Goal: Task Accomplishment & Management: Use online tool/utility

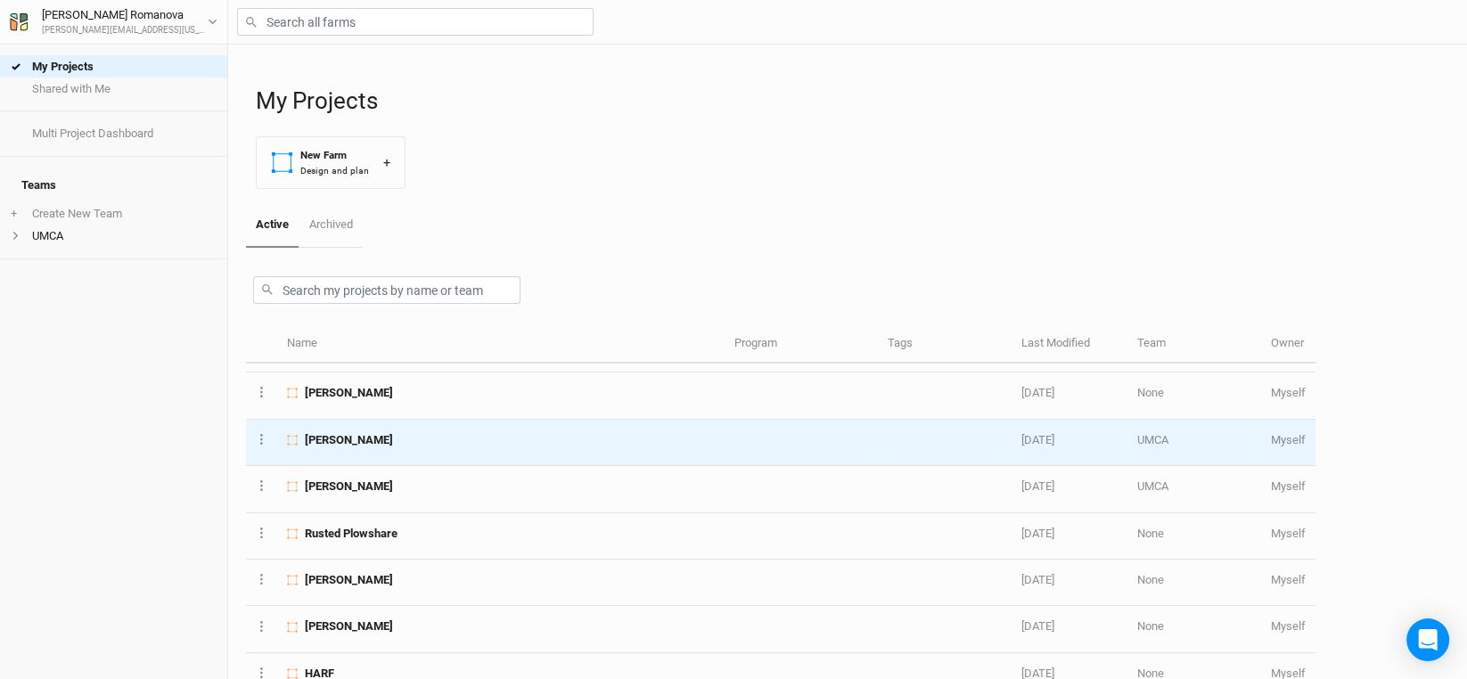
scroll to position [446, 0]
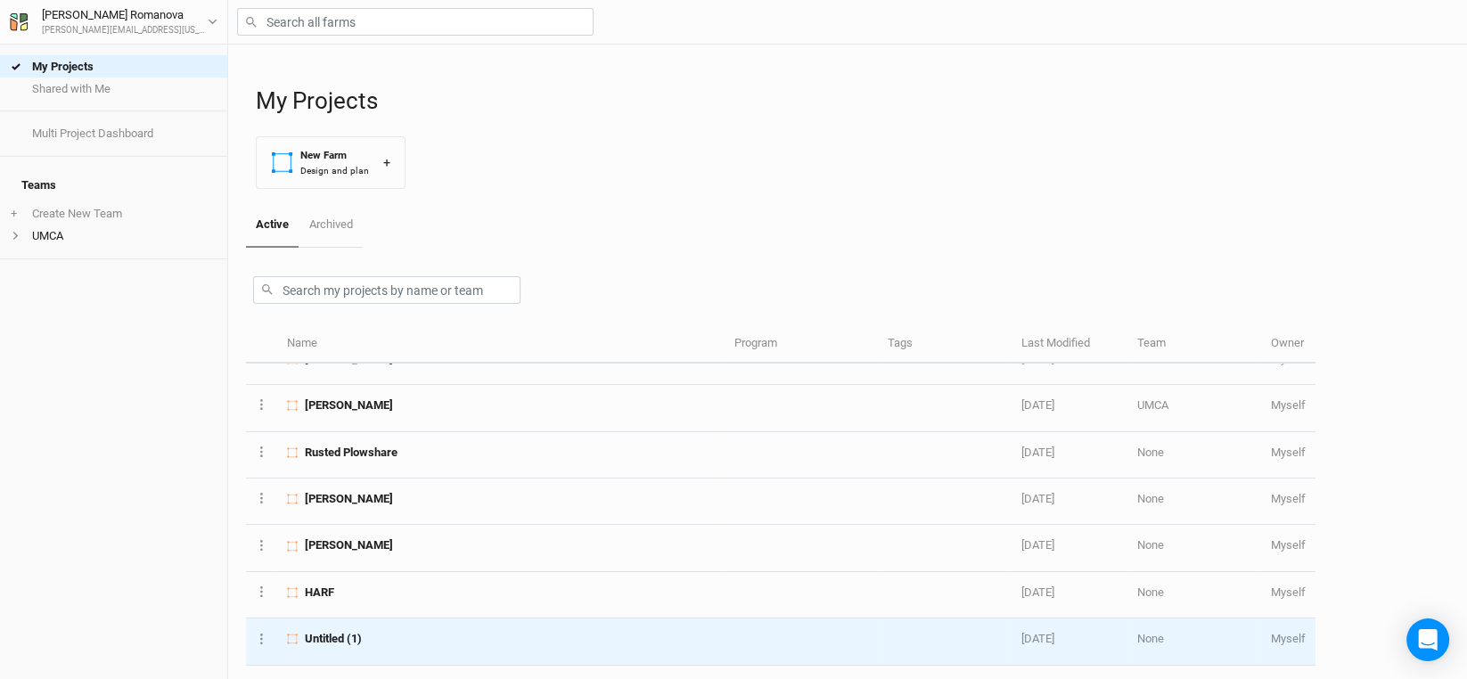
click at [328, 631] on span "Untitled (1)" at bounding box center [333, 639] width 57 height 16
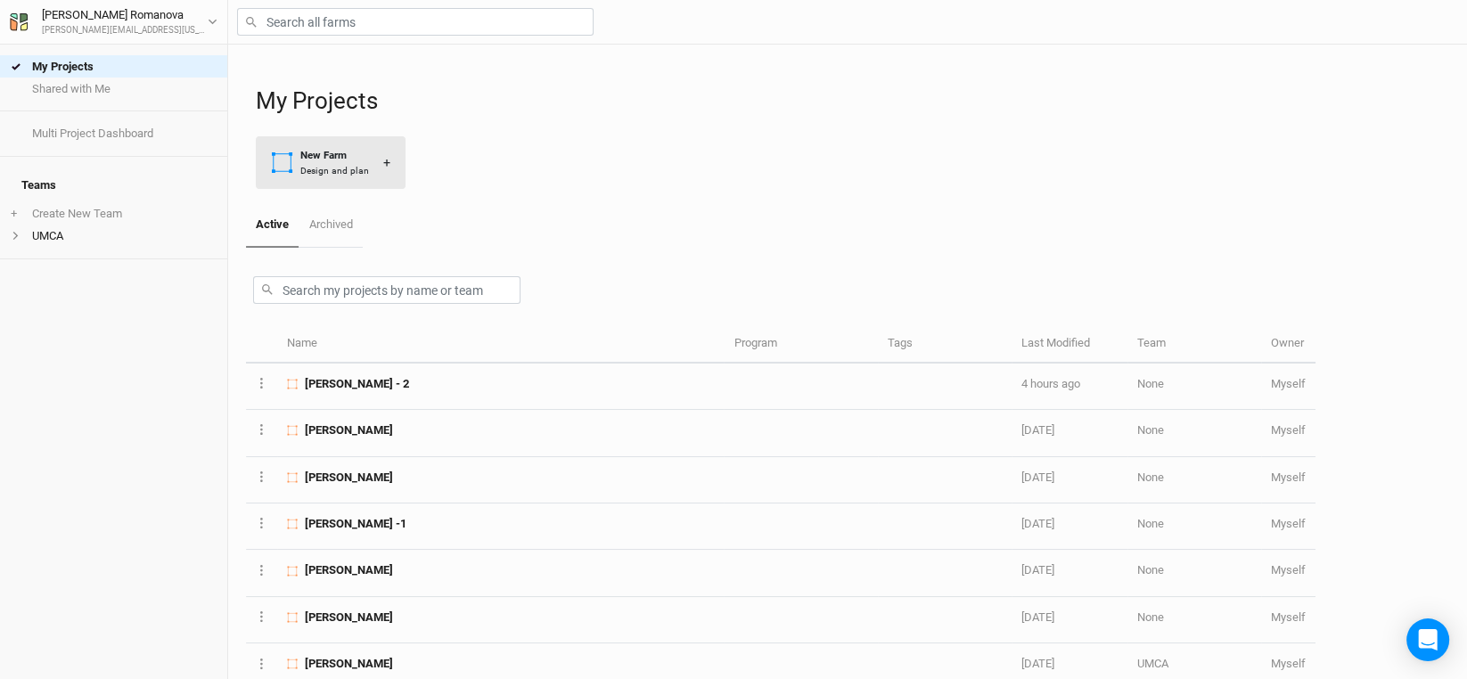
drag, startPoint x: 323, startPoint y: 157, endPoint x: 356, endPoint y: 173, distance: 36.7
click at [323, 157] on div "New Farm" at bounding box center [334, 155] width 69 height 15
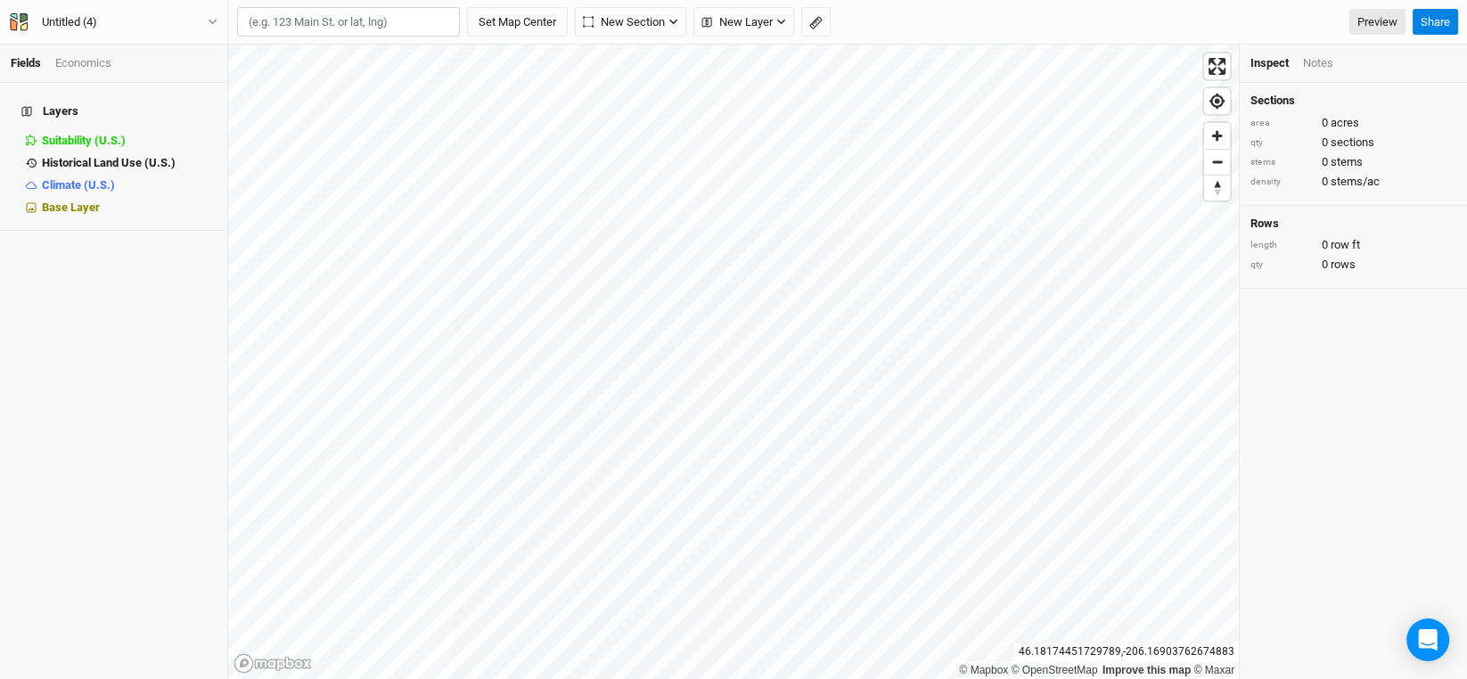
paste input "36.676861, -91.754528"
type input "36.676861, -91.754528"
click at [467, 20] on button "Set Map Center" at bounding box center [517, 22] width 101 height 30
click at [701, 21] on span "New Layer" at bounding box center [736, 22] width 71 height 18
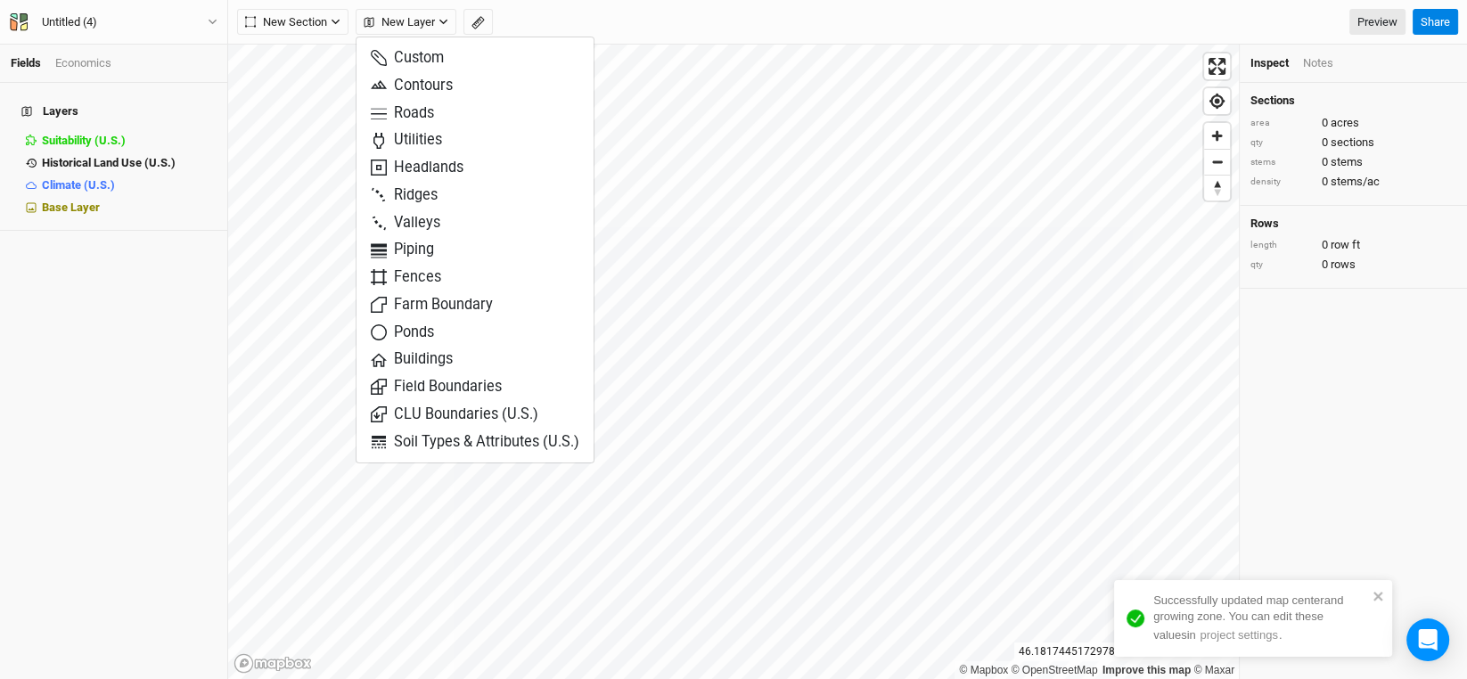
click at [530, 27] on div "New Section Grid Line Keyline Beta Upload New Layer Preview" at bounding box center [821, 22] width 1168 height 27
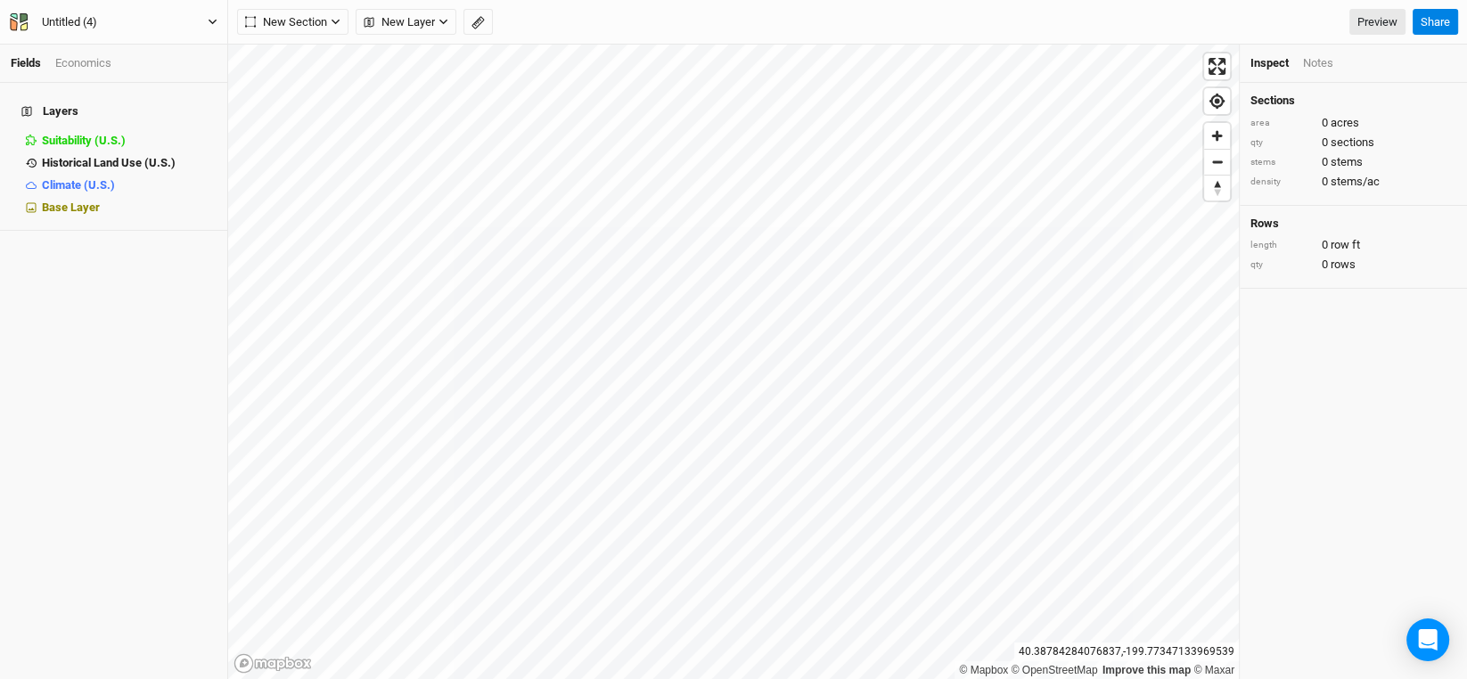
click at [64, 21] on div "Untitled (4)" at bounding box center [69, 22] width 55 height 18
click at [132, 72] on button "Project Settings" at bounding box center [147, 72] width 141 height 23
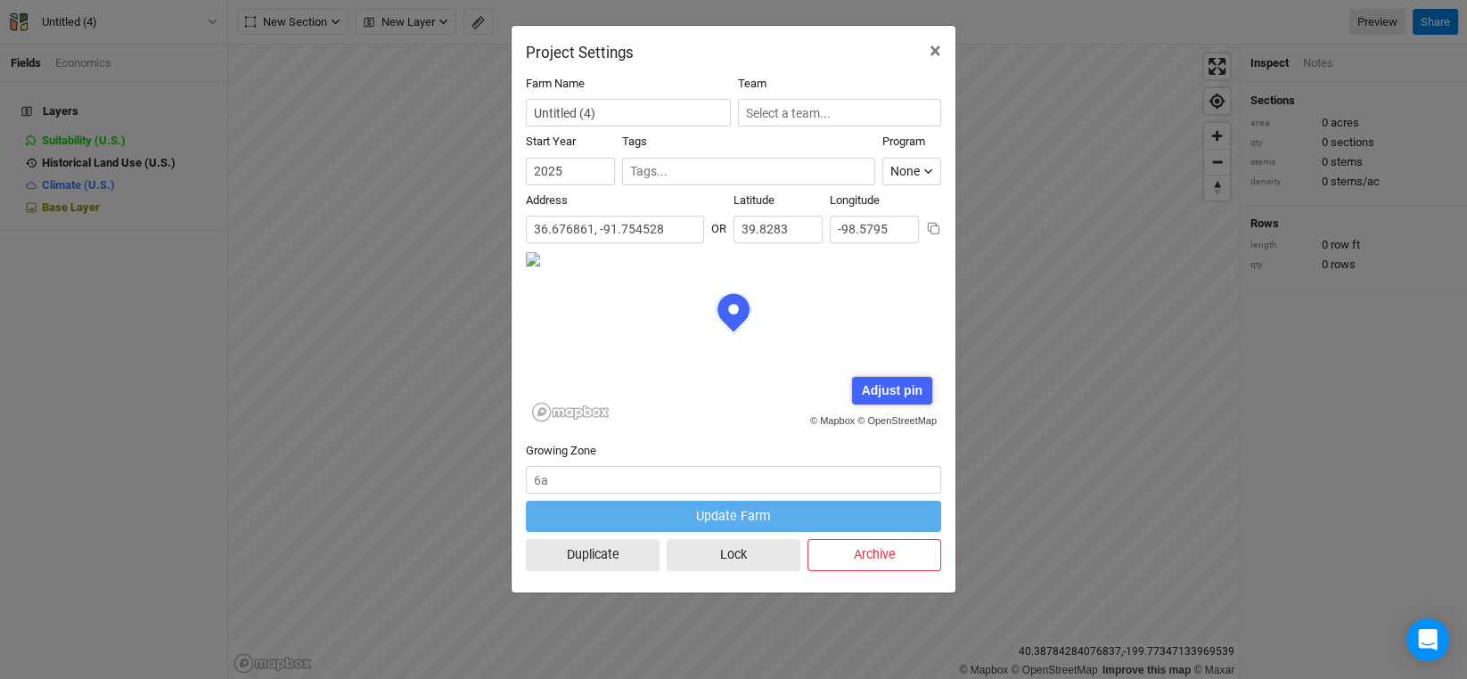
scroll to position [88, 207]
click at [908, 385] on div "Adjust pin" at bounding box center [891, 391] width 79 height 28
click at [837, 384] on div "Save" at bounding box center [839, 391] width 48 height 28
click at [943, 45] on button "×" at bounding box center [935, 51] width 40 height 50
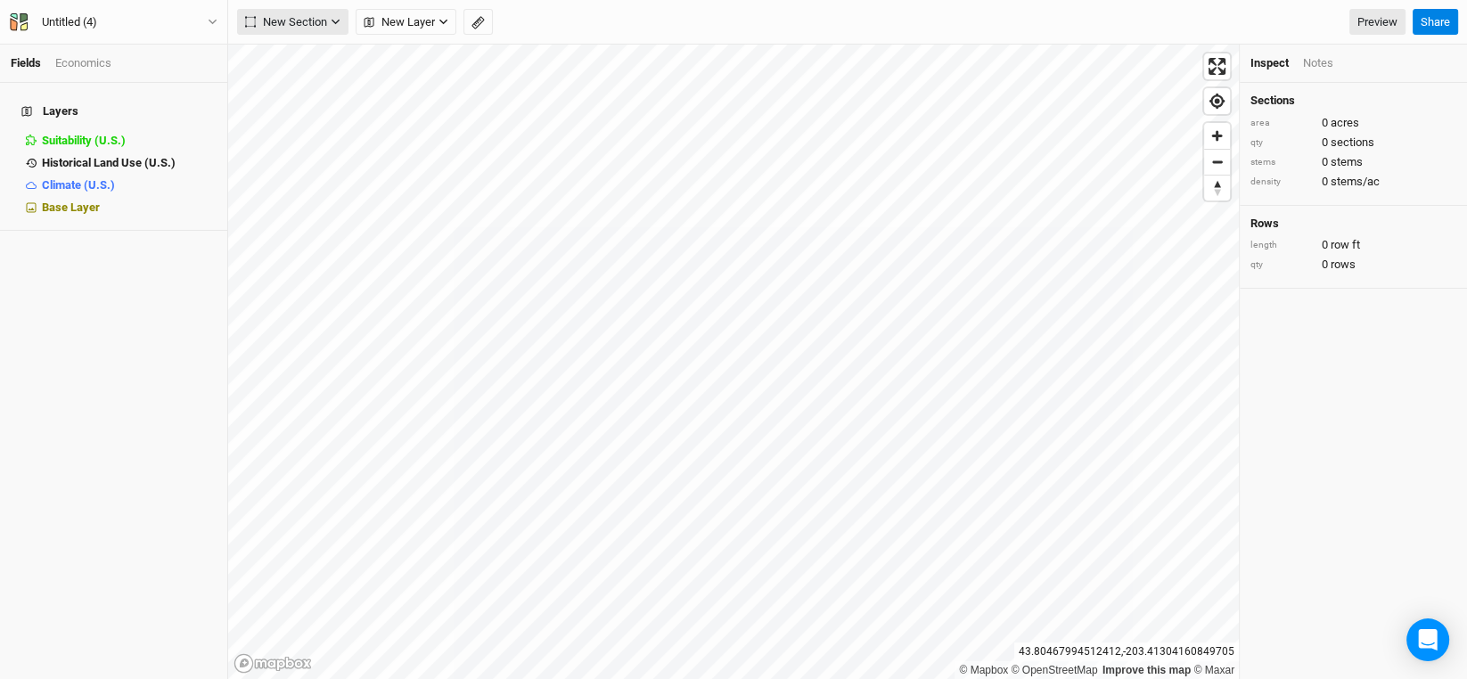
click at [322, 24] on span "New Section" at bounding box center [286, 22] width 82 height 18
click at [121, 24] on button "Untitled (4)" at bounding box center [113, 22] width 209 height 20
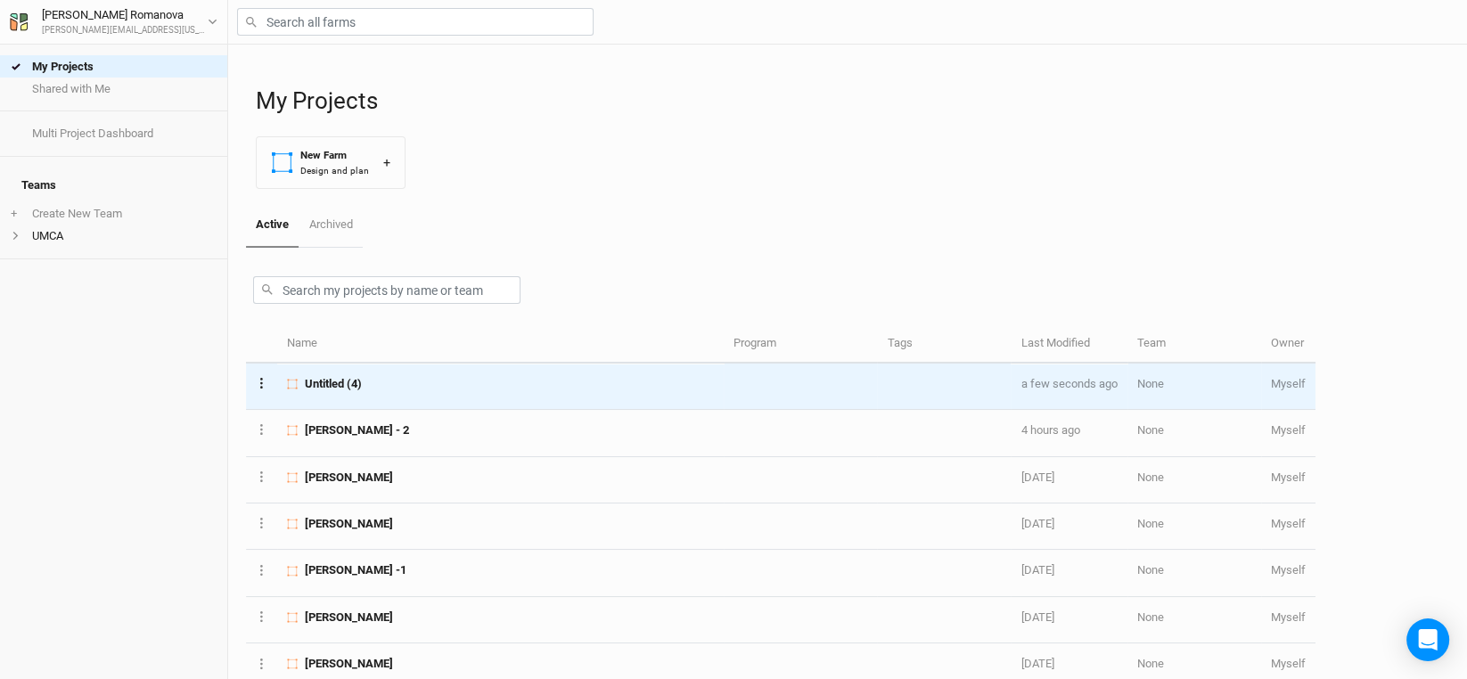
click at [264, 382] on button "Layer 1" at bounding box center [262, 383] width 12 height 20
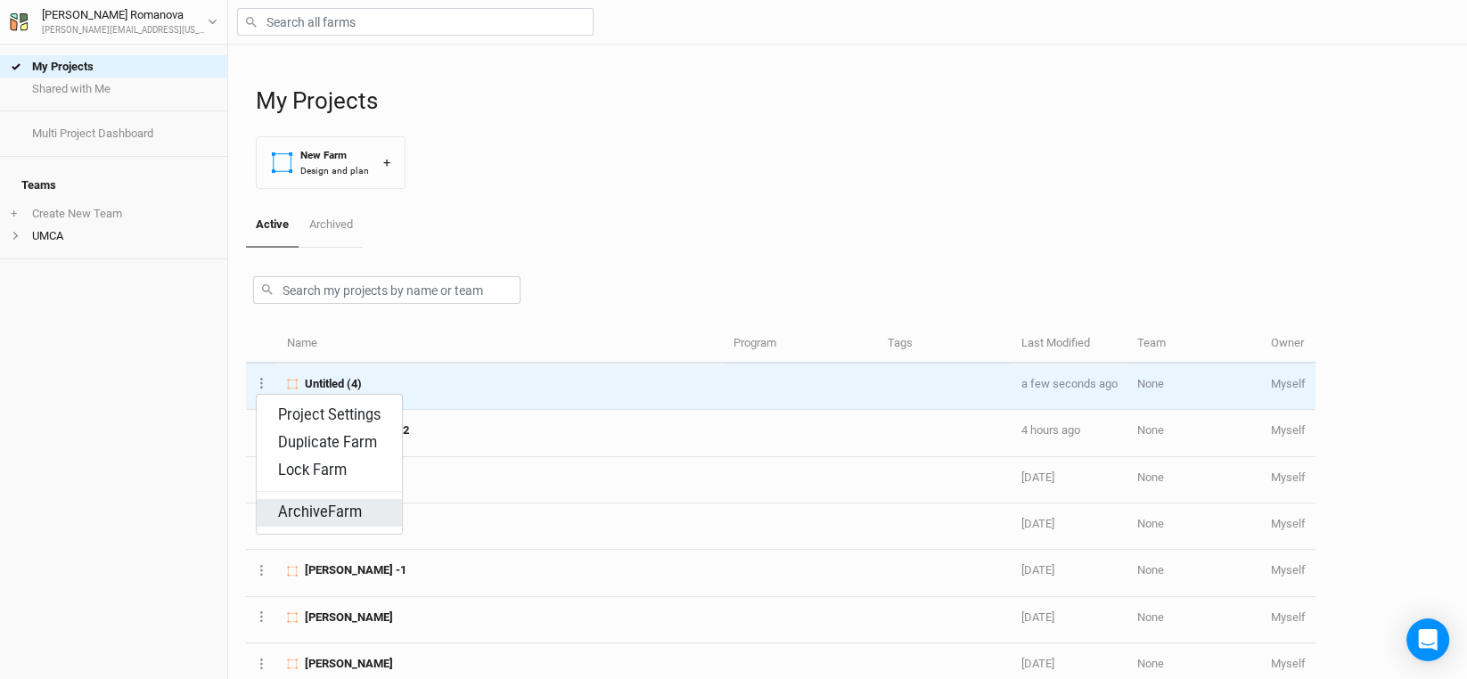
click at [308, 500] on button "Archive Farm" at bounding box center [329, 513] width 145 height 28
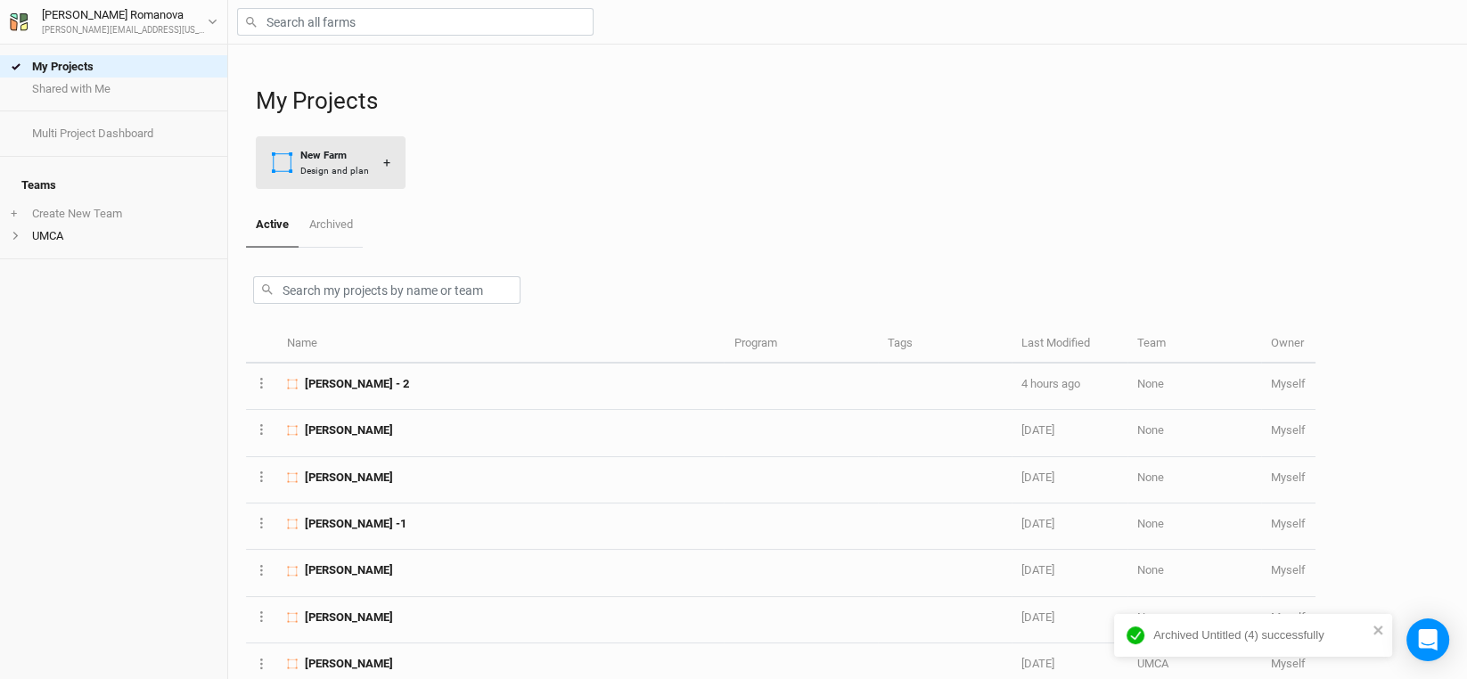
click at [340, 155] on div "New Farm" at bounding box center [334, 155] width 69 height 15
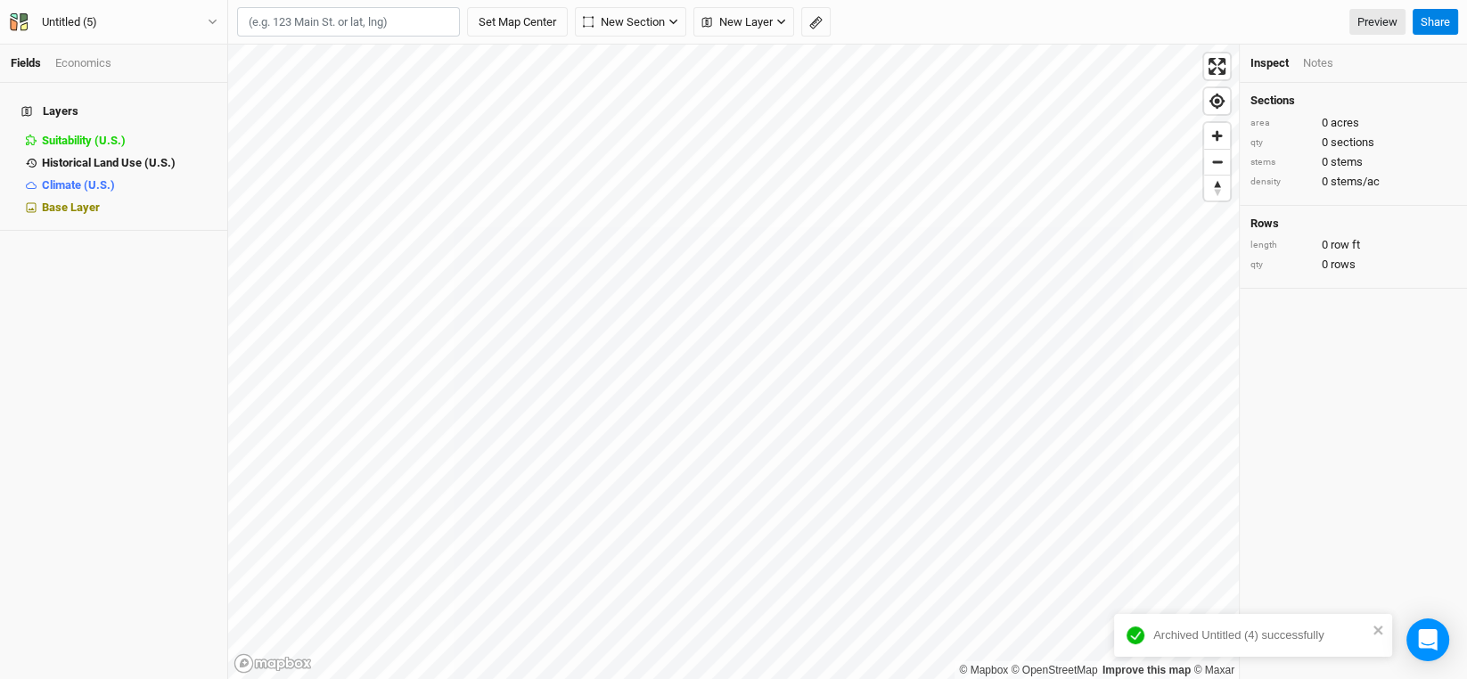
type input "36.676861, -91.754528"
click at [392, 23] on input "text" at bounding box center [348, 22] width 223 height 30
click at [403, 13] on input "text" at bounding box center [348, 22] width 223 height 30
click at [529, 21] on button "Set Map Center" at bounding box center [517, 22] width 101 height 30
click at [442, 14] on button "New Layer" at bounding box center [406, 22] width 101 height 27
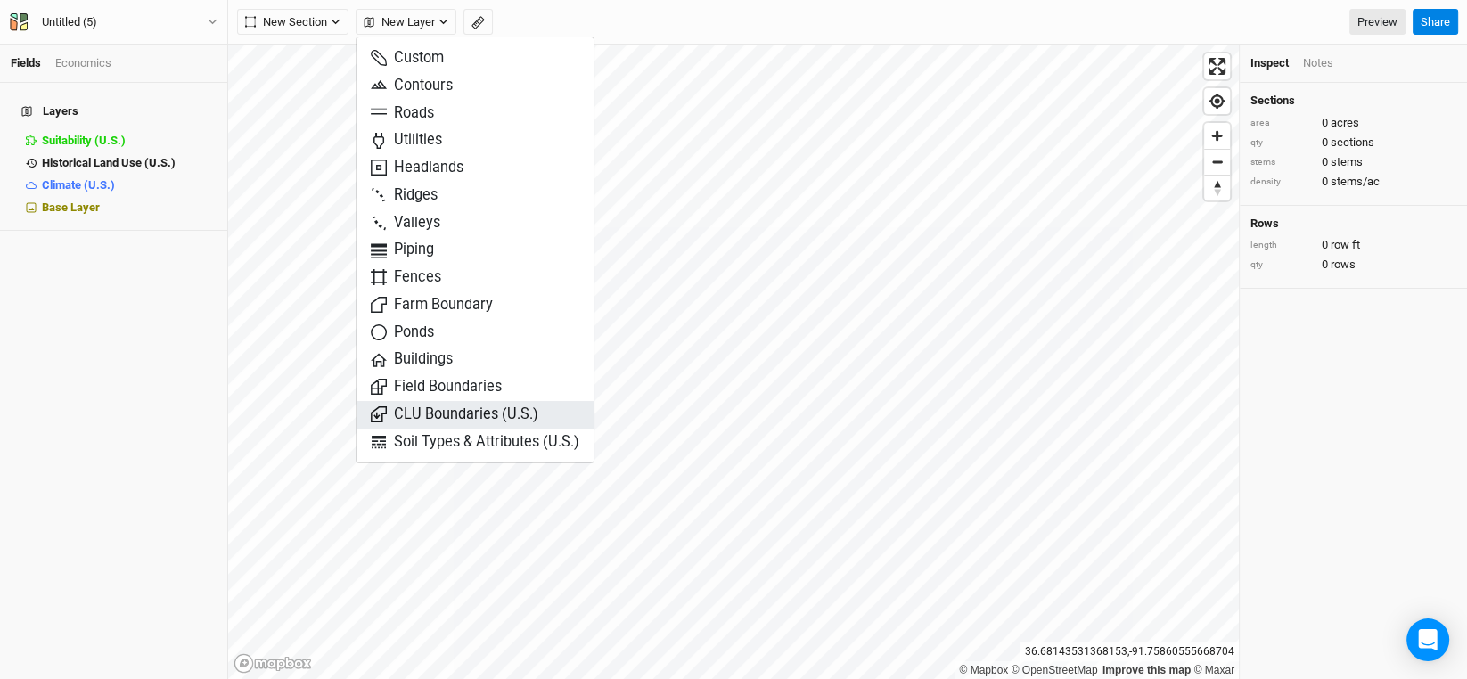
click at [472, 411] on span "CLU Boundaries (U.S.)" at bounding box center [455, 415] width 168 height 20
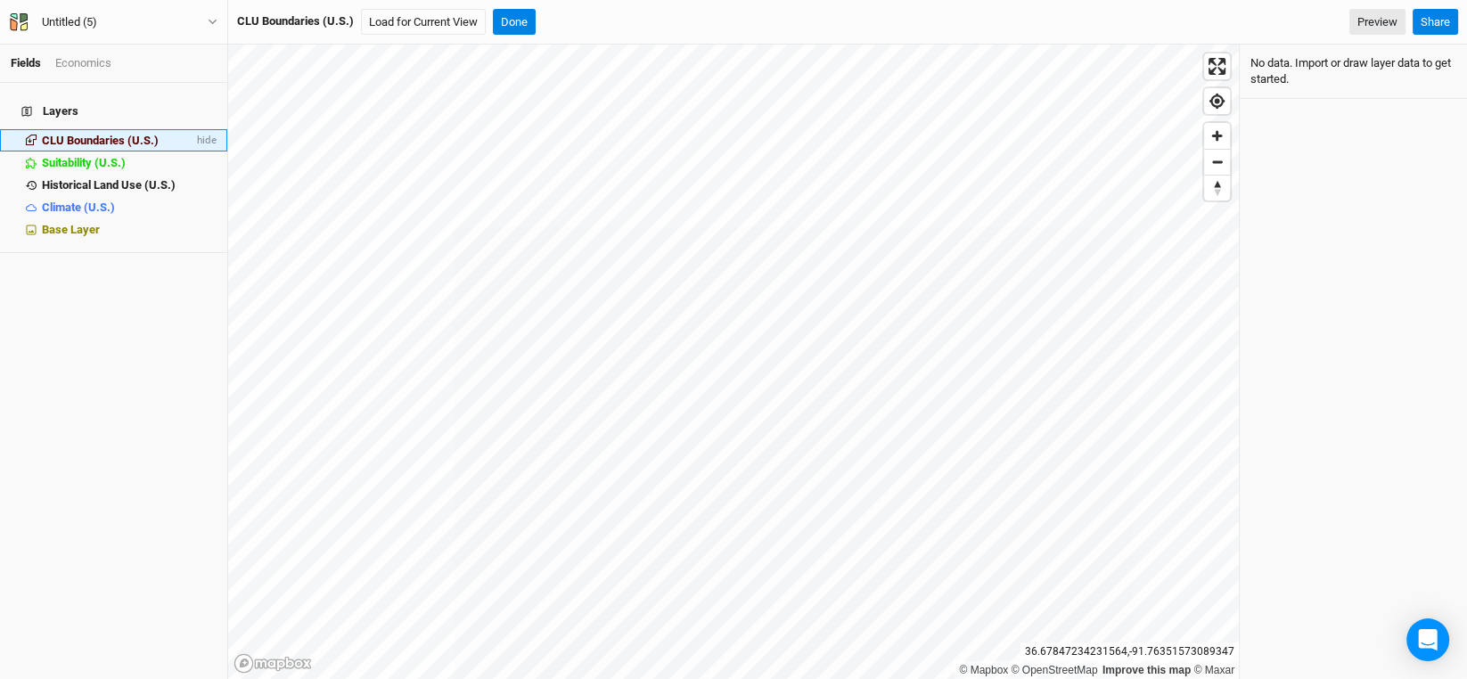
click at [136, 134] on span "CLU Boundaries (U.S.)" at bounding box center [100, 140] width 117 height 13
click at [457, 21] on button "Load for Current View" at bounding box center [423, 22] width 125 height 27
click at [193, 129] on span "hide" at bounding box center [204, 140] width 23 height 22
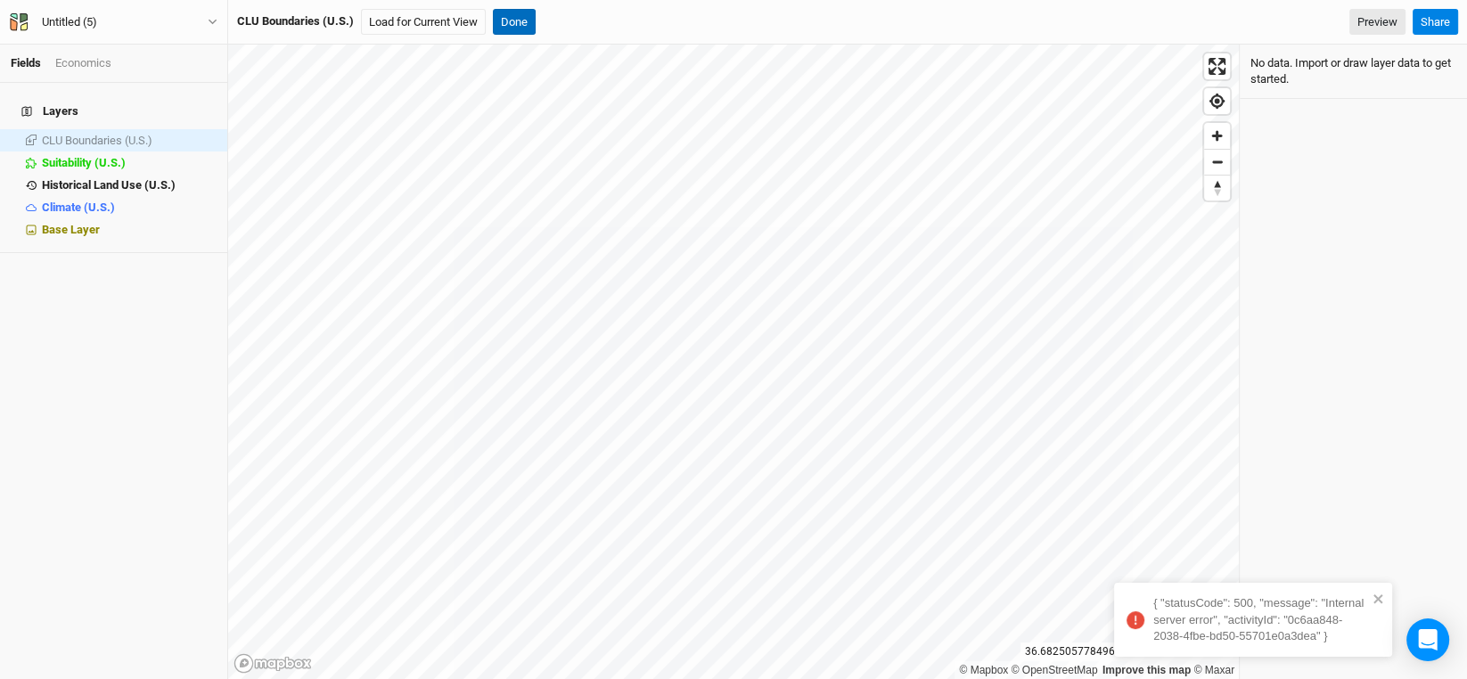
click at [530, 12] on button "Done" at bounding box center [514, 22] width 43 height 27
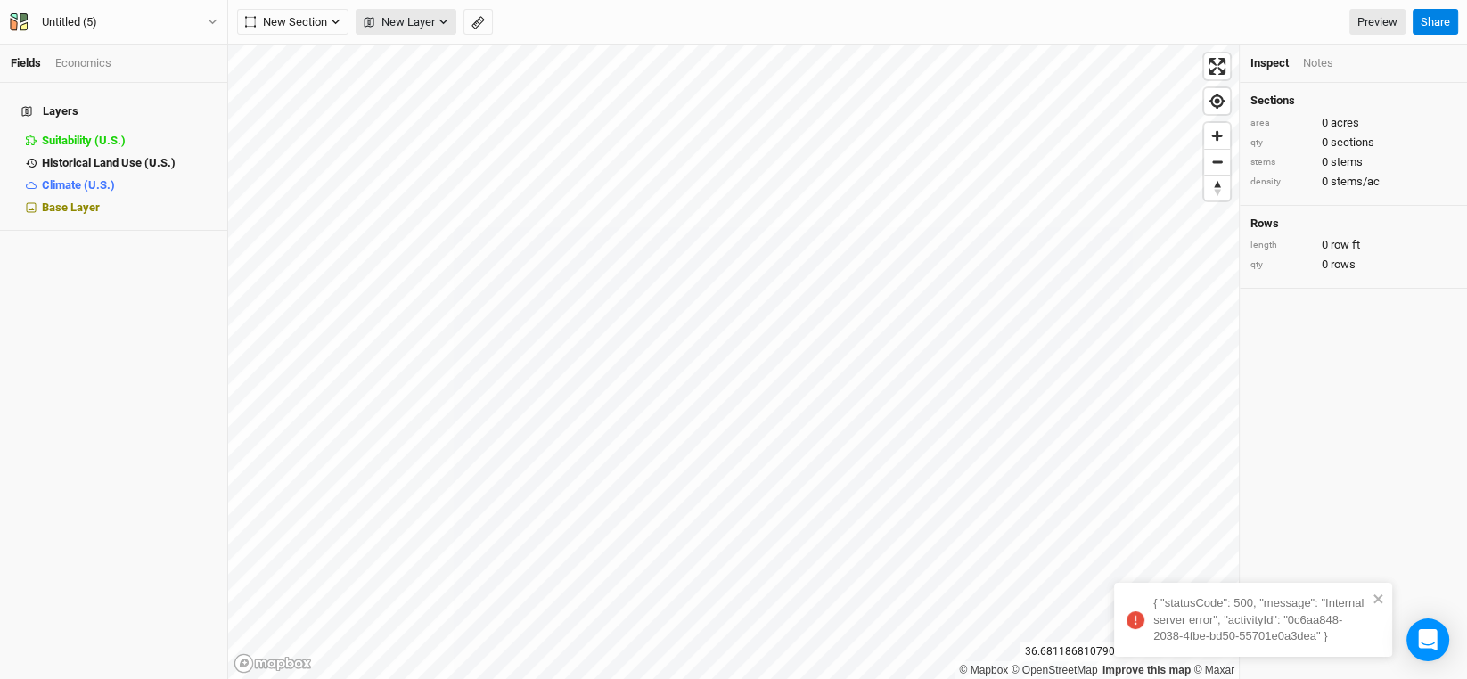
click at [446, 18] on icon "button" at bounding box center [443, 22] width 10 height 10
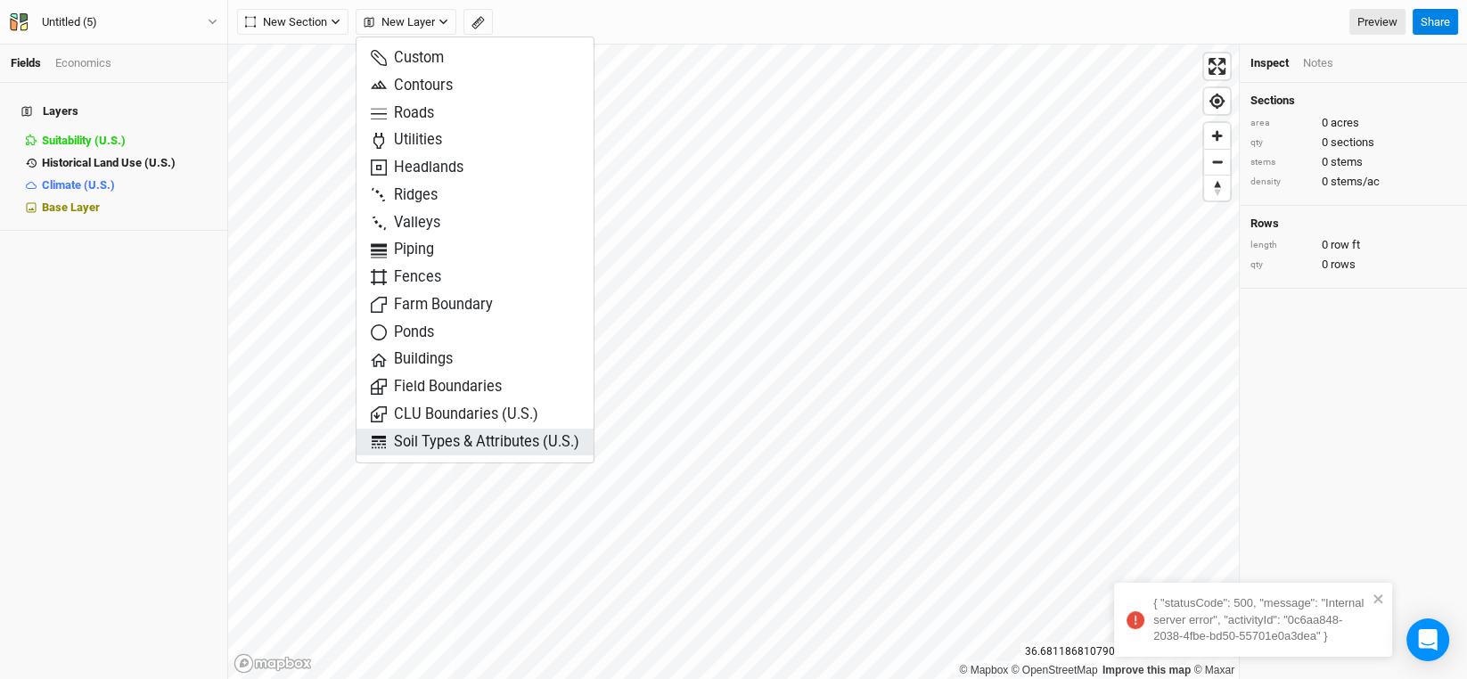
click at [474, 446] on span "Soil Types & Attributes (U.S.)" at bounding box center [475, 442] width 209 height 20
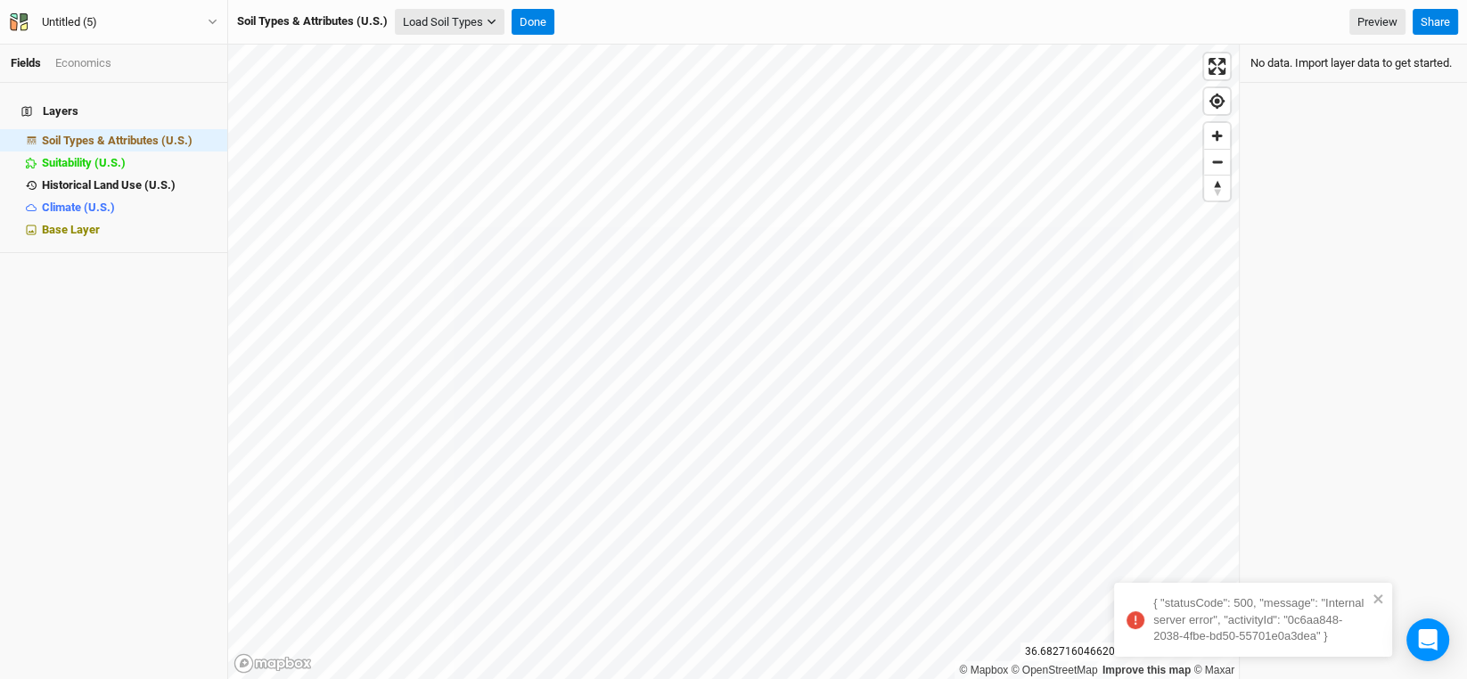
click at [455, 22] on button "Load Soil Types" at bounding box center [450, 22] width 110 height 27
click at [494, 55] on button "Load for Current View" at bounding box center [467, 52] width 141 height 23
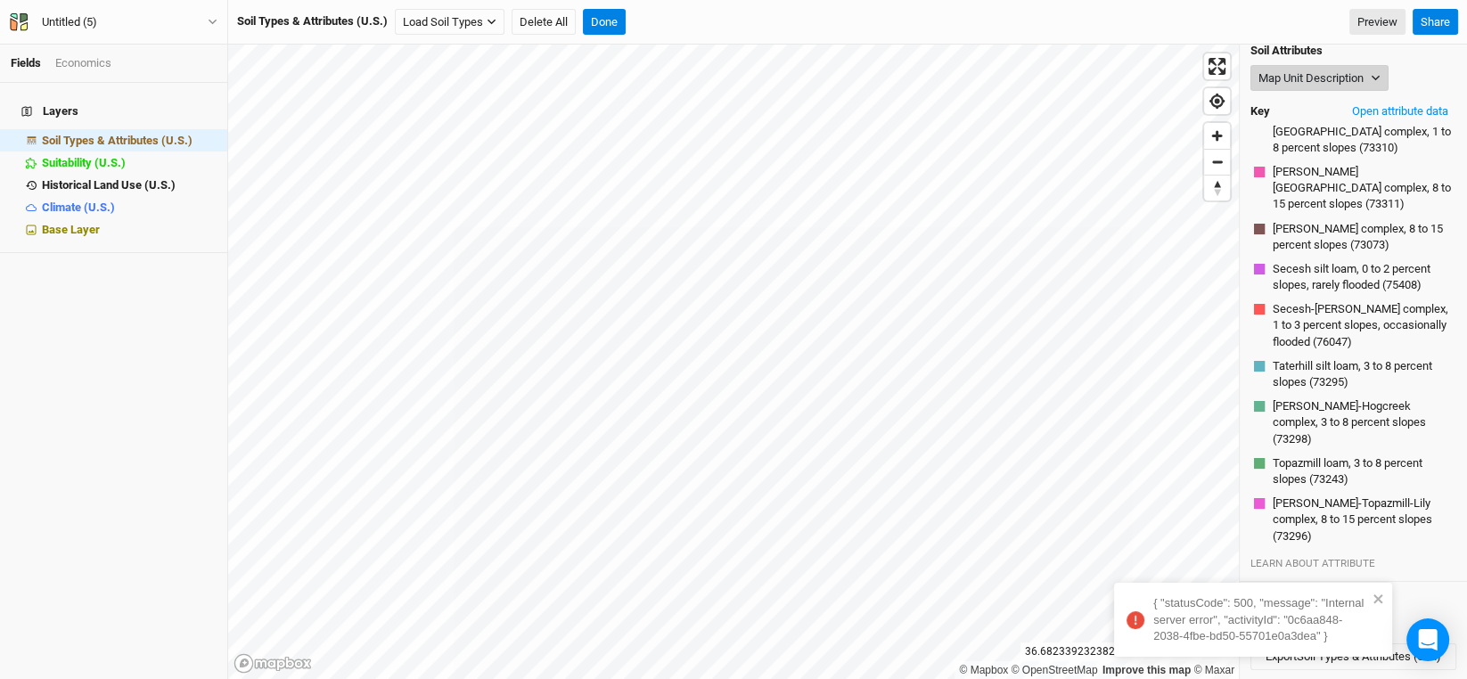
click at [1375, 76] on icon "button" at bounding box center [1376, 78] width 10 height 10
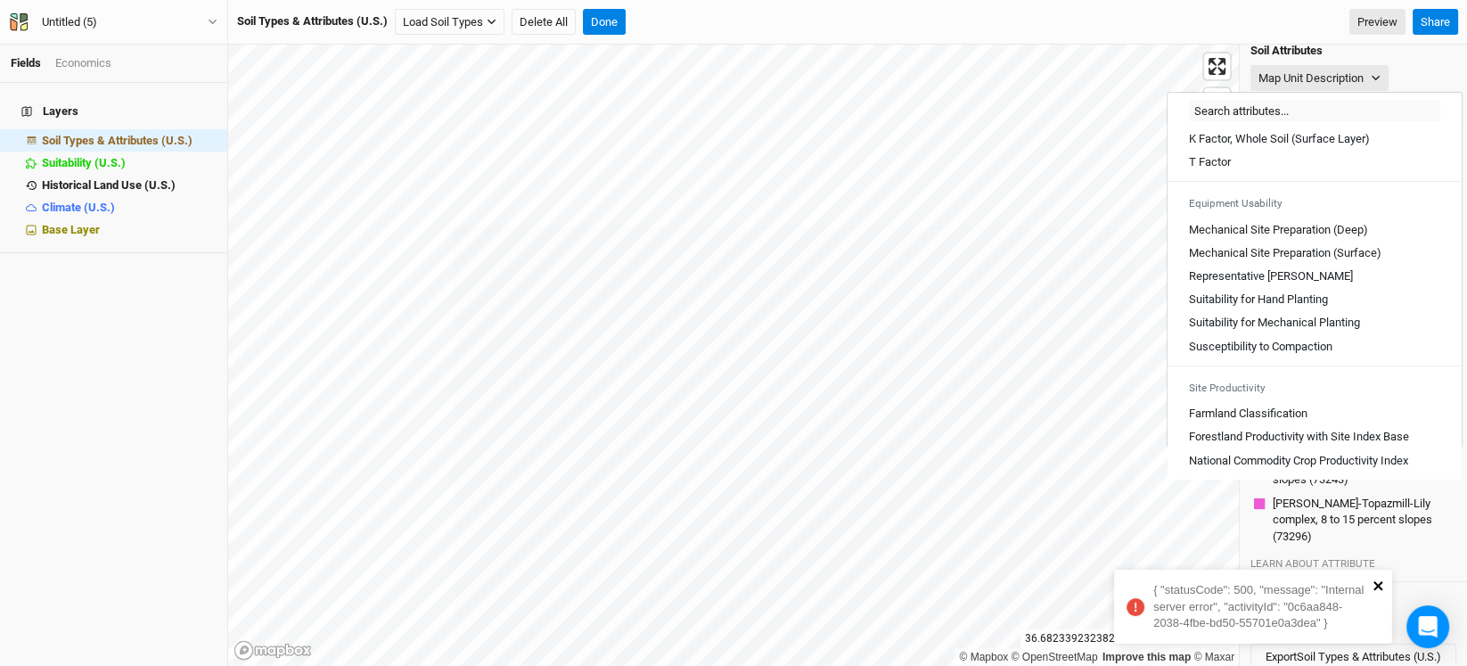
click at [1374, 584] on icon "close" at bounding box center [1378, 585] width 12 height 14
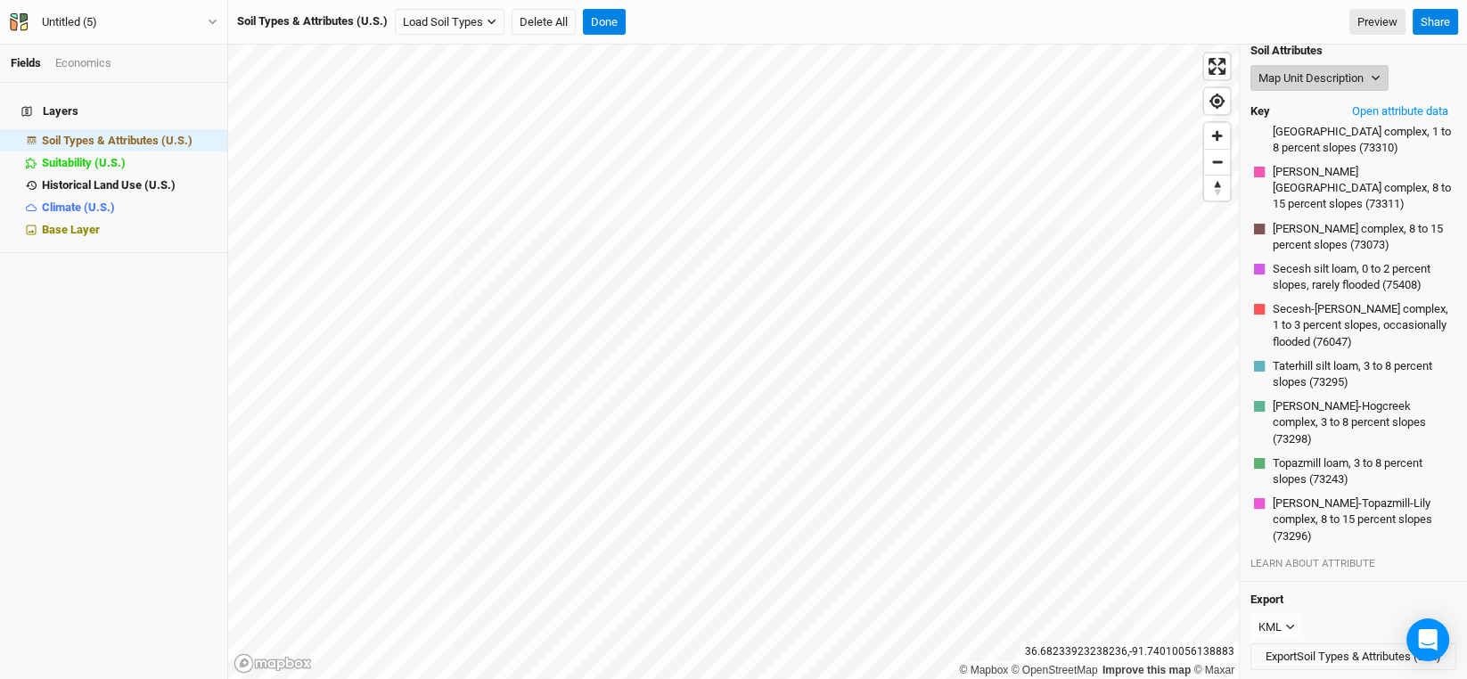
click at [1375, 75] on icon "button" at bounding box center [1376, 78] width 10 height 10
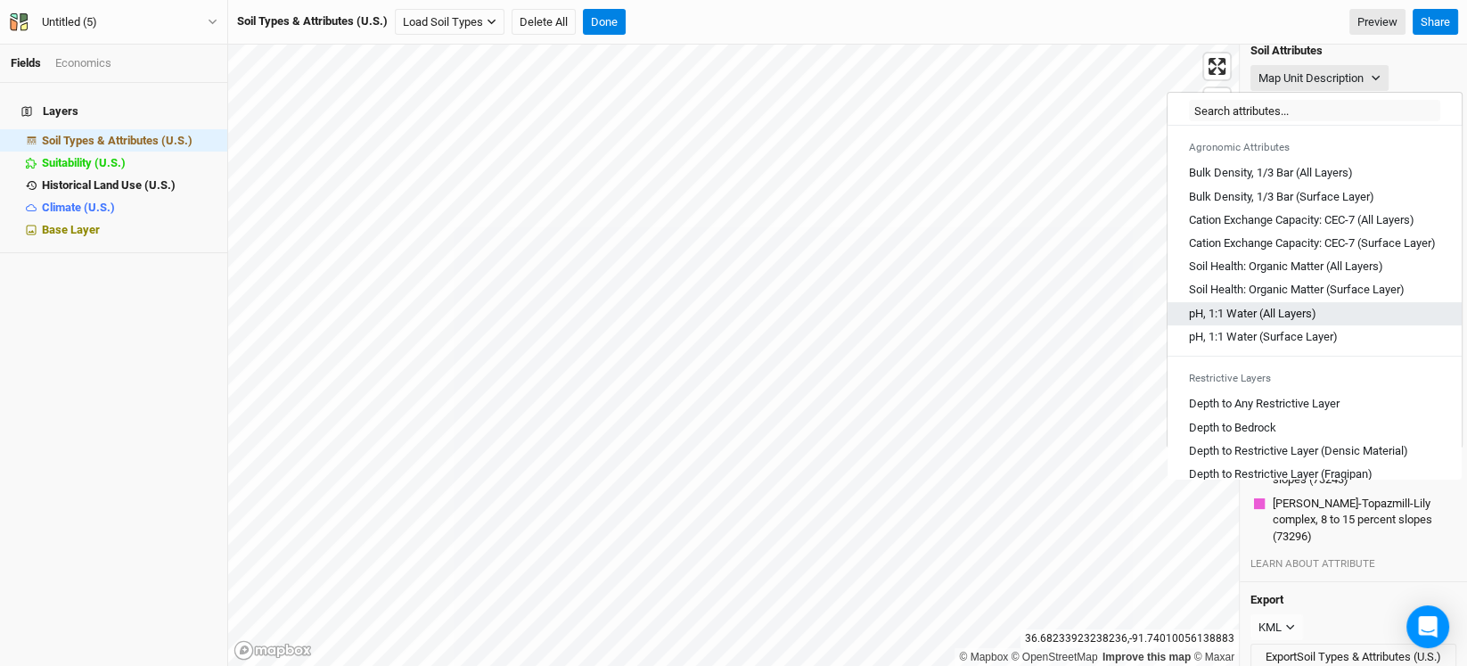
click at [1284, 322] on Layers\) "pH, 1:1 Water (All Layers)" at bounding box center [1252, 314] width 127 height 16
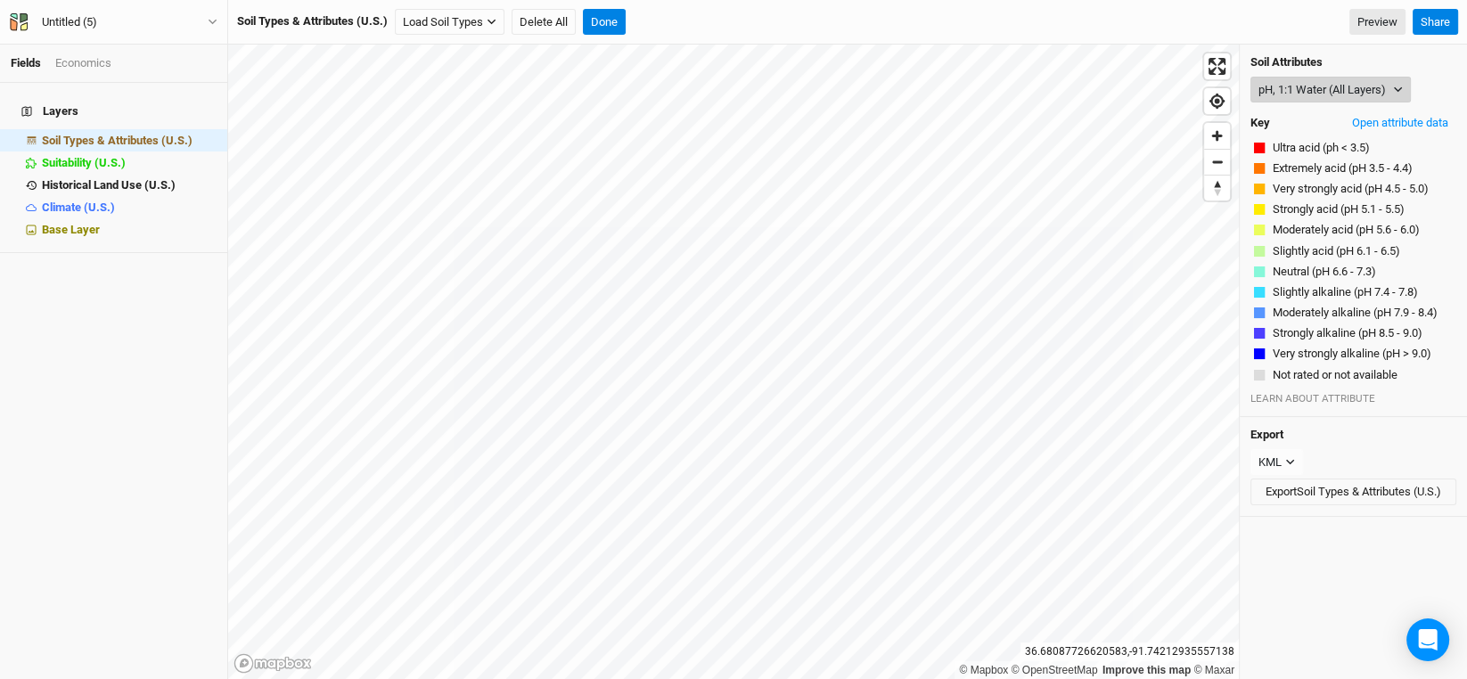
click at [1395, 92] on icon "button" at bounding box center [1398, 90] width 10 height 10
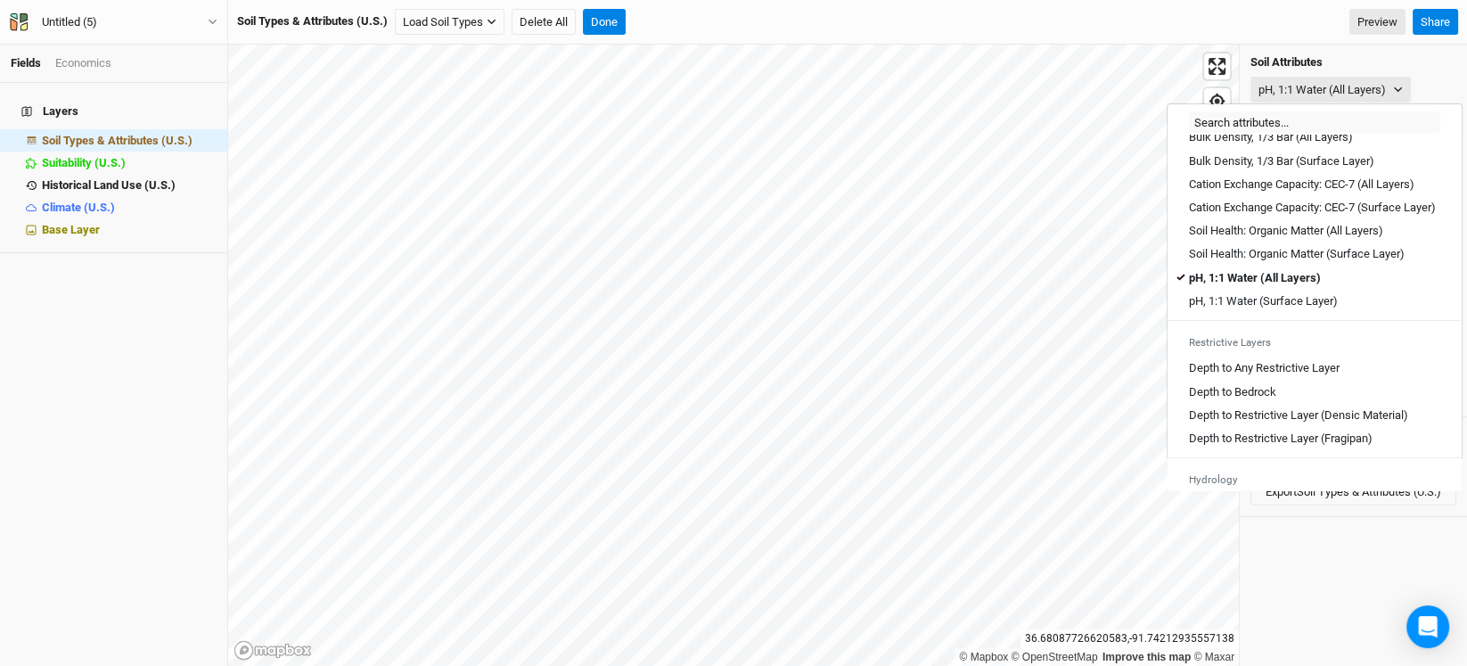
scroll to position [446, 0]
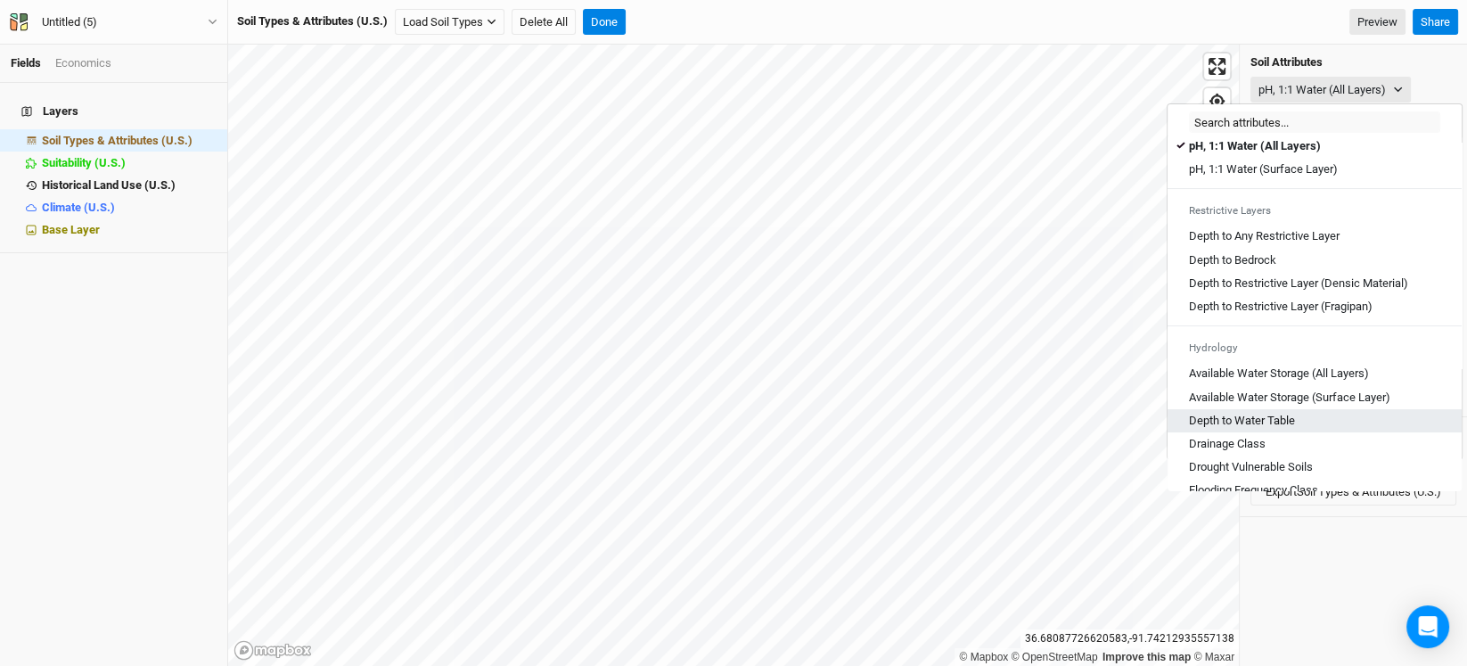
click at [1259, 429] on Table "Depth to Water Table" at bounding box center [1242, 421] width 106 height 16
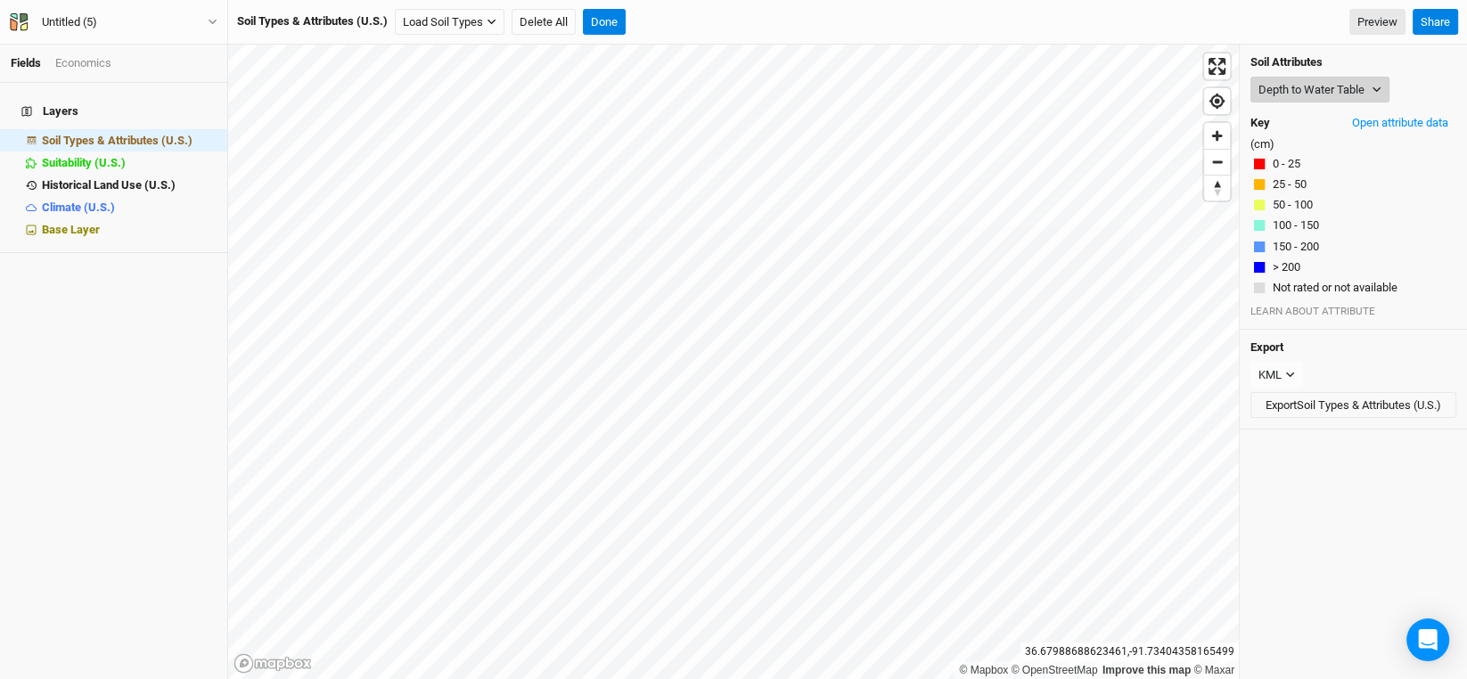
click at [1367, 87] on button "Depth to Water Table" at bounding box center [1319, 90] width 139 height 27
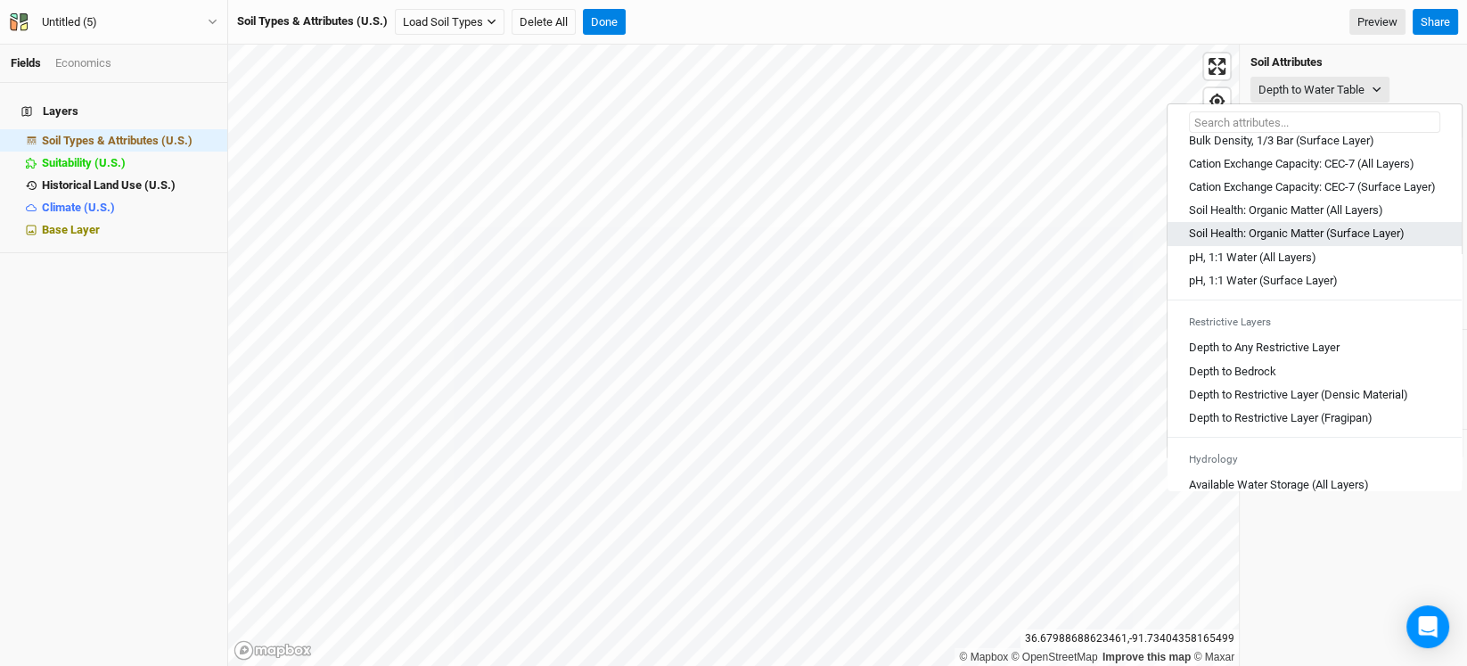
scroll to position [356, 0]
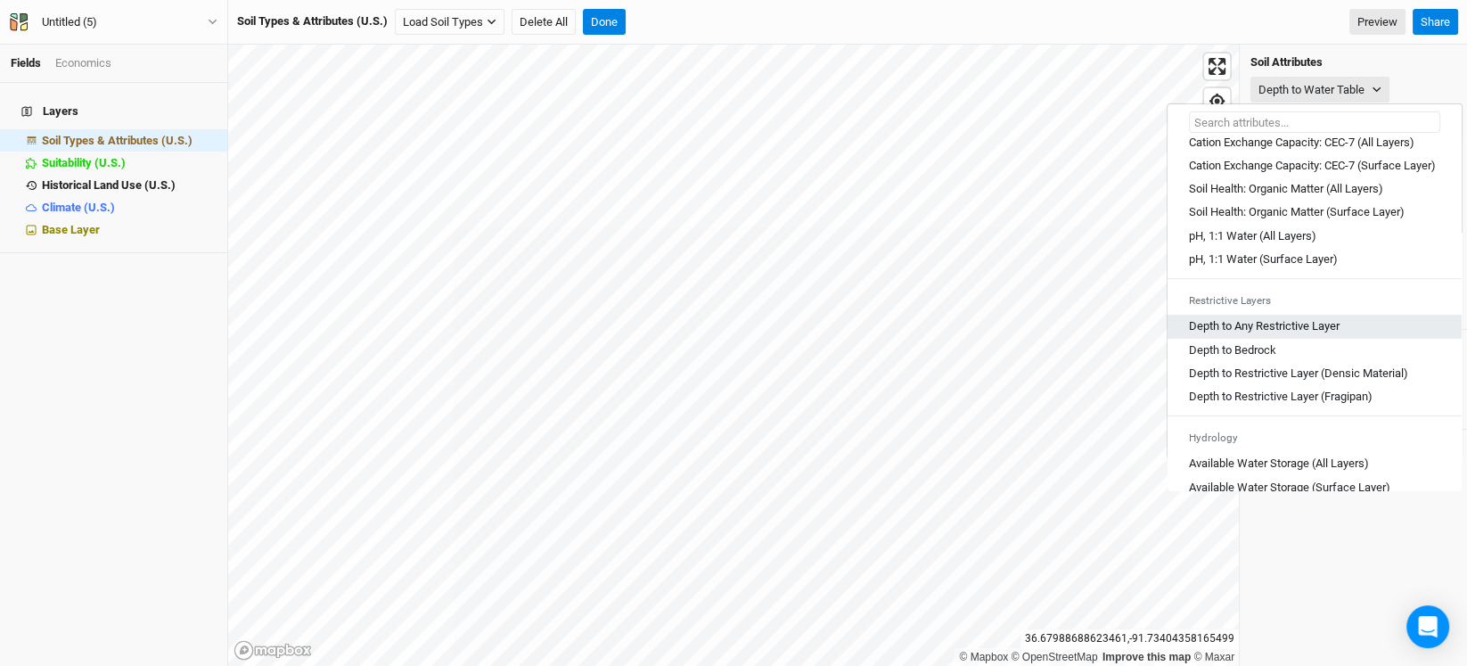
click at [1291, 334] on Layer "Depth to Any Restrictive Layer" at bounding box center [1264, 326] width 151 height 16
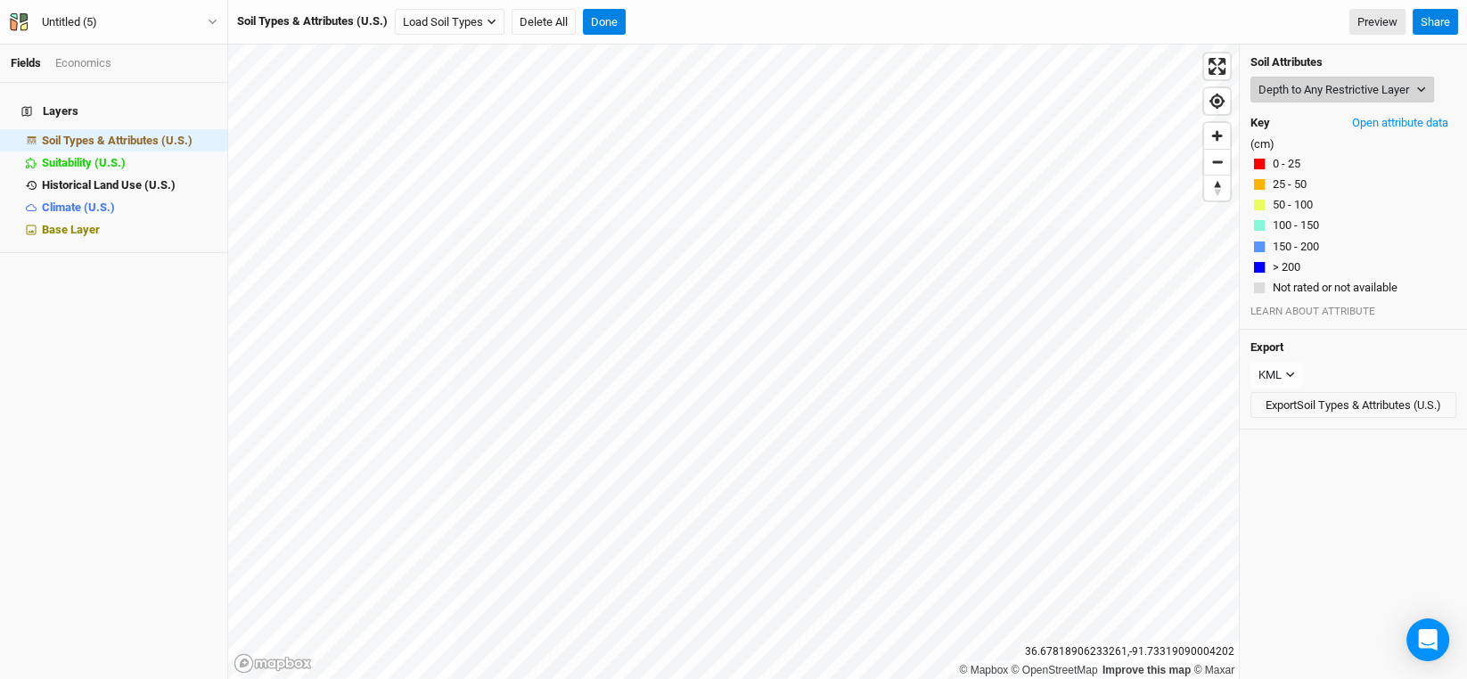
click at [1419, 85] on icon "button" at bounding box center [1421, 90] width 10 height 10
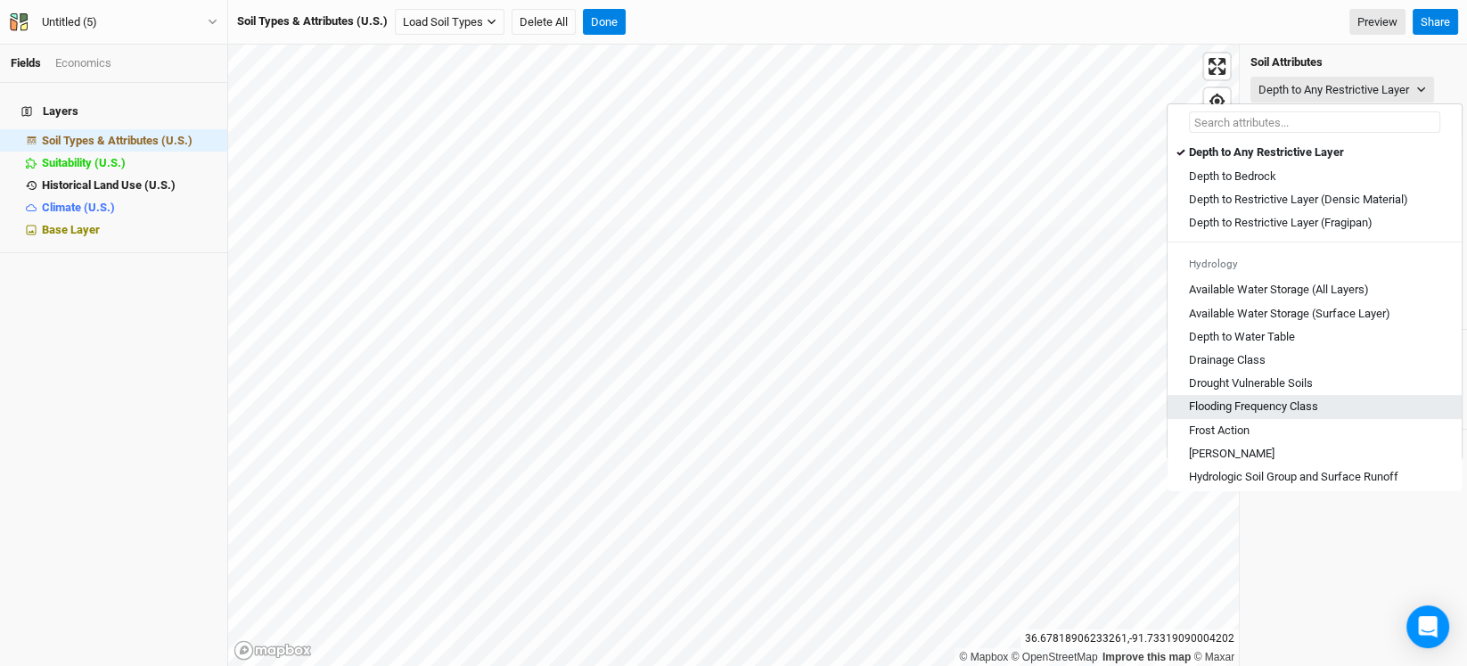
scroll to position [535, 0]
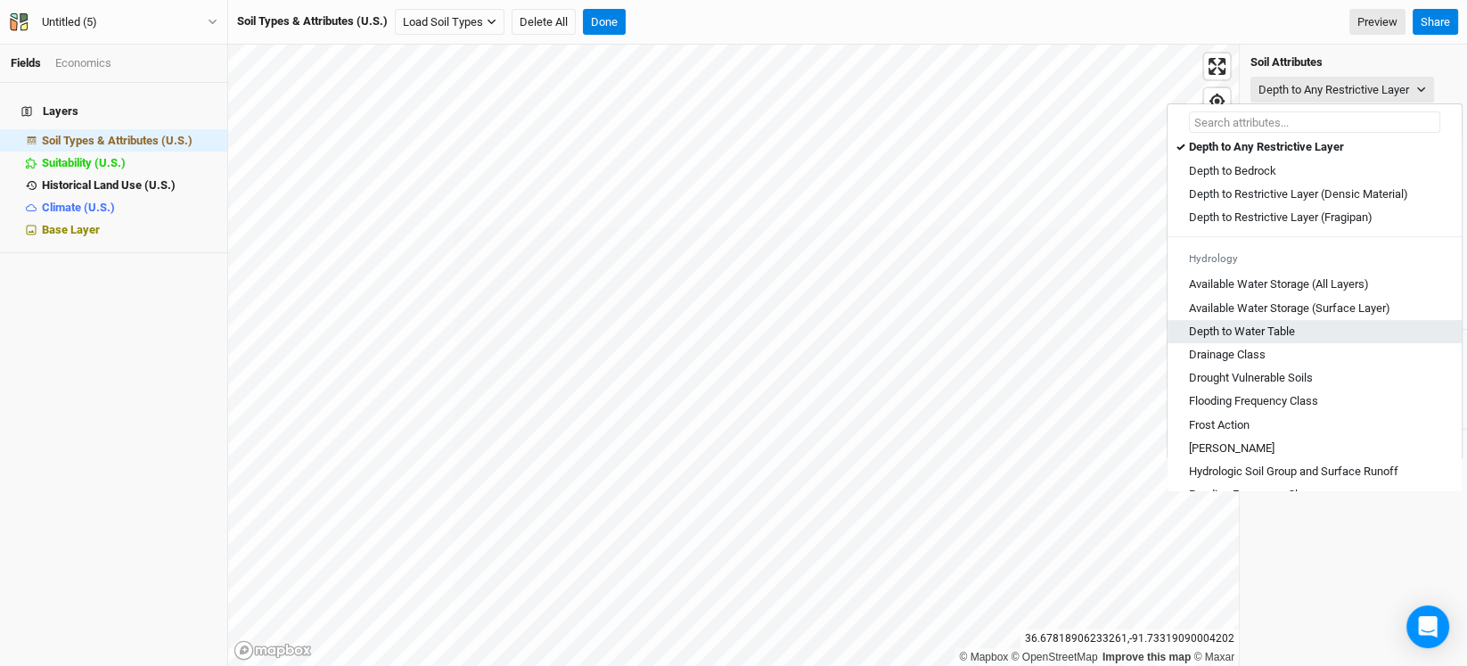
click at [1273, 340] on Table "Depth to Water Table" at bounding box center [1242, 332] width 106 height 16
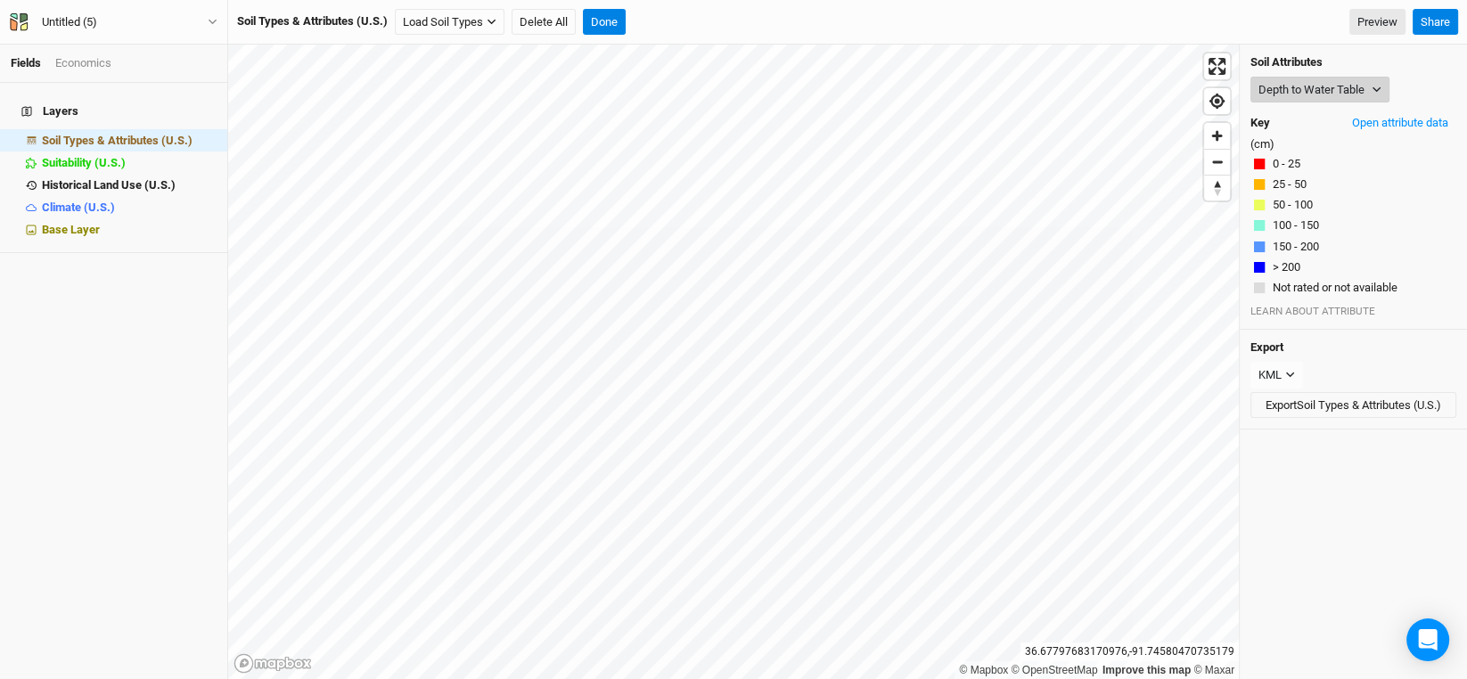
click at [1377, 94] on button "Depth to Water Table" at bounding box center [1319, 90] width 139 height 27
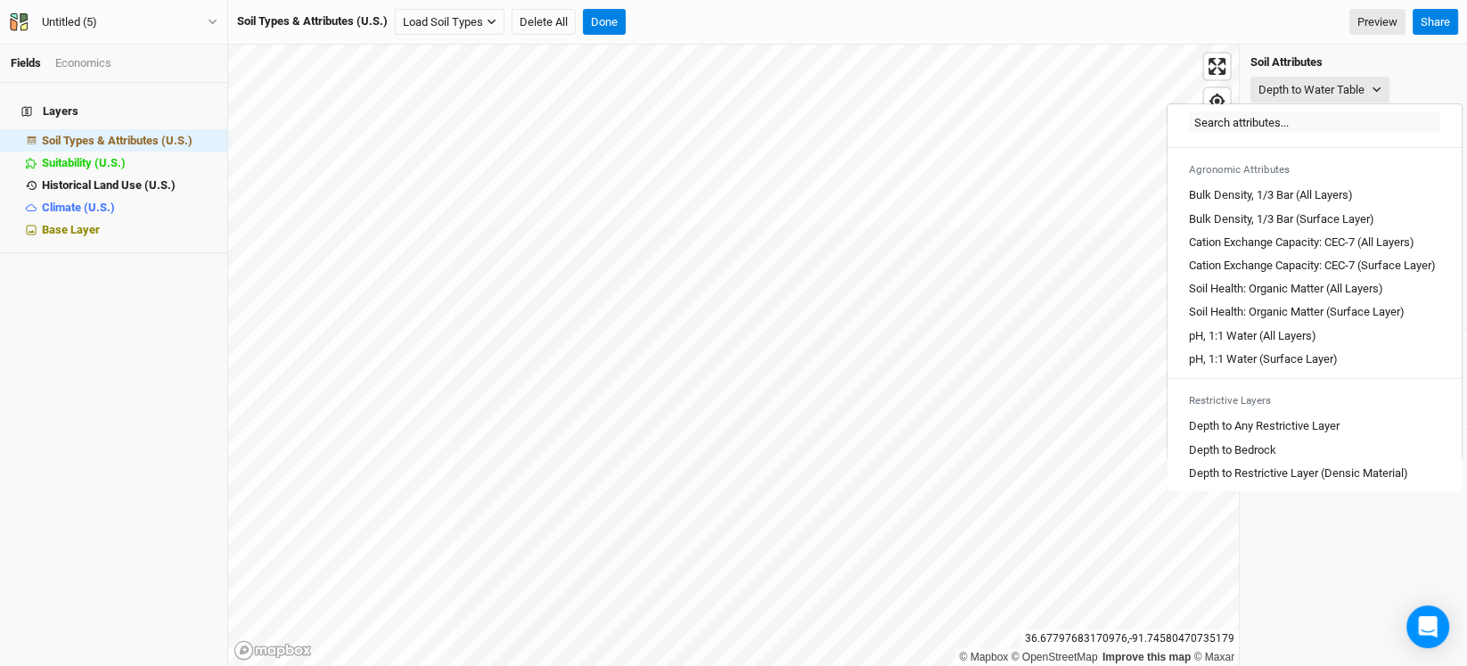
scroll to position [266, 0]
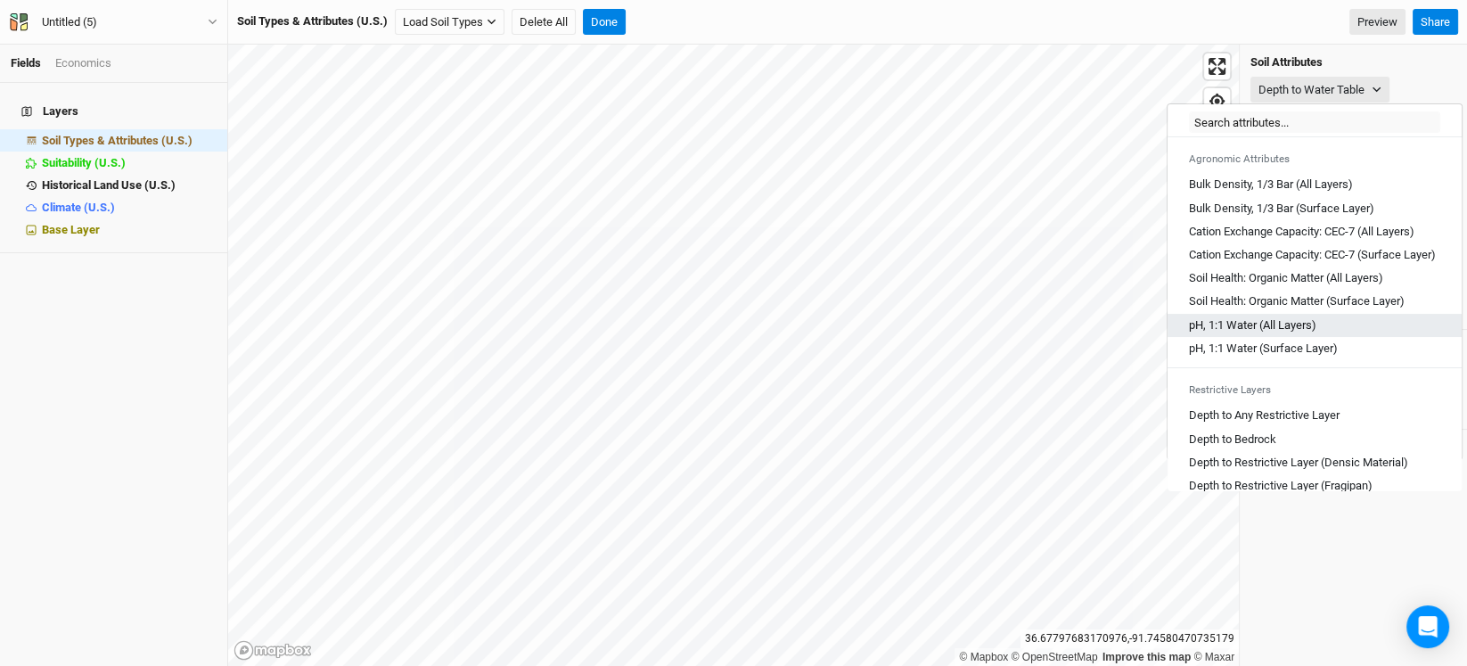
click at [1274, 333] on Layers\) "pH, 1:1 Water (All Layers)" at bounding box center [1252, 325] width 127 height 16
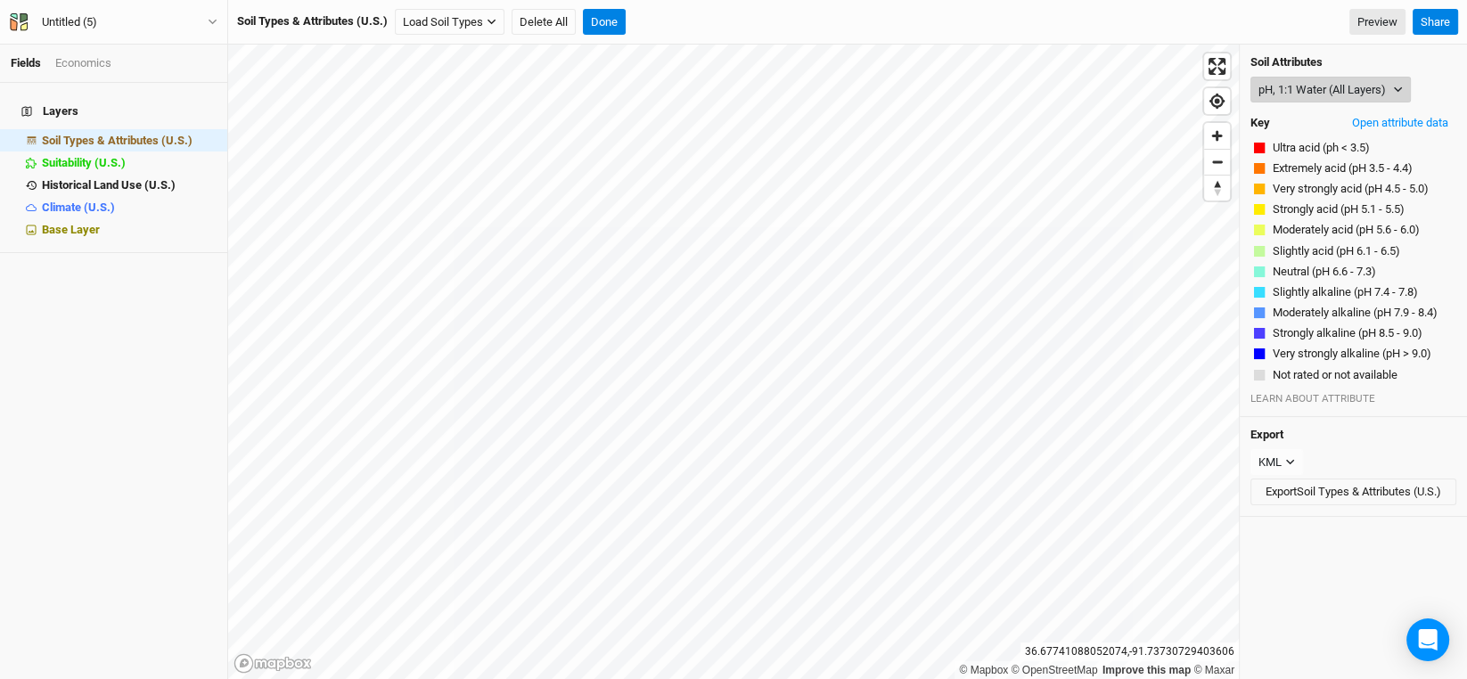
click at [1384, 81] on button "pH, 1:1 Water (All Layers)" at bounding box center [1330, 90] width 160 height 27
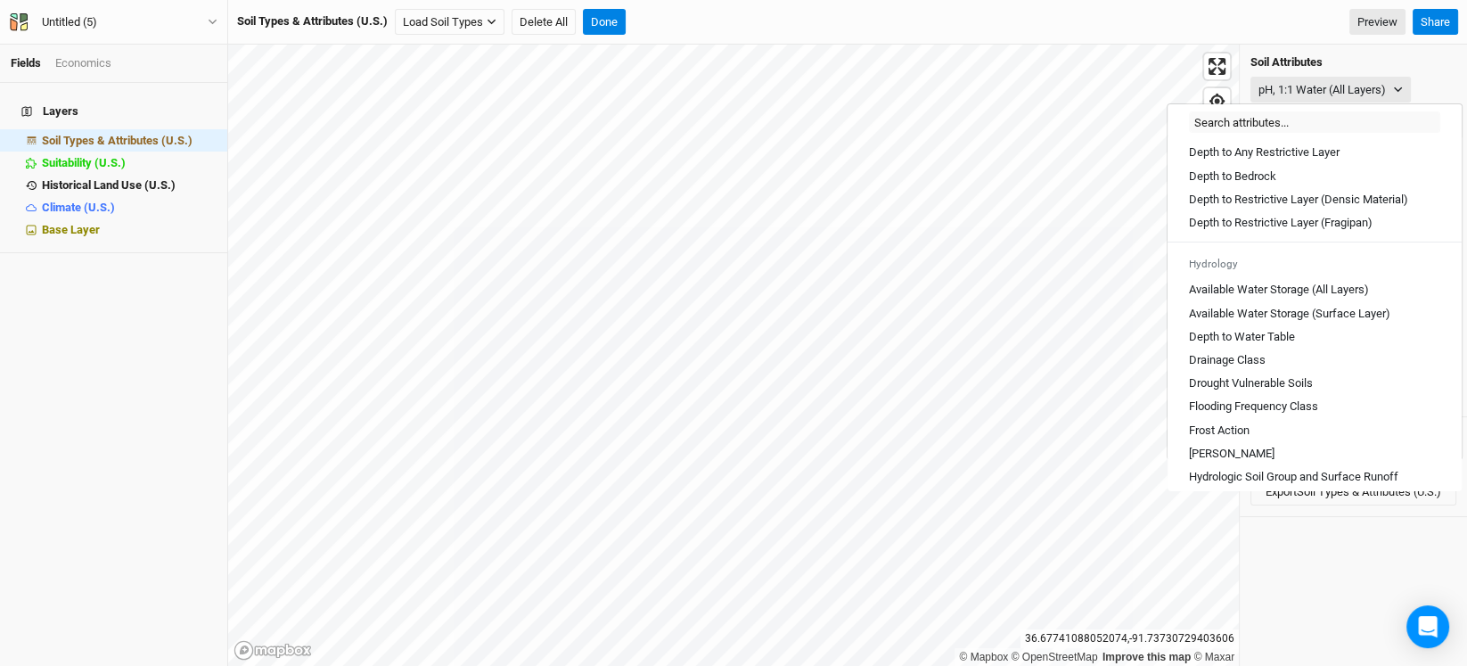
scroll to position [535, 0]
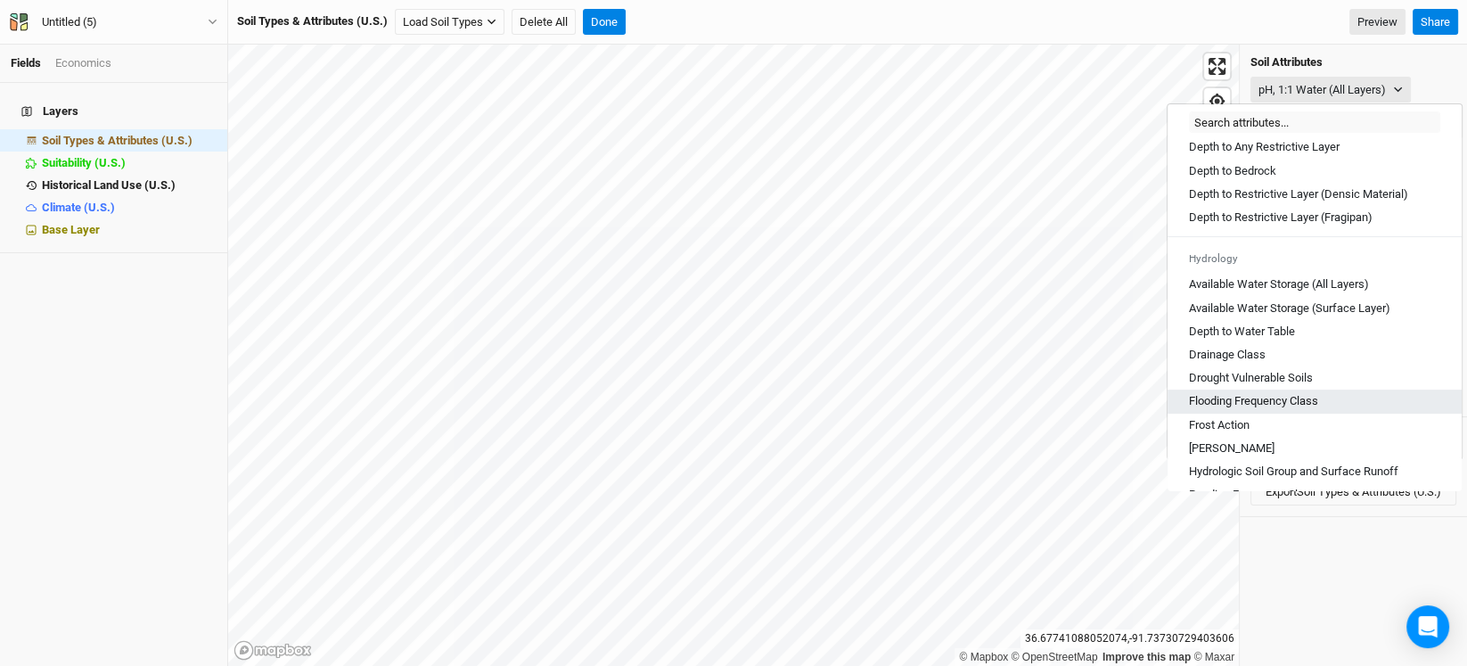
click at [1243, 407] on Class "Flooding Frequency Class" at bounding box center [1253, 401] width 129 height 16
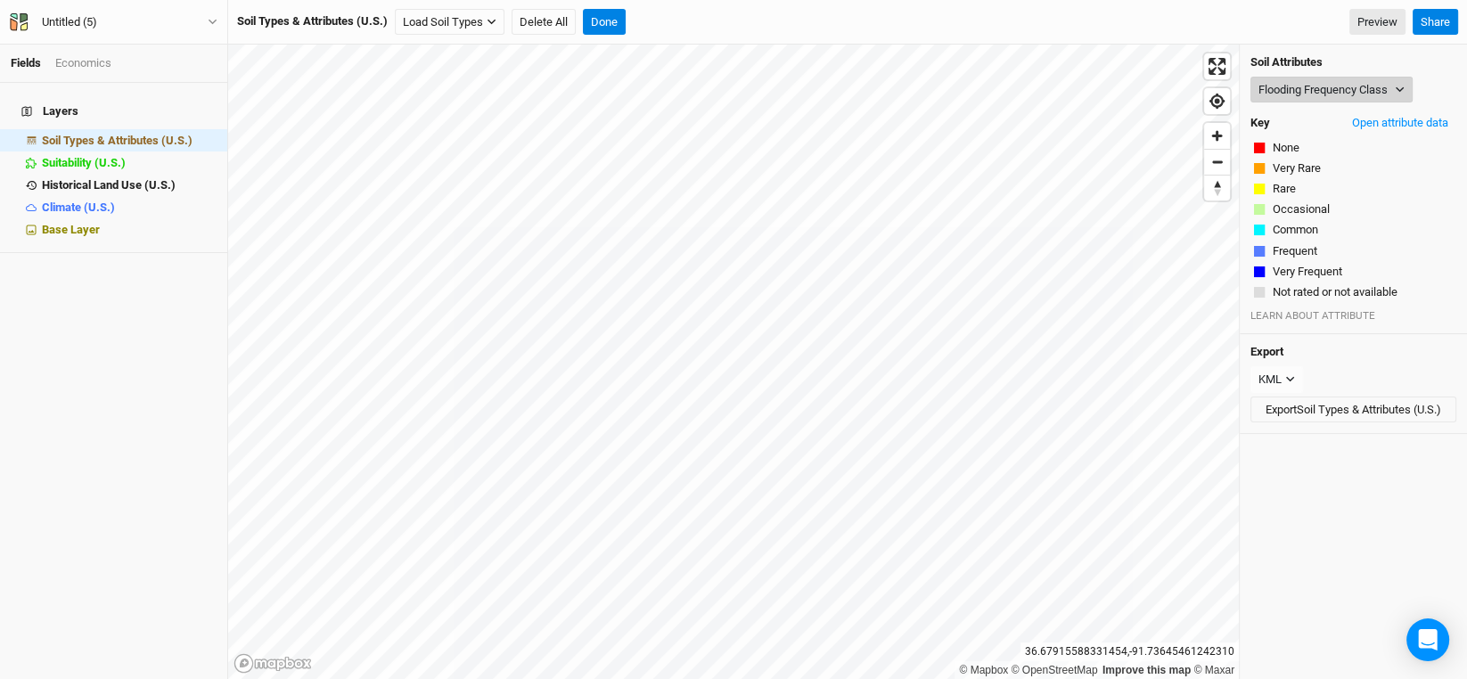
click at [1399, 78] on button "Flooding Frequency Class" at bounding box center [1331, 90] width 162 height 27
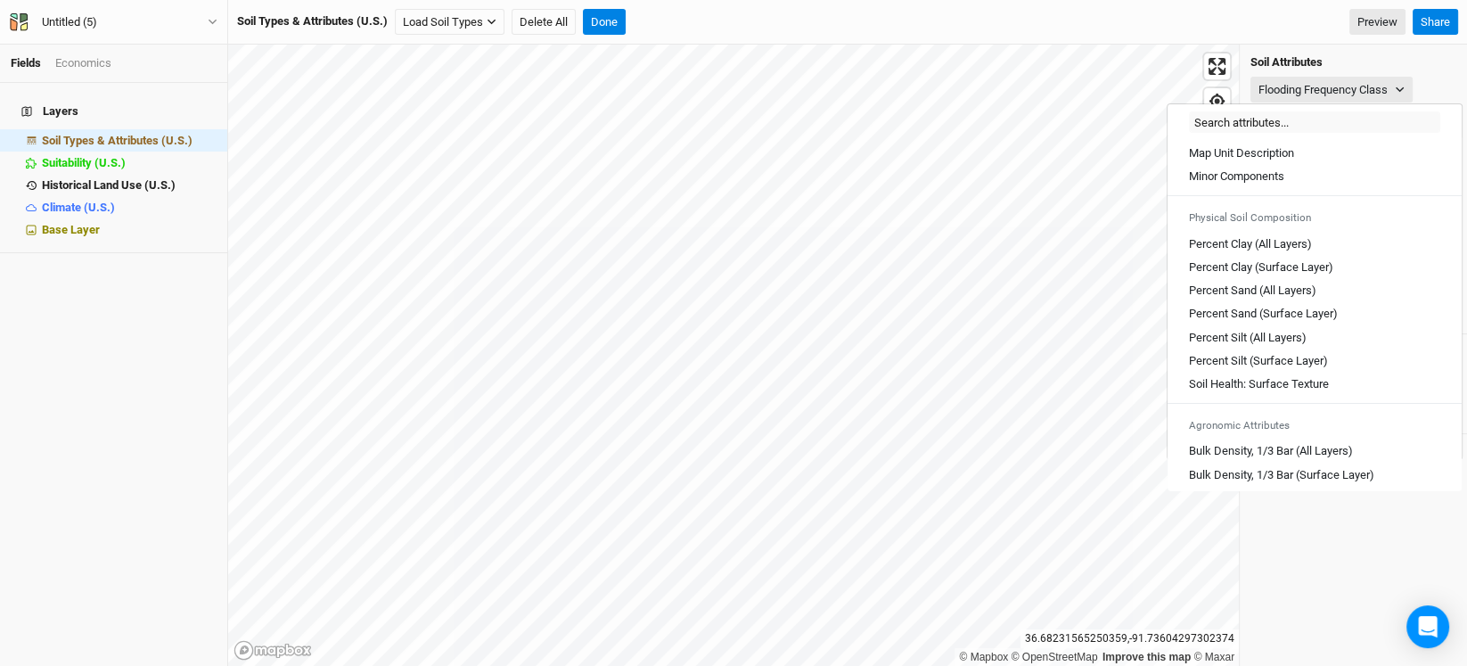
click at [1417, 56] on h4 "Soil Attributes" at bounding box center [1353, 62] width 206 height 14
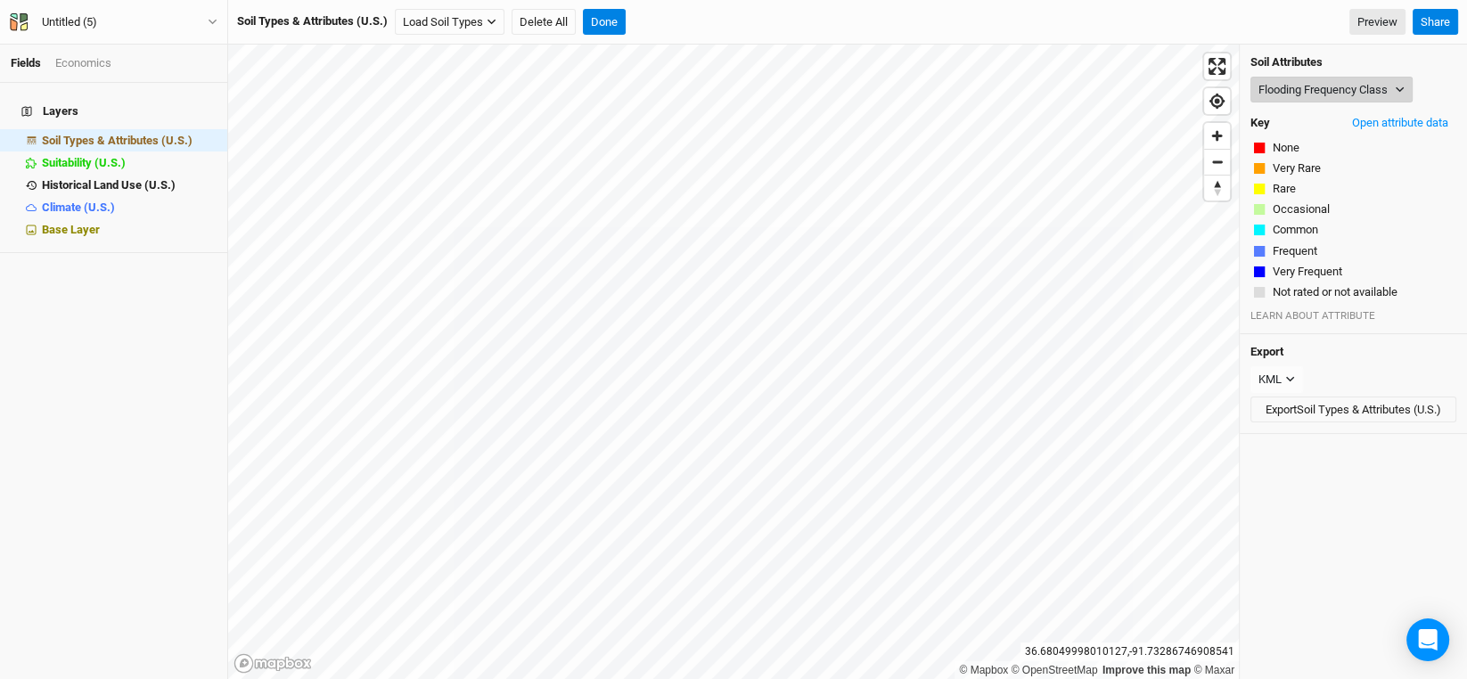
click at [1321, 78] on button "Flooding Frequency Class" at bounding box center [1331, 90] width 162 height 27
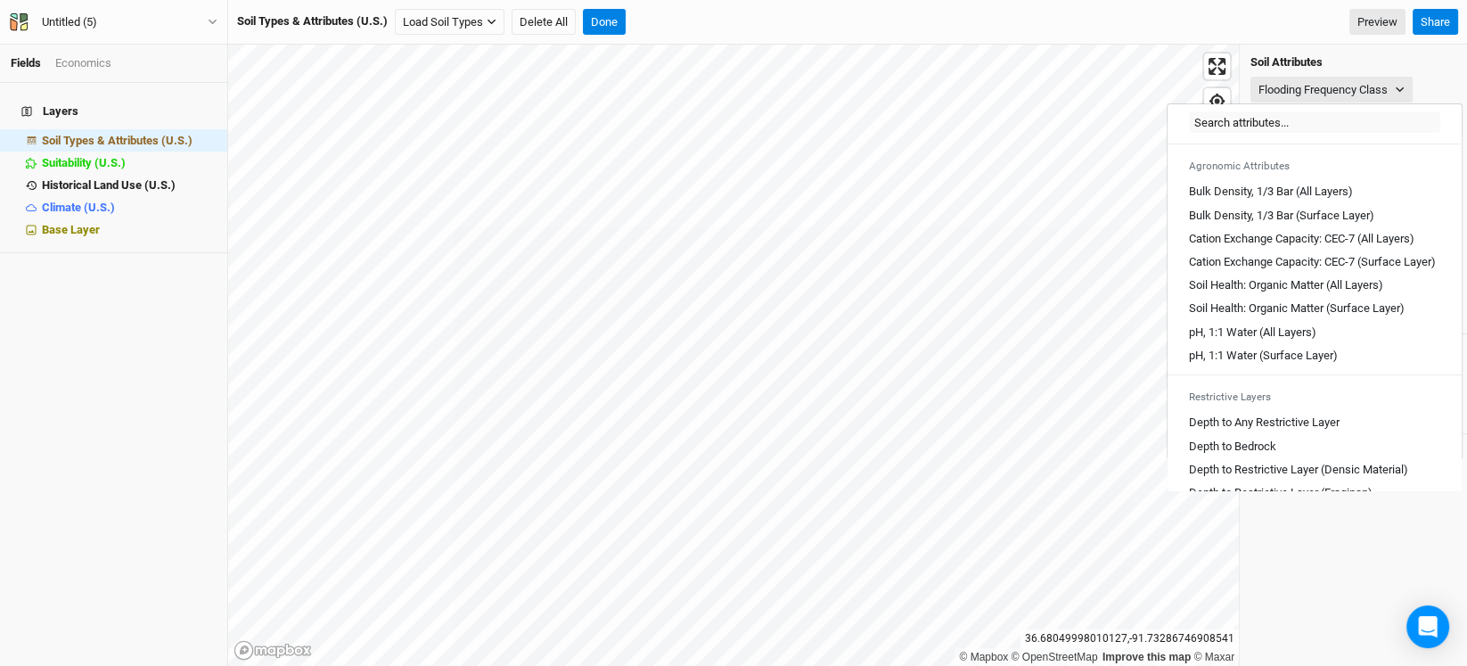
scroll to position [266, 0]
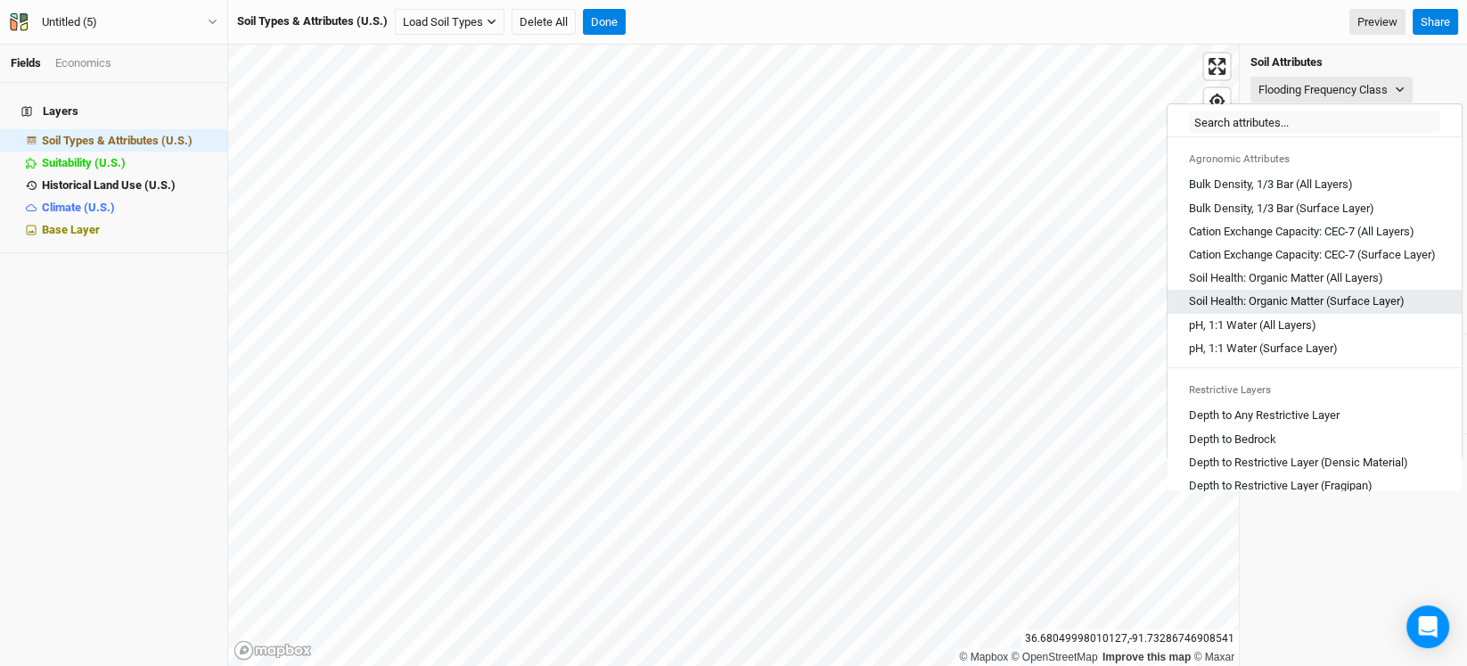
click at [1233, 313] on link "Soil Health: Organic Matter (Surface Layer)" at bounding box center [1314, 301] width 294 height 23
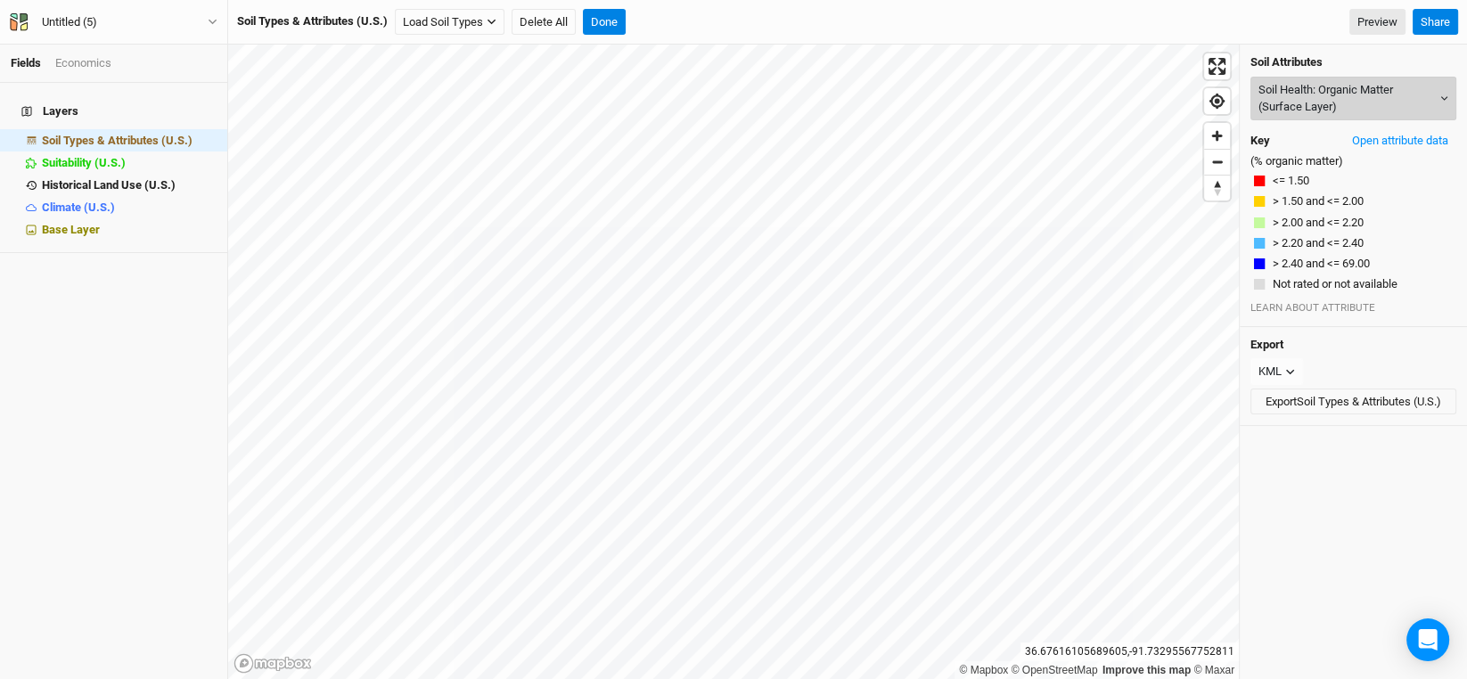
click at [1285, 86] on button "Soil Health: Organic Matter (Surface Layer)" at bounding box center [1353, 99] width 206 height 44
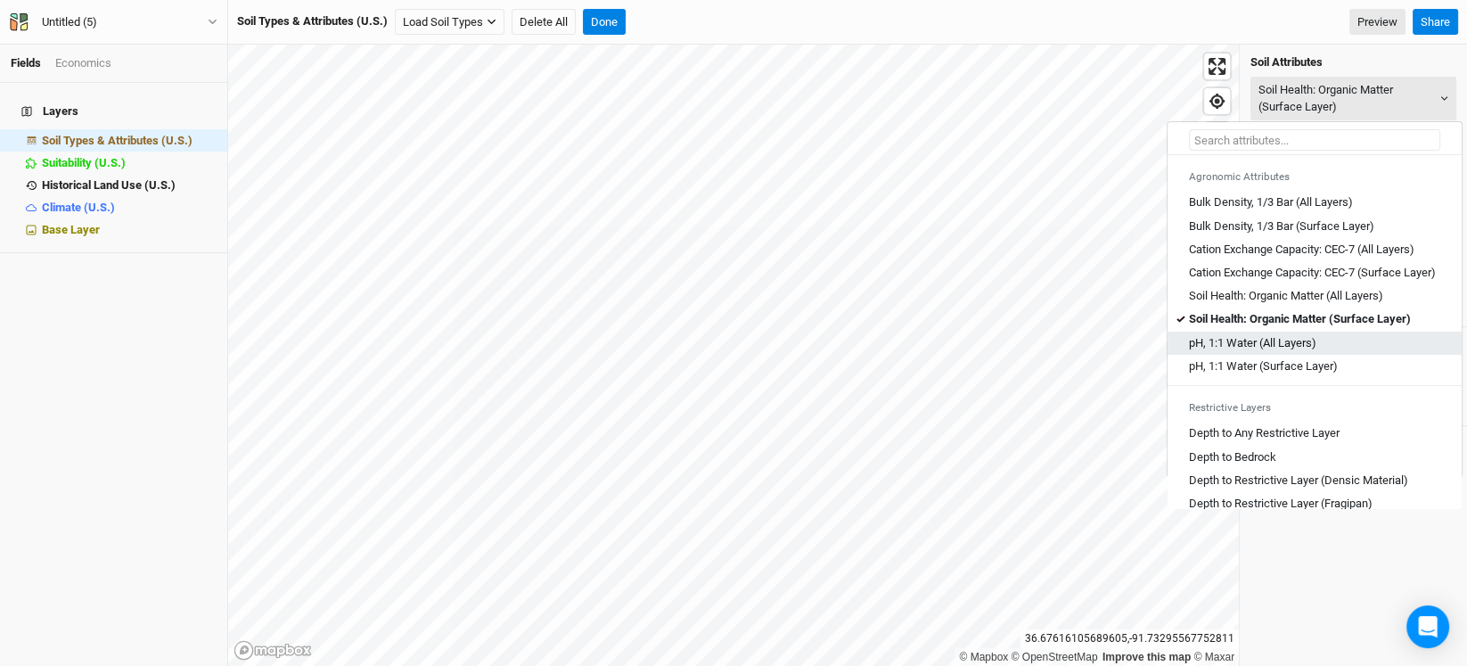
click at [1227, 351] on Layers\) "pH, 1:1 Water (All Layers)" at bounding box center [1252, 343] width 127 height 16
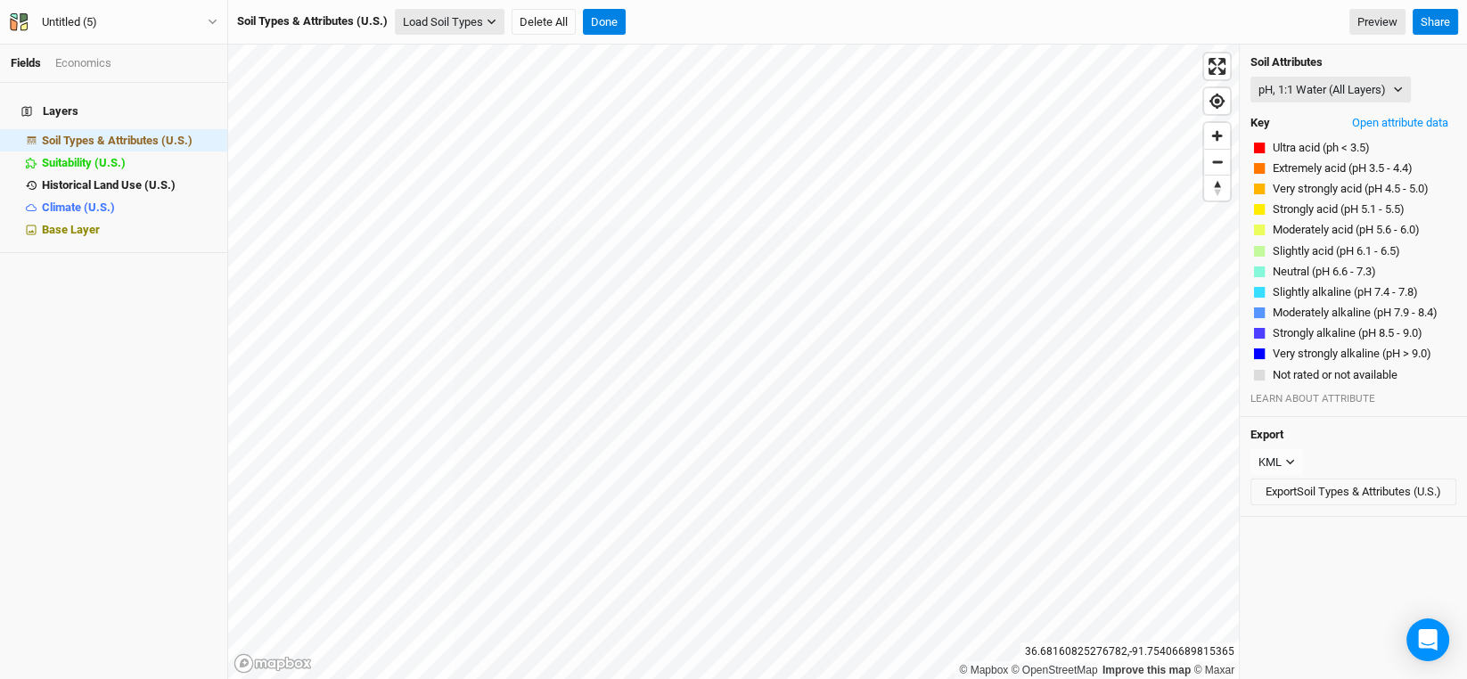
click at [487, 24] on icon "button" at bounding box center [492, 22] width 10 height 10
click at [132, 304] on div "Layers Soil Types & Attributes (U.S.) hide Suitability (U.S.) hide Historical L…" at bounding box center [113, 381] width 227 height 596
click at [610, 16] on button "Done" at bounding box center [604, 22] width 43 height 27
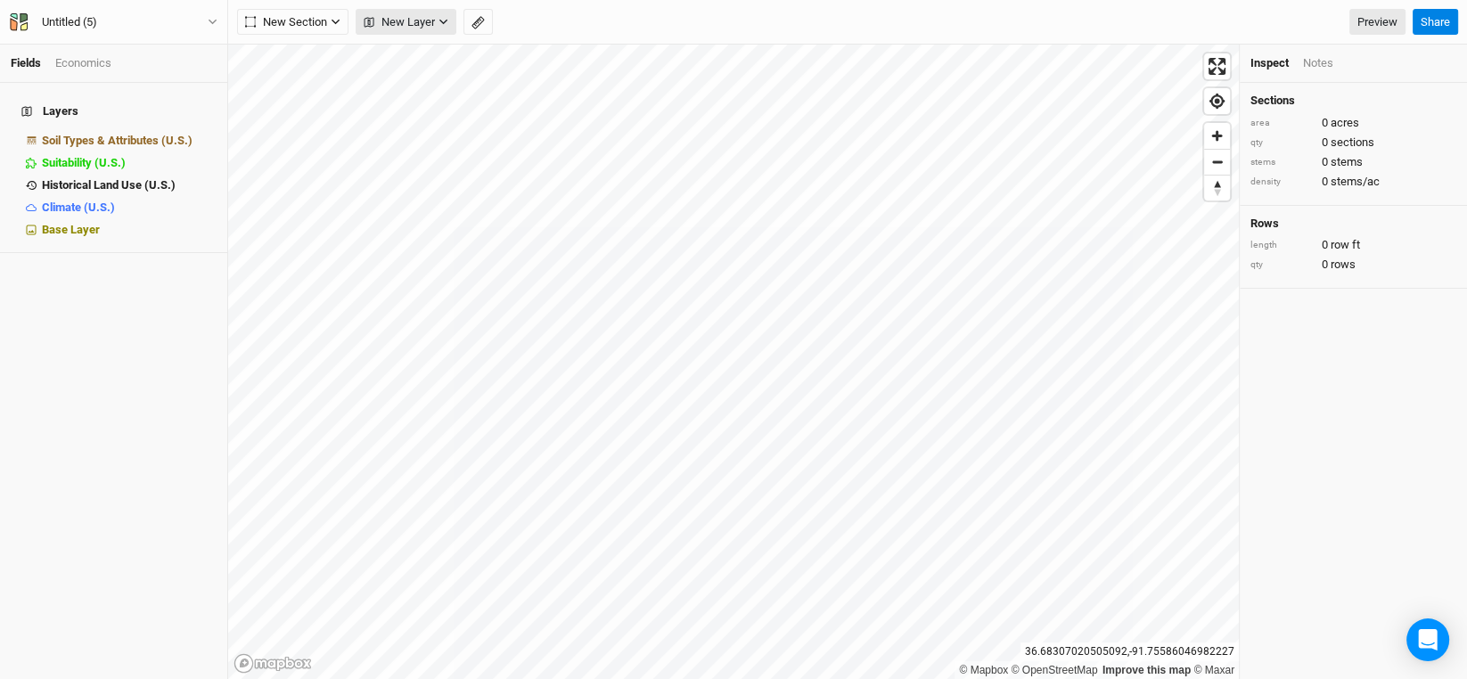
click at [448, 16] on button "New Layer" at bounding box center [406, 22] width 101 height 27
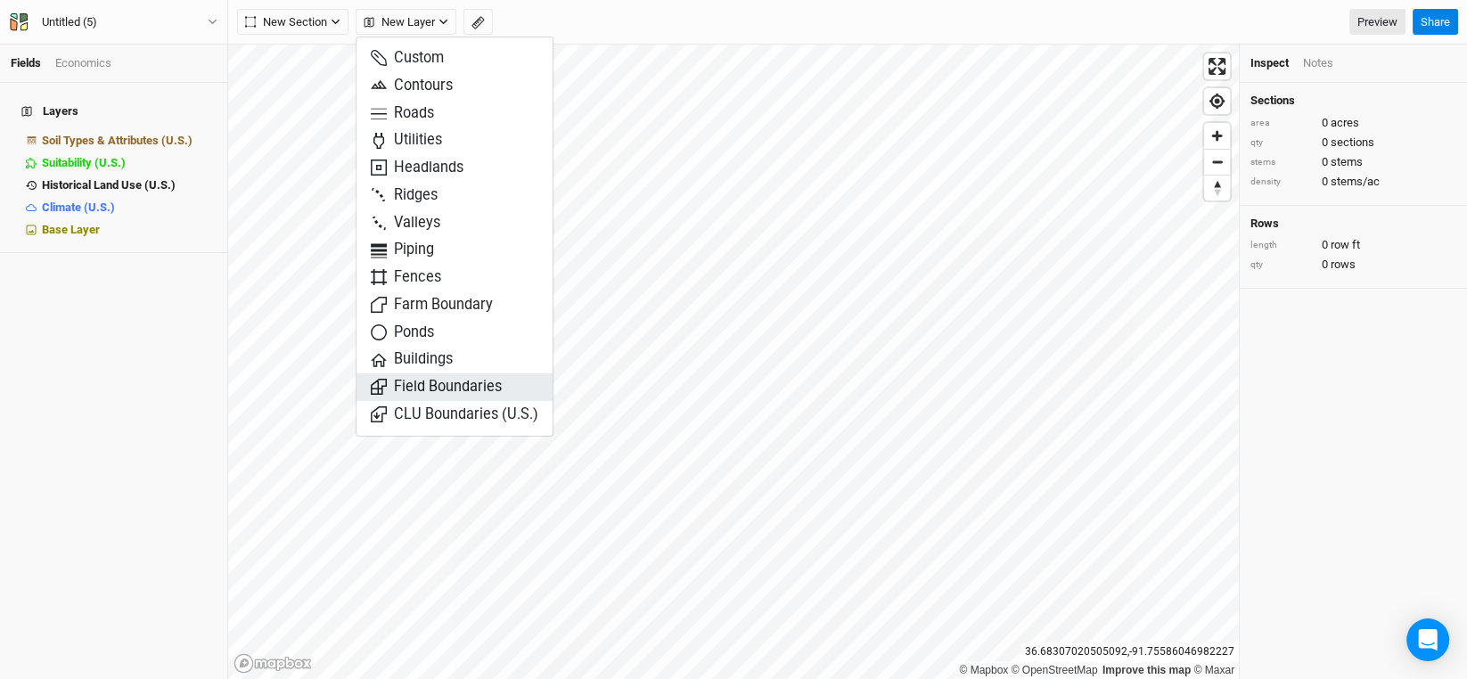
click at [451, 389] on span "Field Boundaries" at bounding box center [436, 387] width 131 height 20
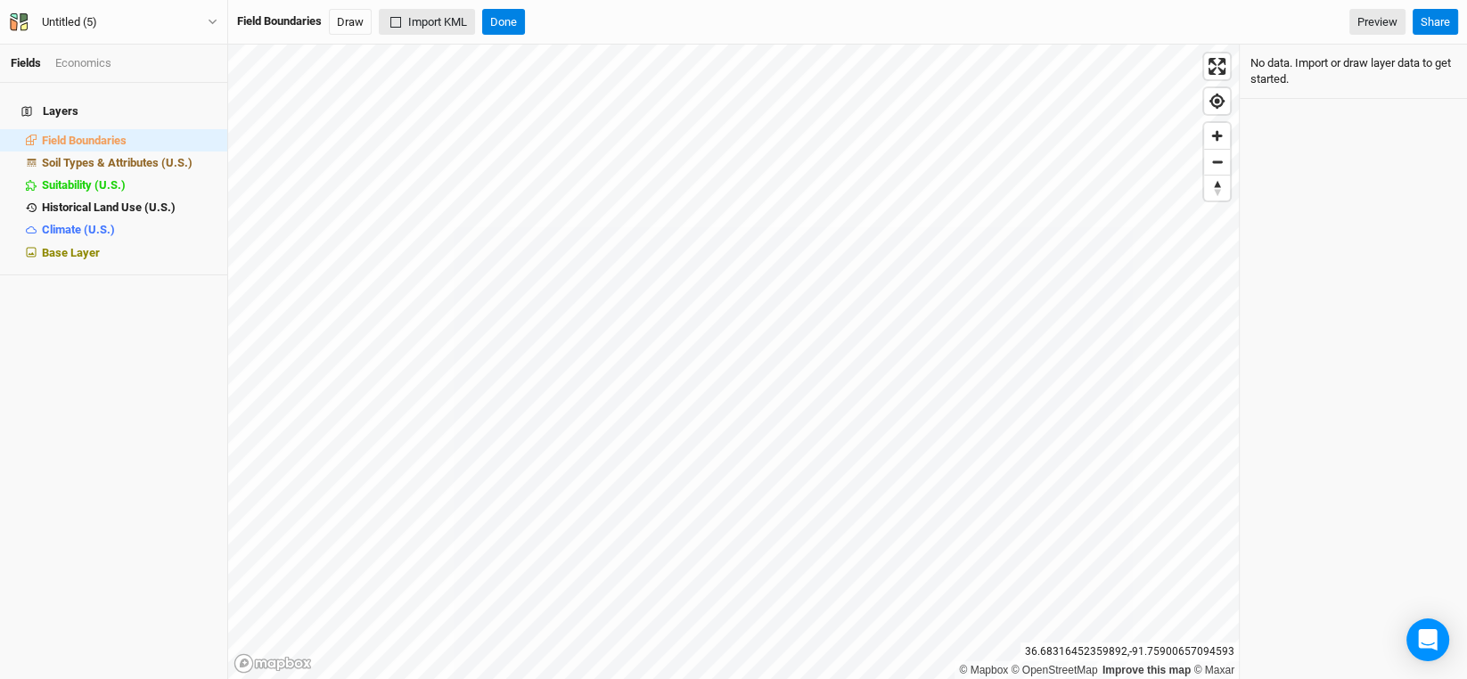
click at [449, 21] on button "Import KML" at bounding box center [427, 22] width 96 height 27
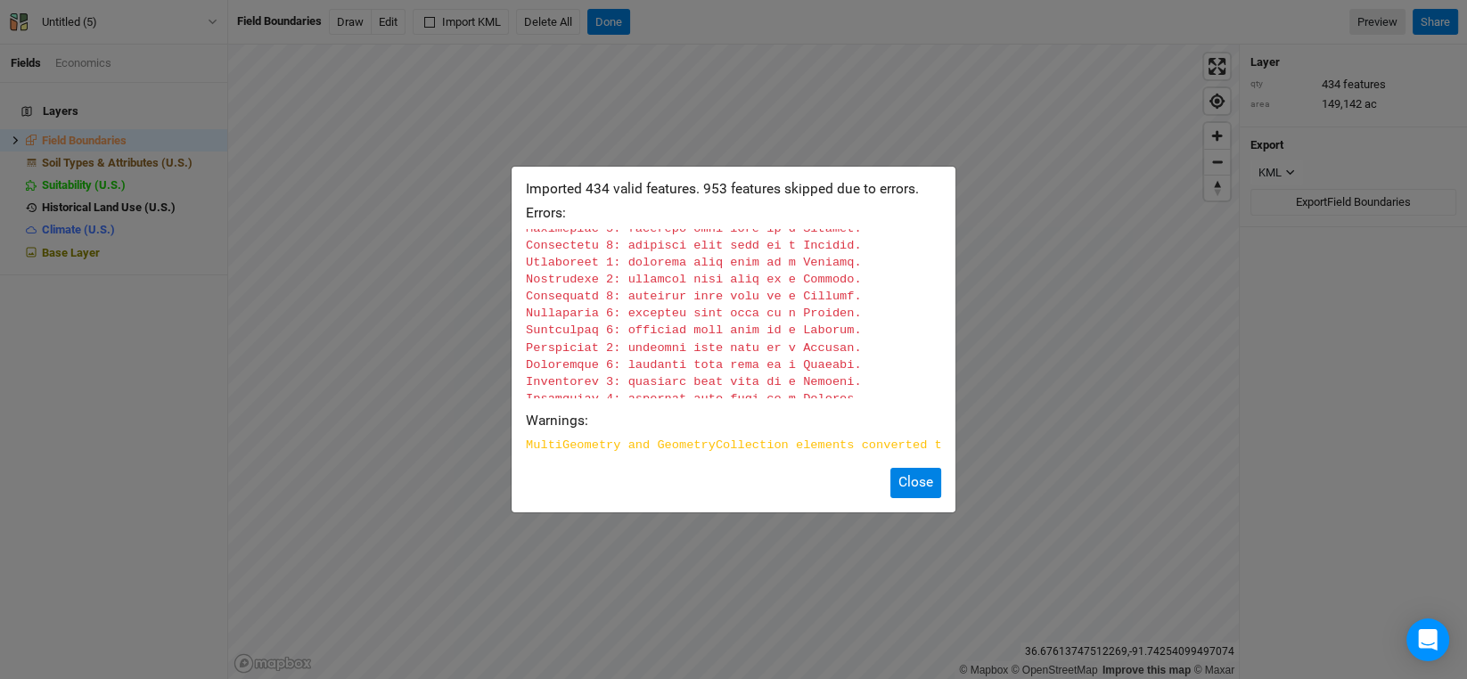
scroll to position [3118, 0]
click at [924, 487] on button "Close" at bounding box center [915, 482] width 51 height 29
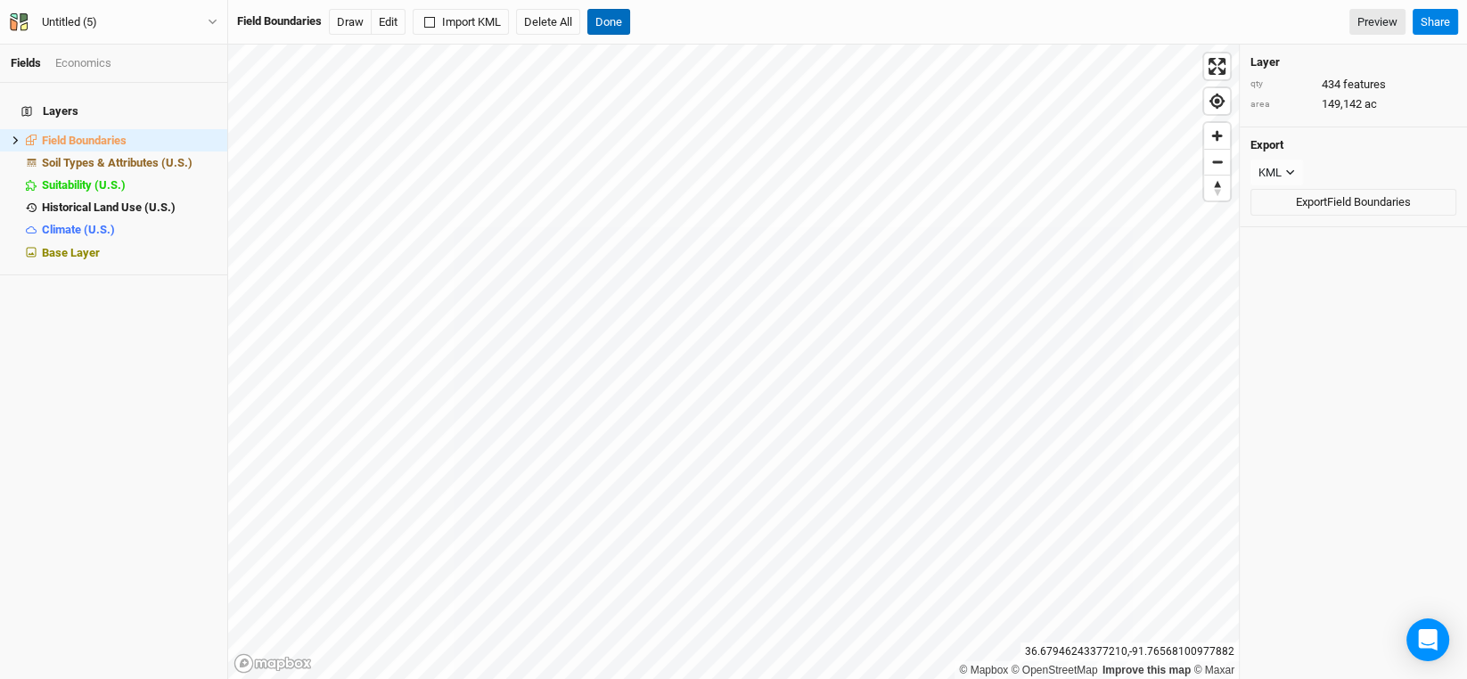
click at [622, 17] on button "Done" at bounding box center [608, 22] width 43 height 27
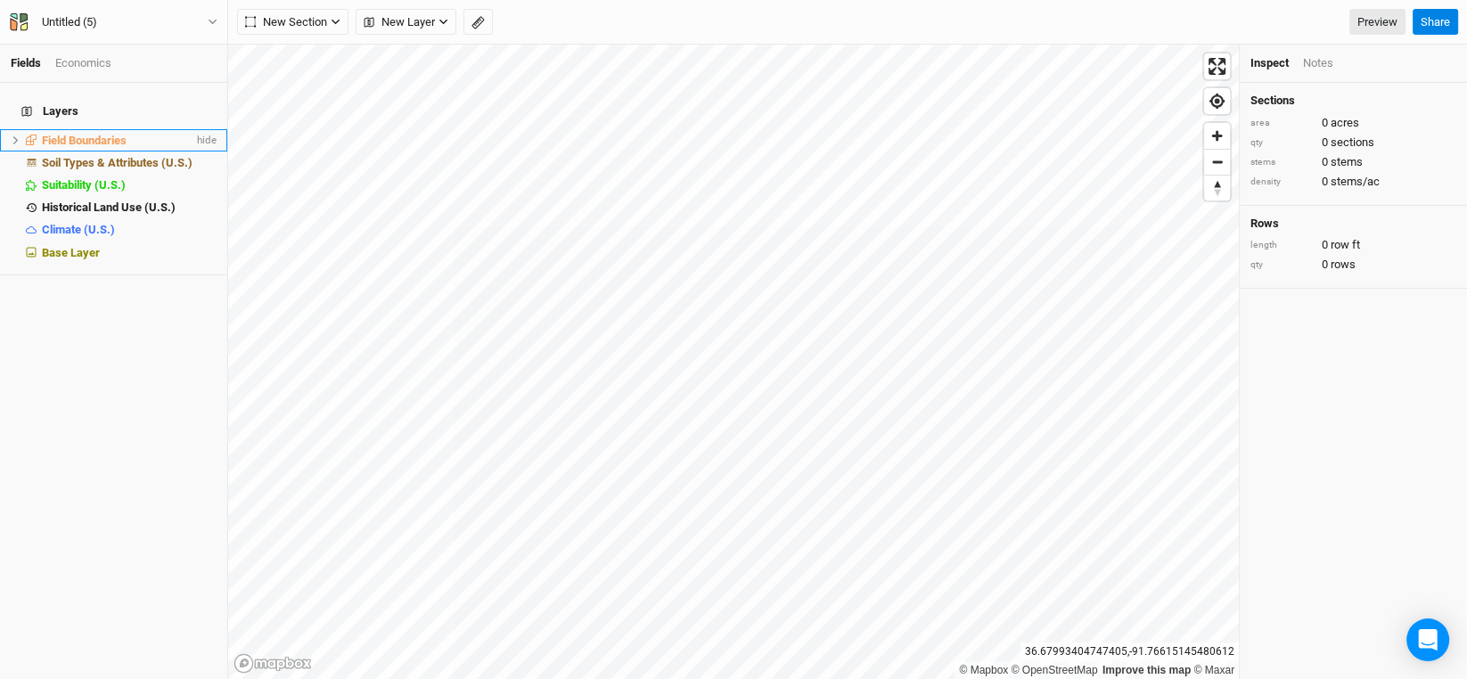
click at [95, 134] on span "Field Boundaries" at bounding box center [84, 140] width 85 height 13
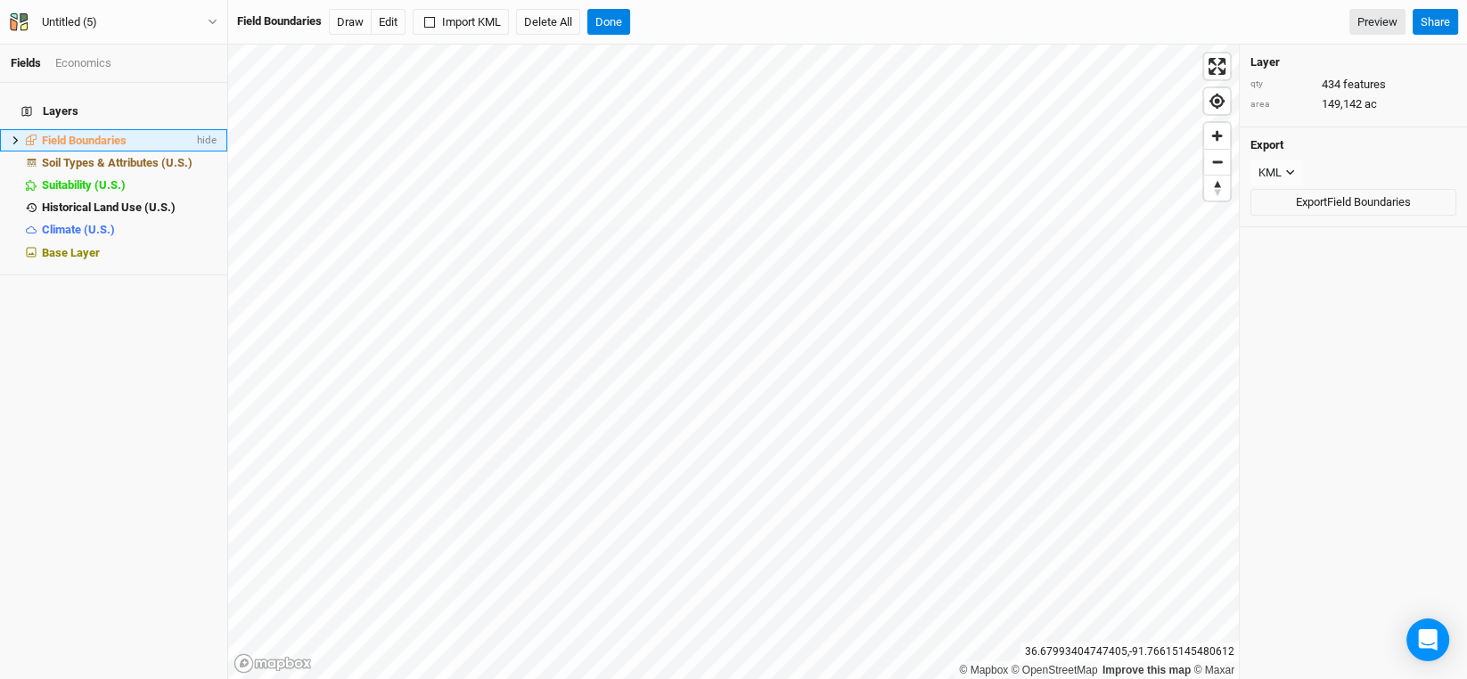
click at [12, 135] on icon at bounding box center [16, 140] width 10 height 10
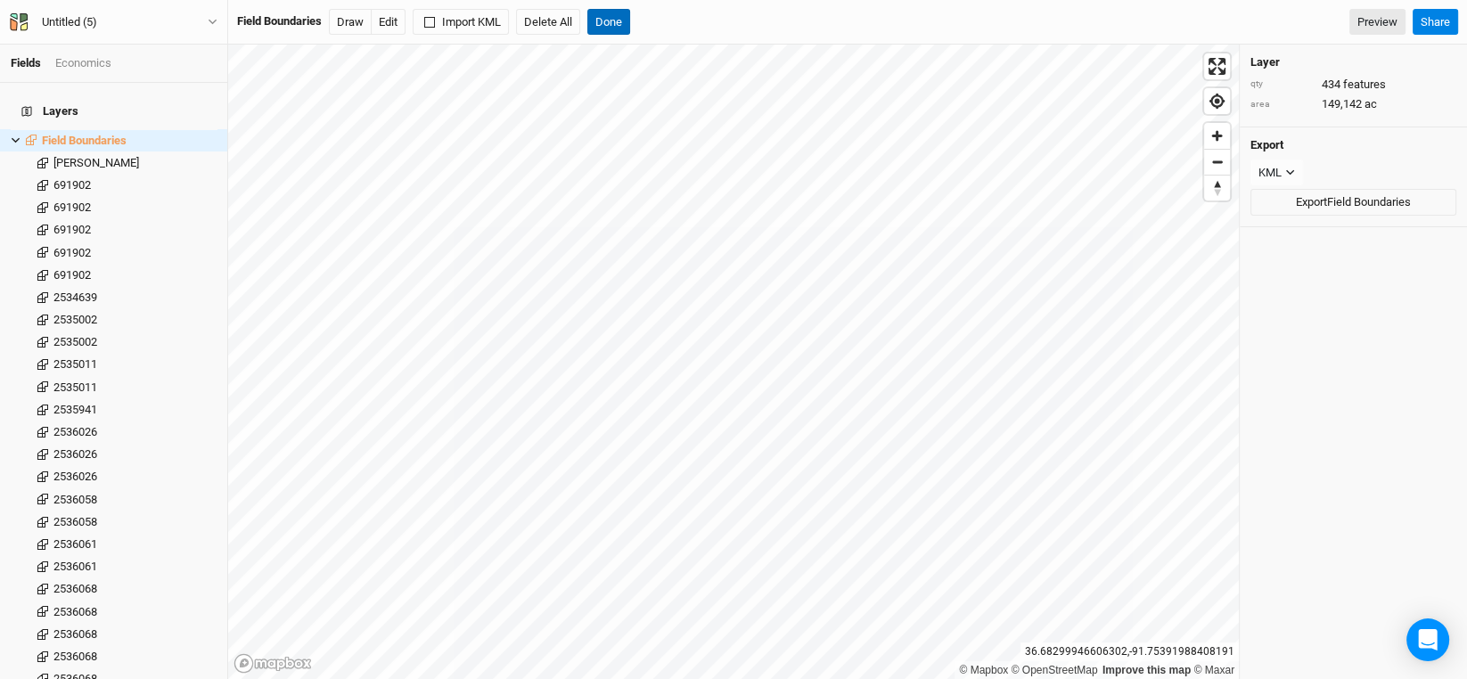
click at [621, 17] on button "Done" at bounding box center [608, 22] width 43 height 27
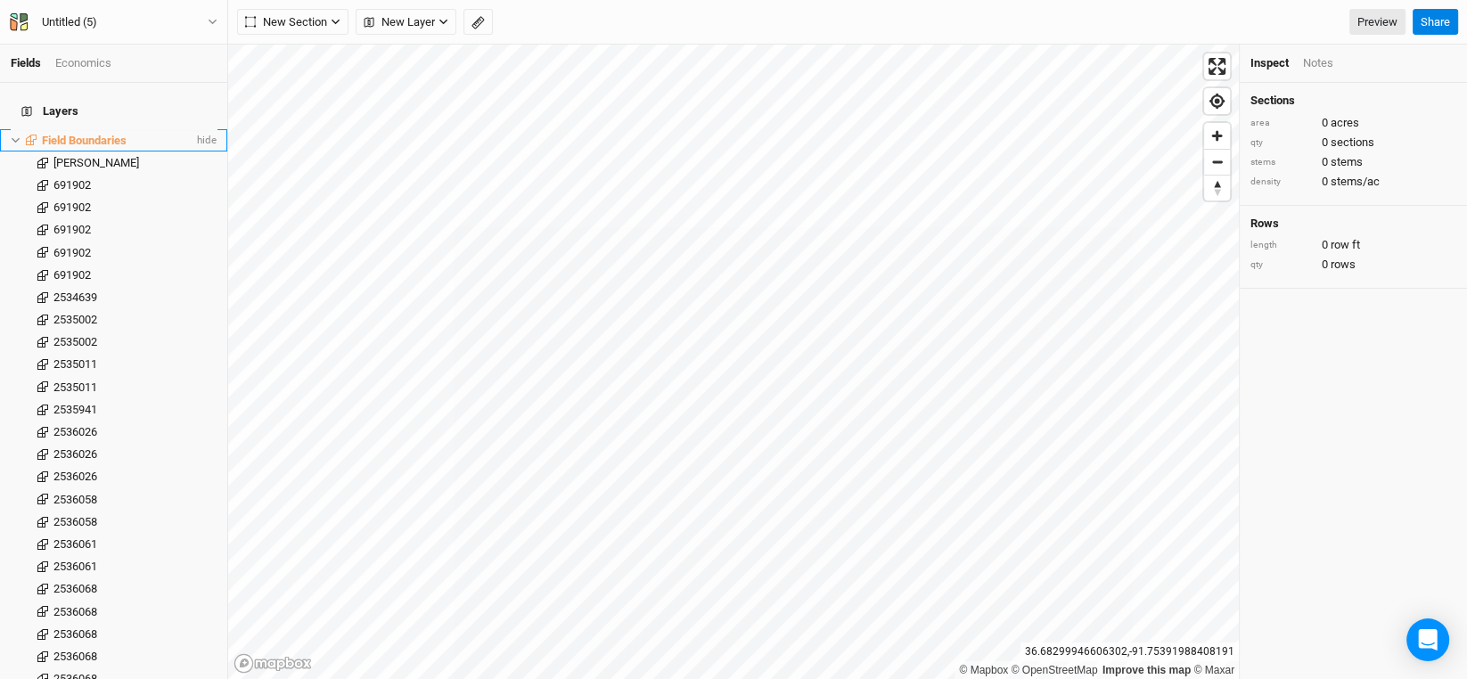
click at [12, 135] on icon at bounding box center [16, 140] width 10 height 10
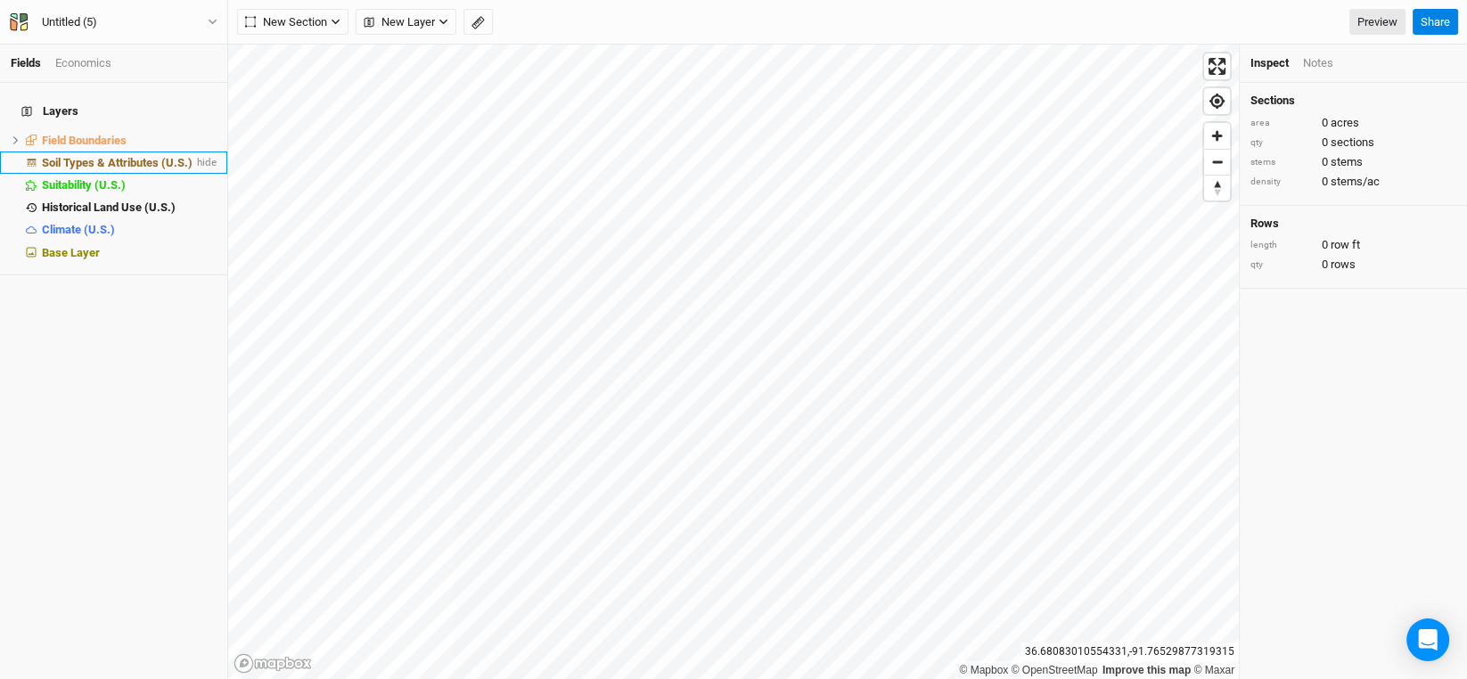
click at [61, 156] on span "Soil Types & Attributes (U.S.)" at bounding box center [117, 162] width 151 height 13
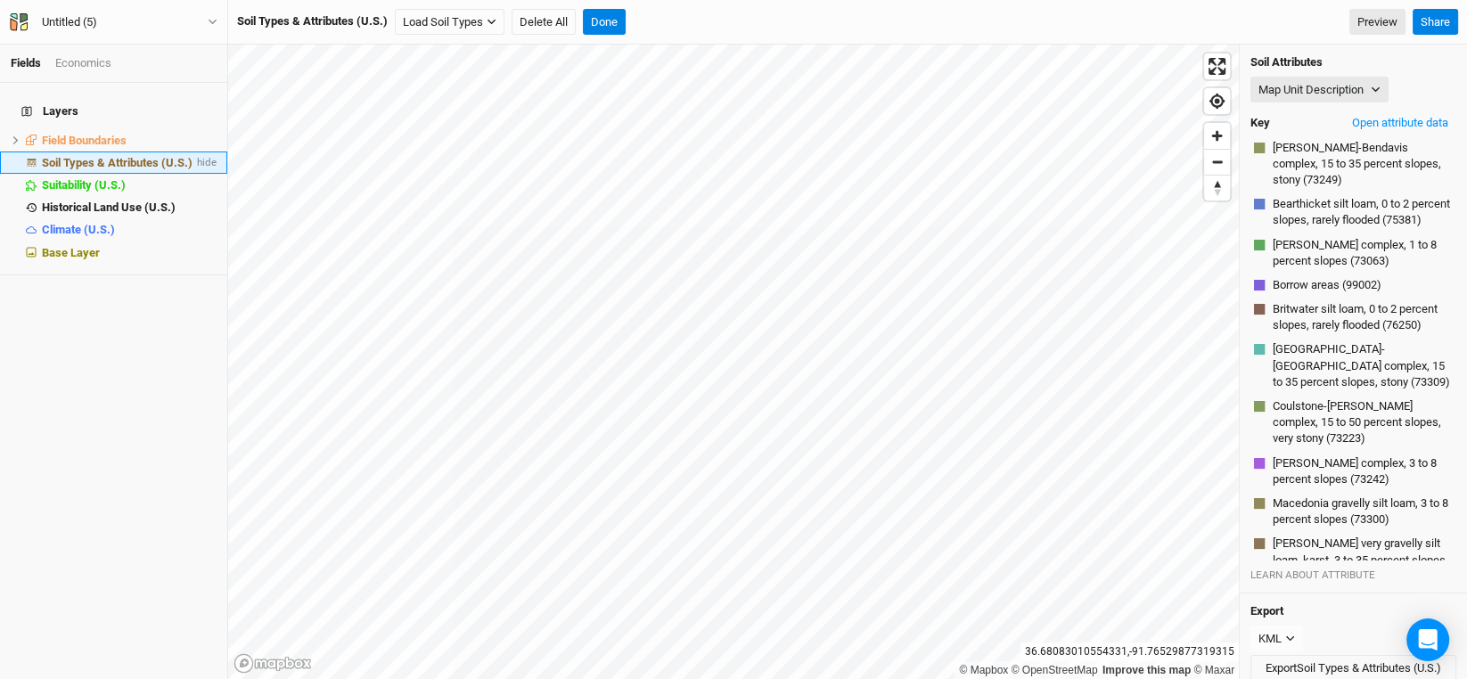
click at [99, 156] on span "Soil Types & Attributes (U.S.)" at bounding box center [117, 162] width 151 height 13
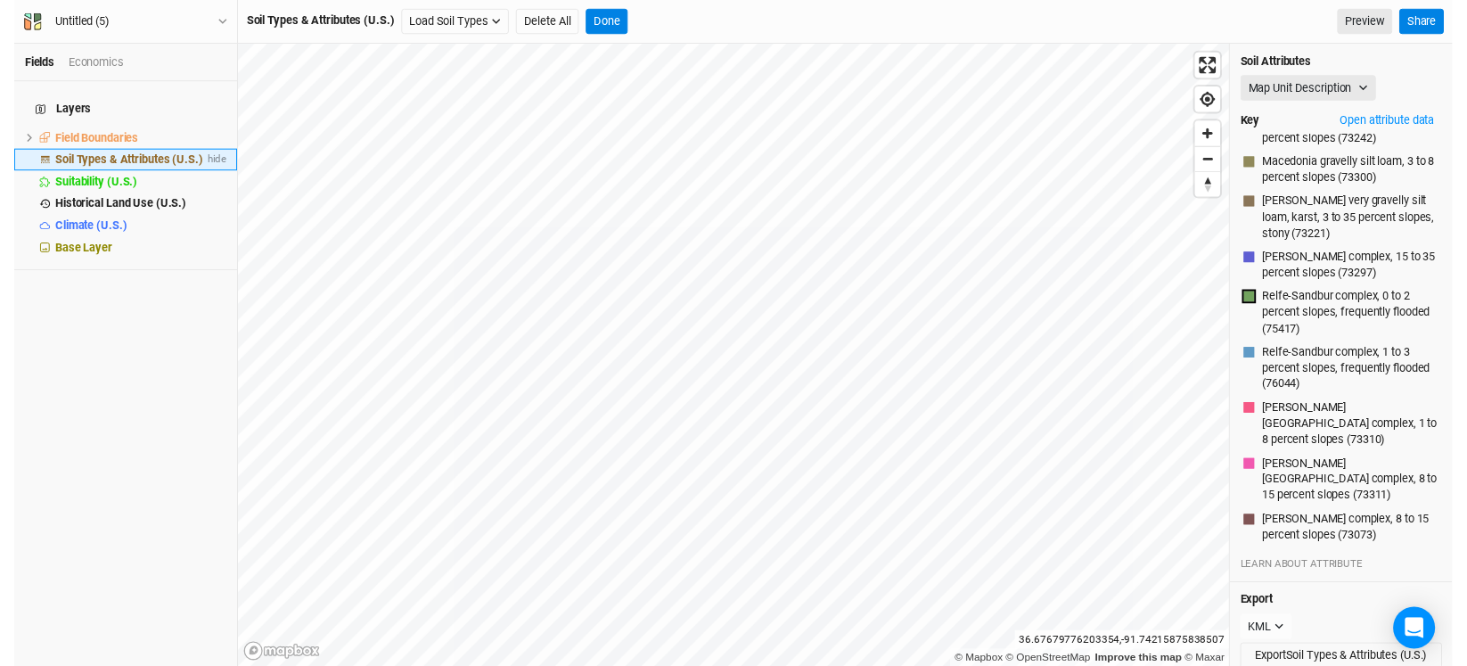
scroll to position [0, 0]
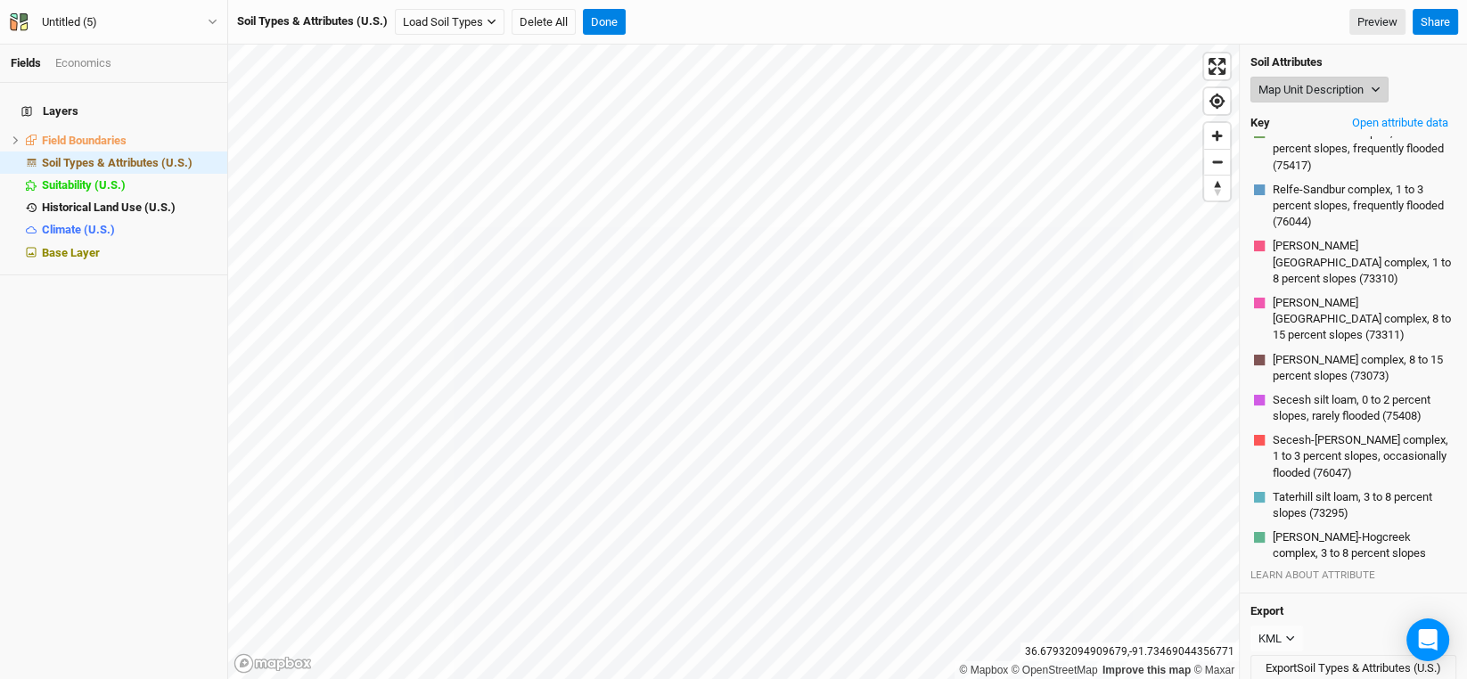
click at [1380, 82] on button "Map Unit Description" at bounding box center [1319, 90] width 138 height 27
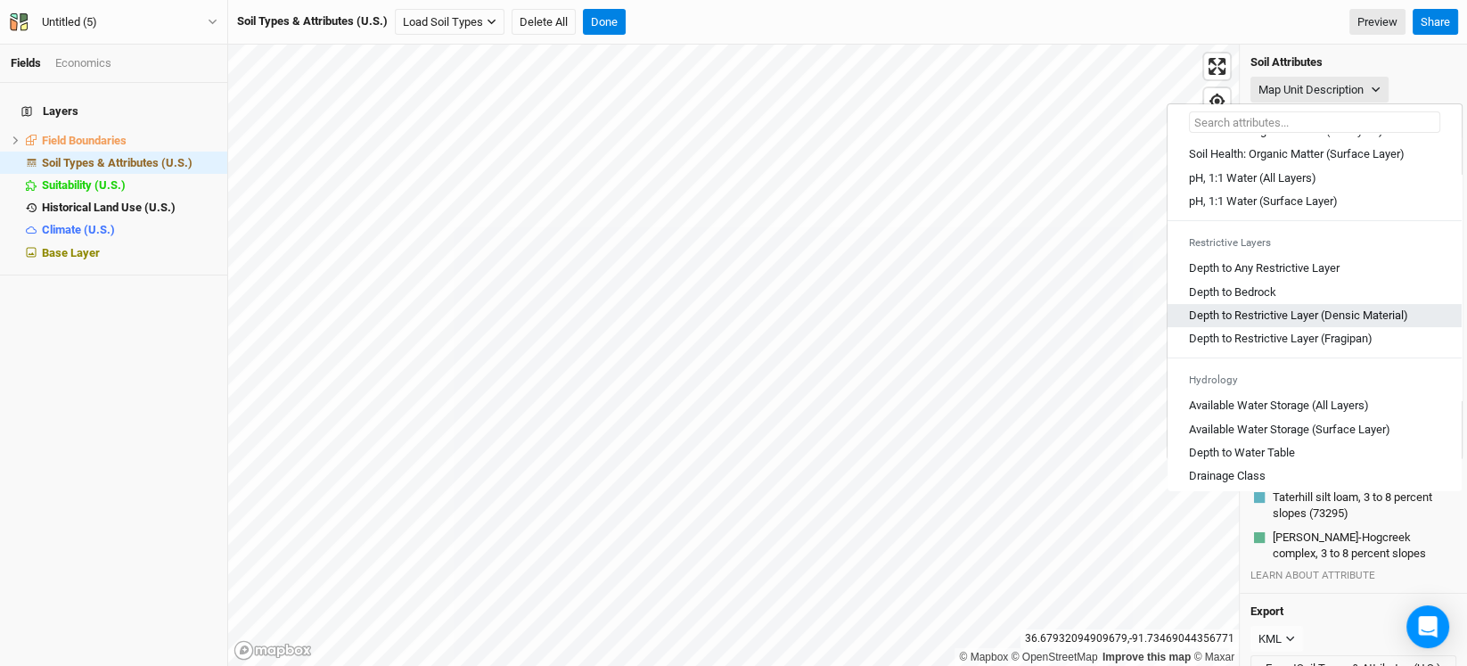
scroll to position [446, 0]
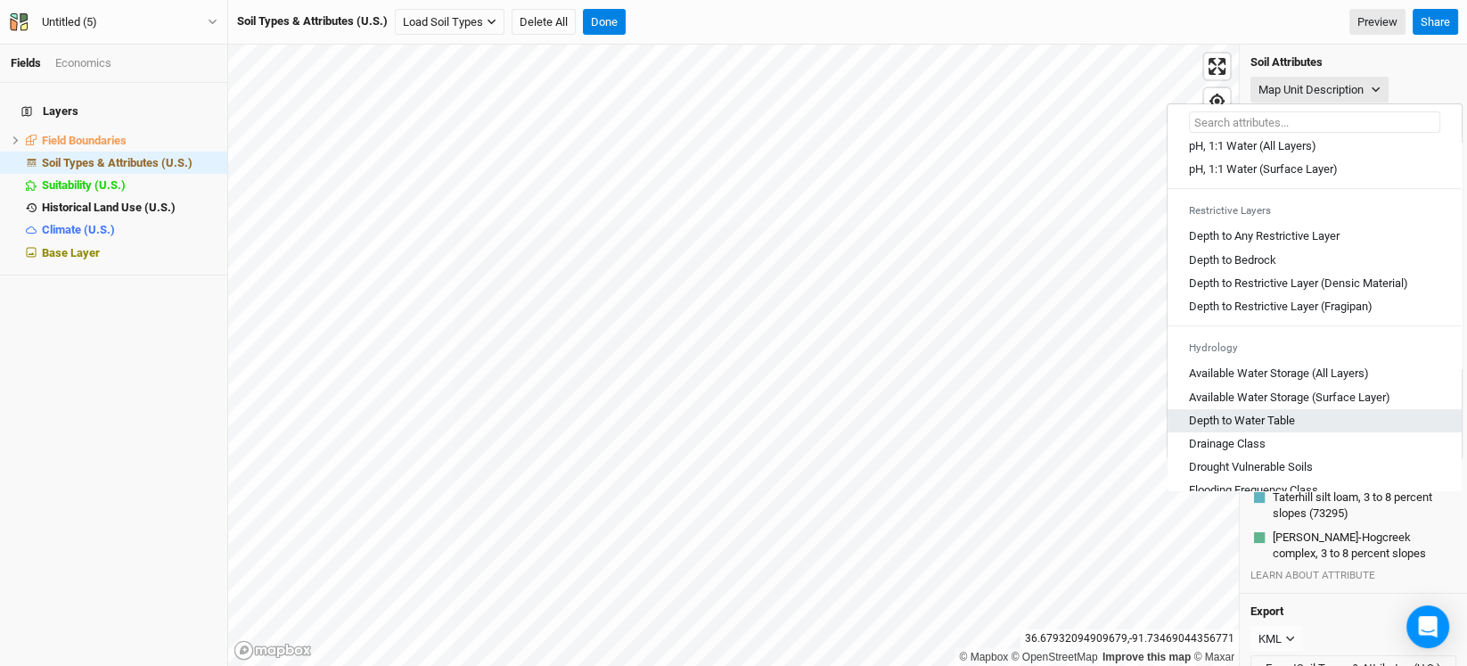
click at [1268, 429] on Table "Depth to Water Table" at bounding box center [1242, 421] width 106 height 16
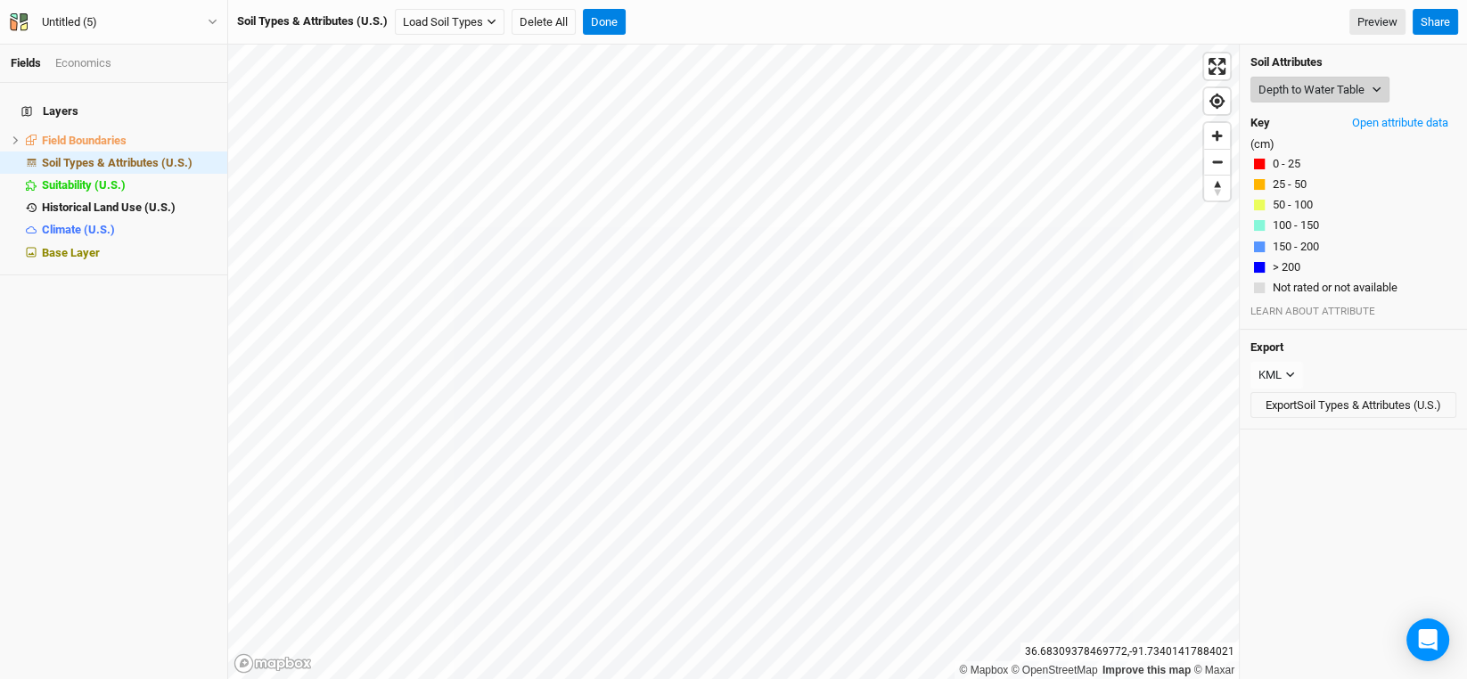
click at [1356, 94] on button "Depth to Water Table" at bounding box center [1319, 90] width 139 height 27
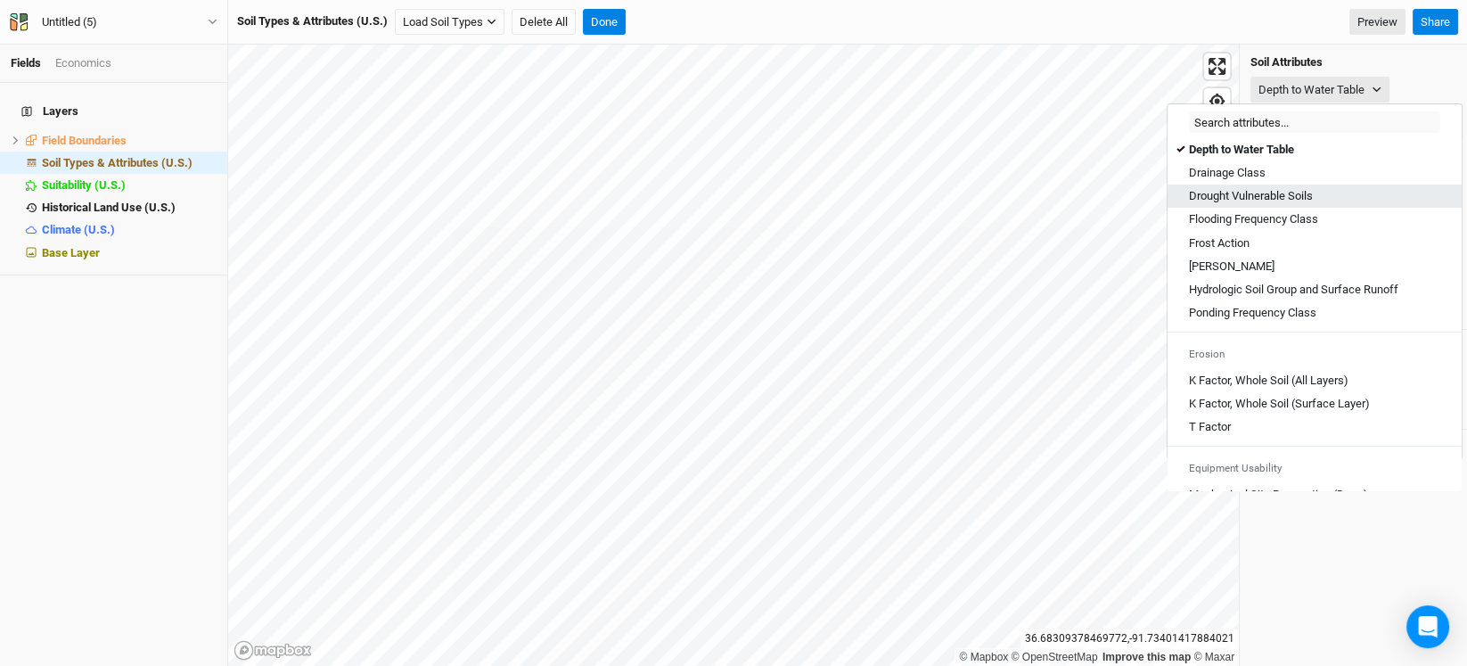
scroll to position [627, 0]
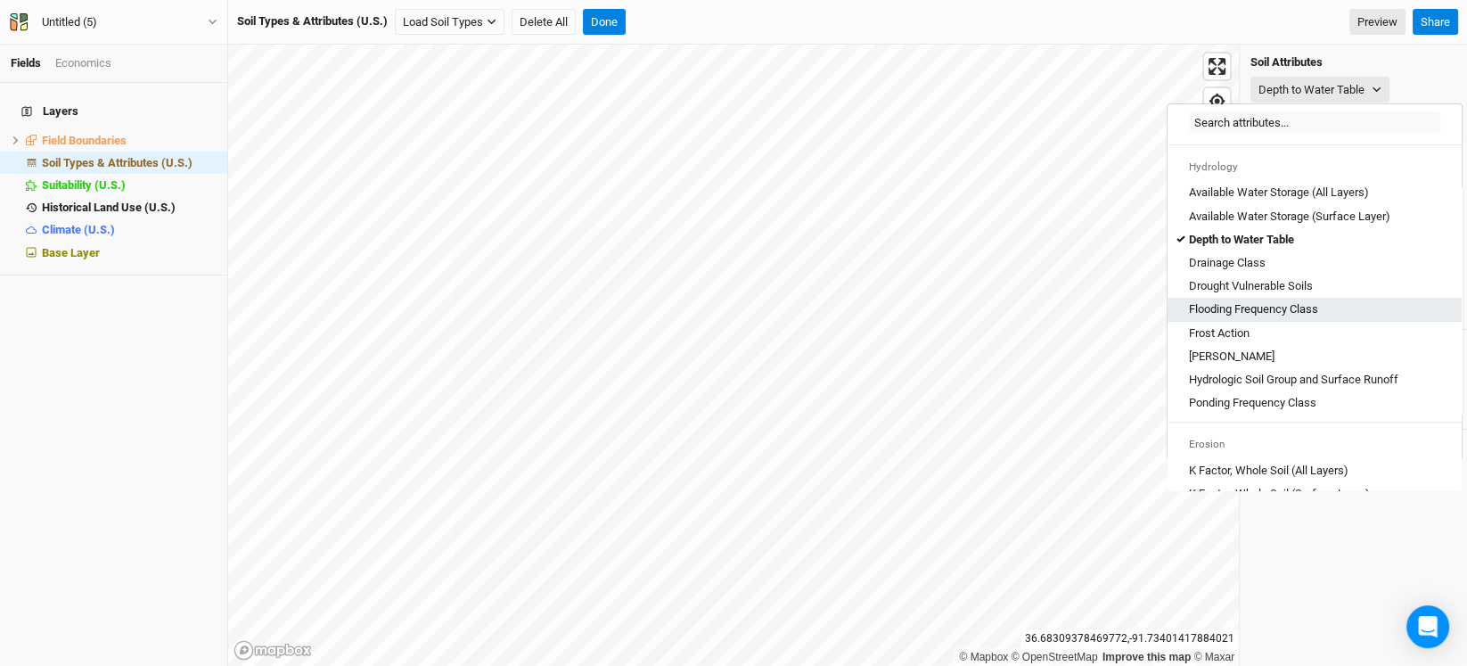
click at [1292, 317] on Class "Flooding Frequency Class" at bounding box center [1253, 309] width 129 height 16
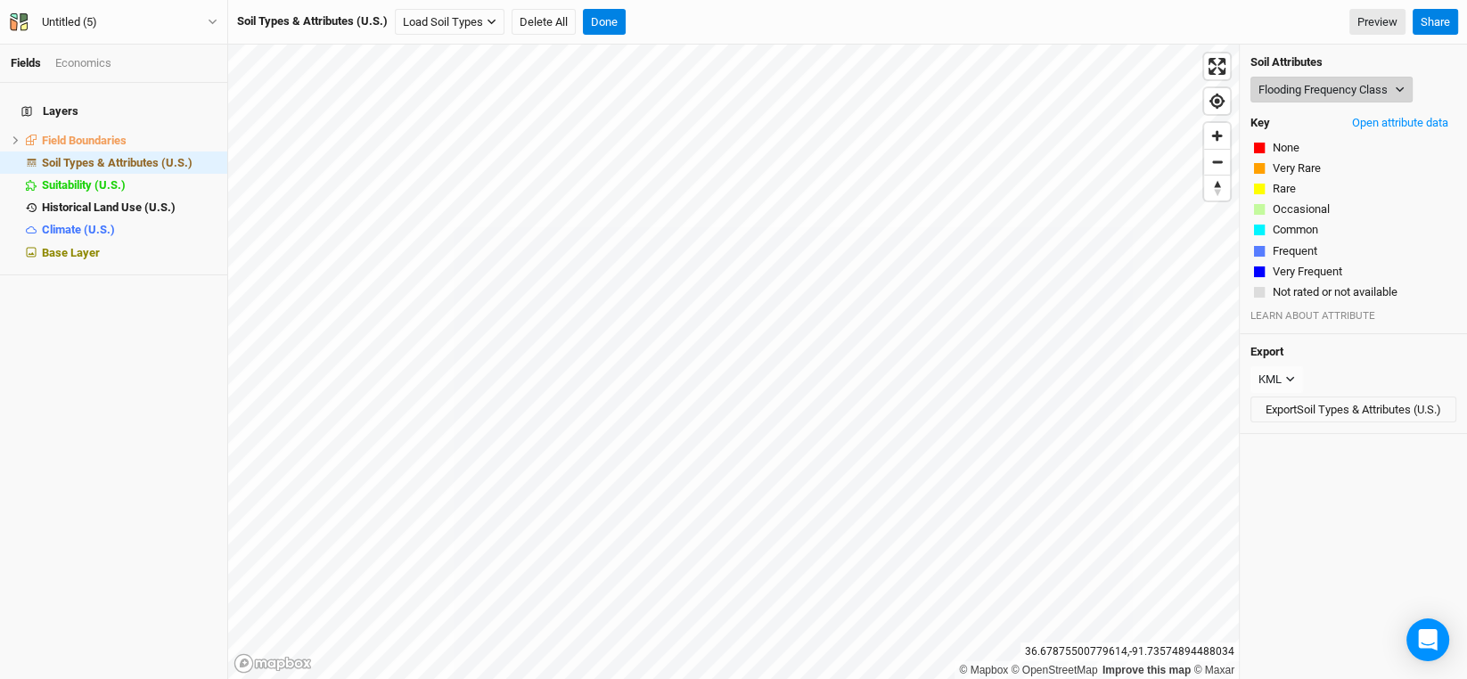
click at [1380, 85] on button "Flooding Frequency Class" at bounding box center [1331, 90] width 162 height 27
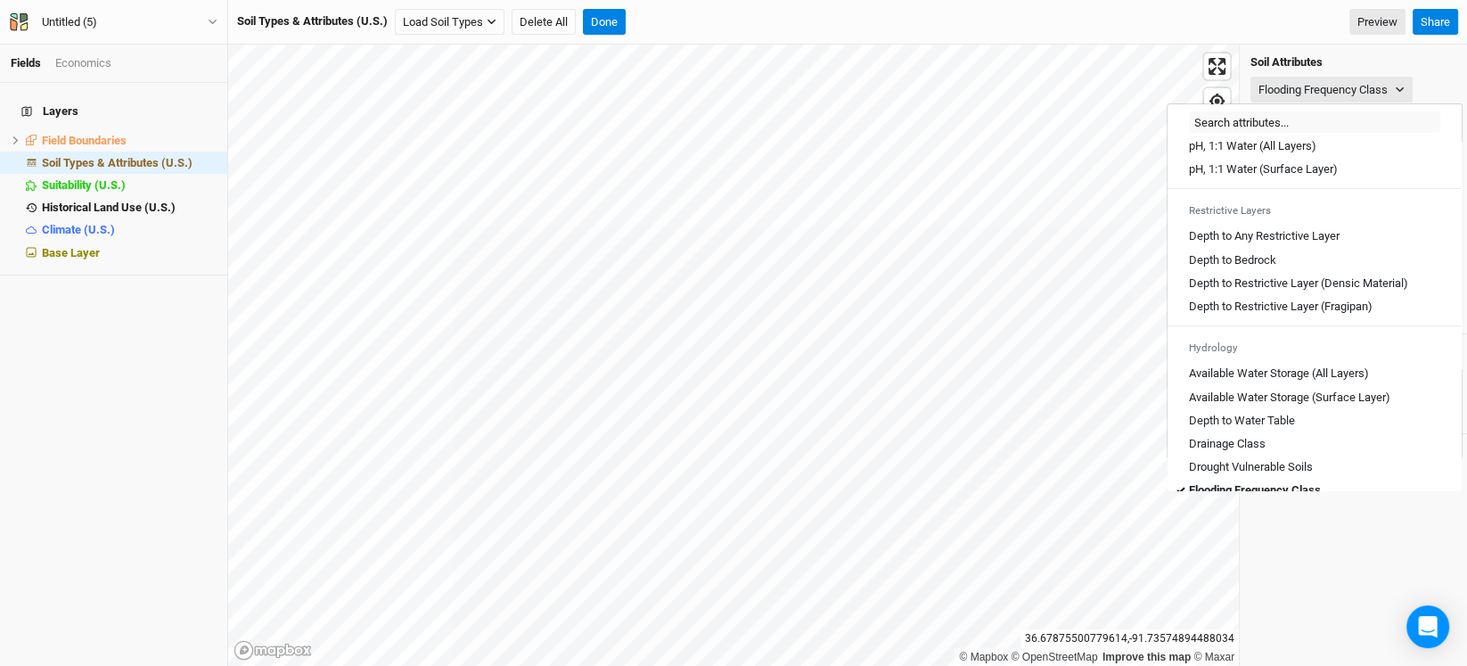
scroll to position [535, 0]
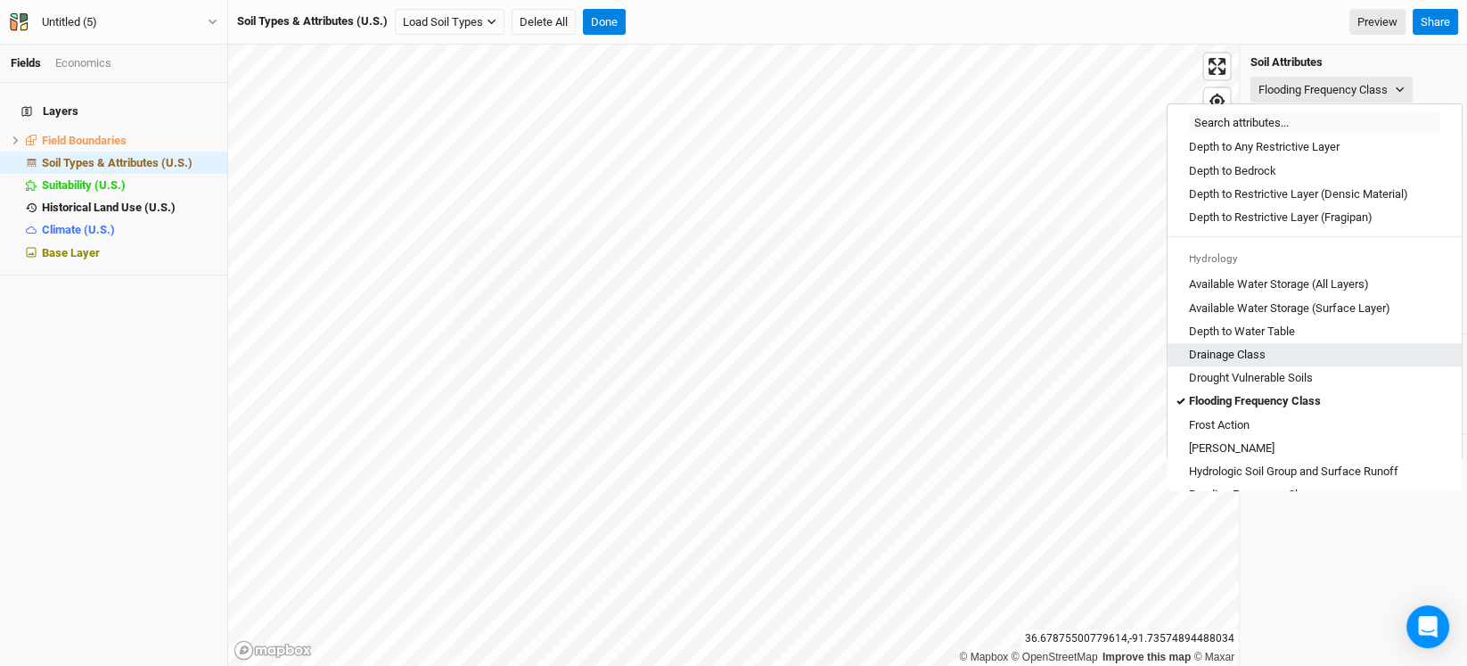
click at [1268, 363] on div "Drainage Class" at bounding box center [1314, 355] width 251 height 16
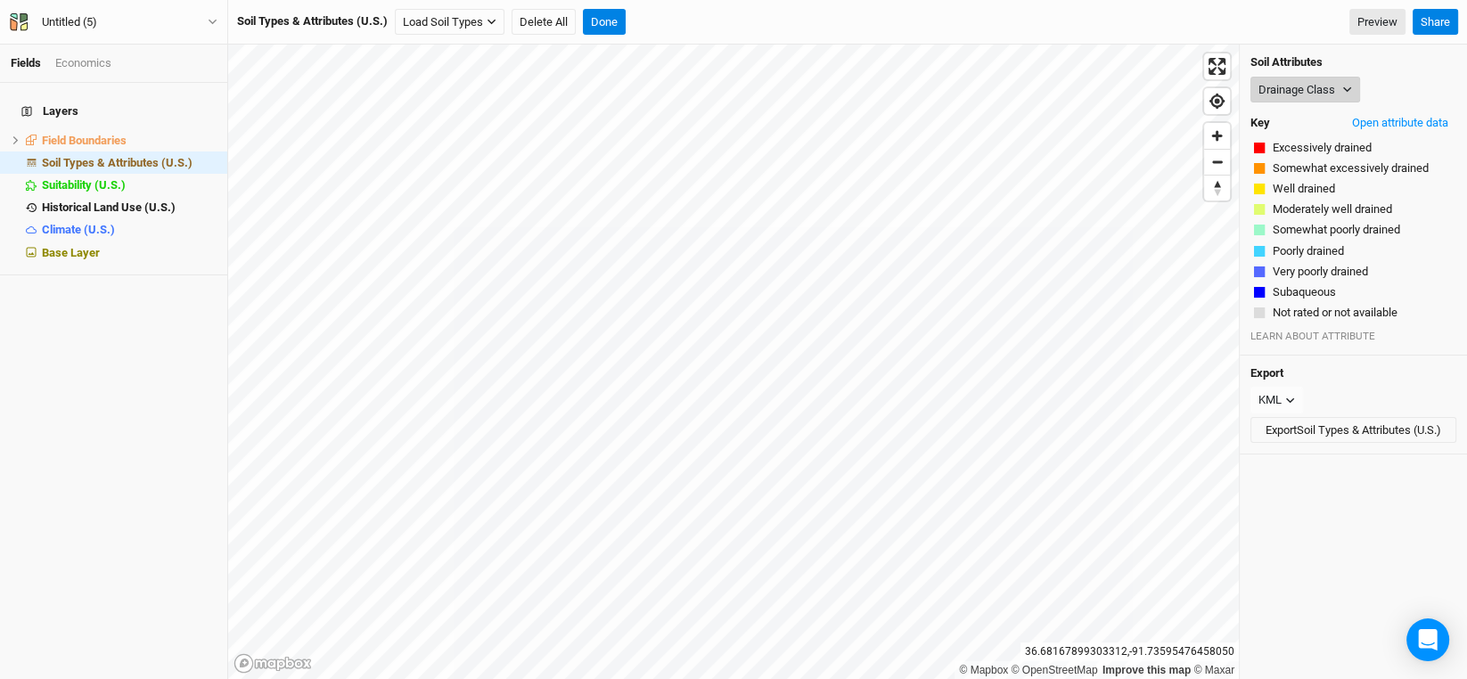
click at [1344, 87] on icon "button" at bounding box center [1347, 89] width 8 height 5
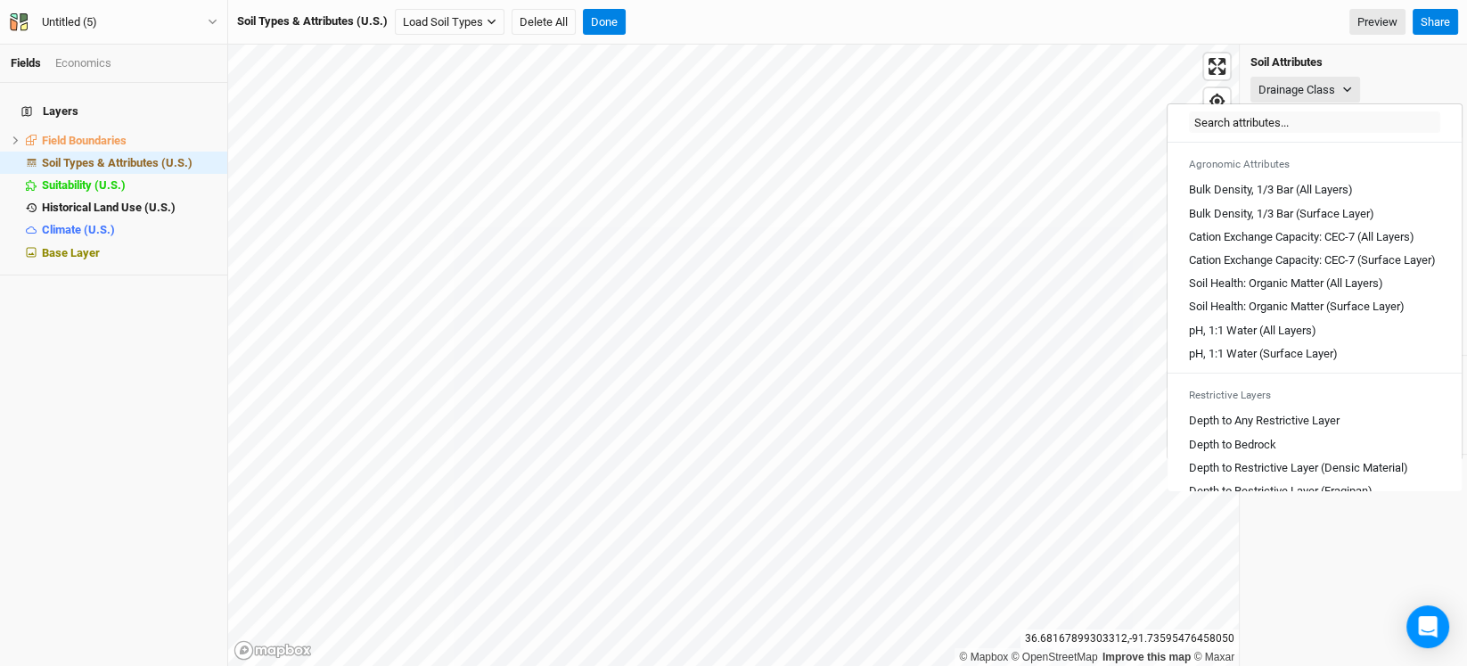
scroll to position [266, 0]
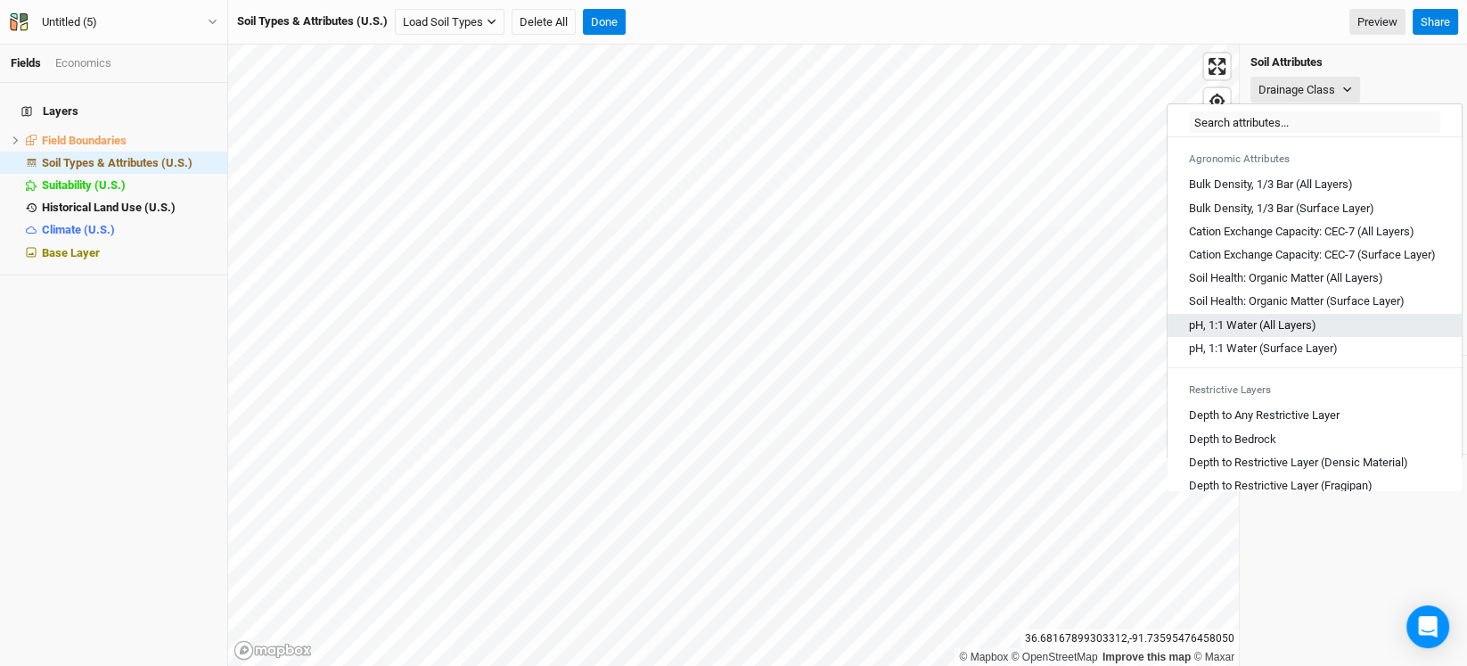
click at [1285, 333] on Layers\) "pH, 1:1 Water (All Layers)" at bounding box center [1252, 325] width 127 height 16
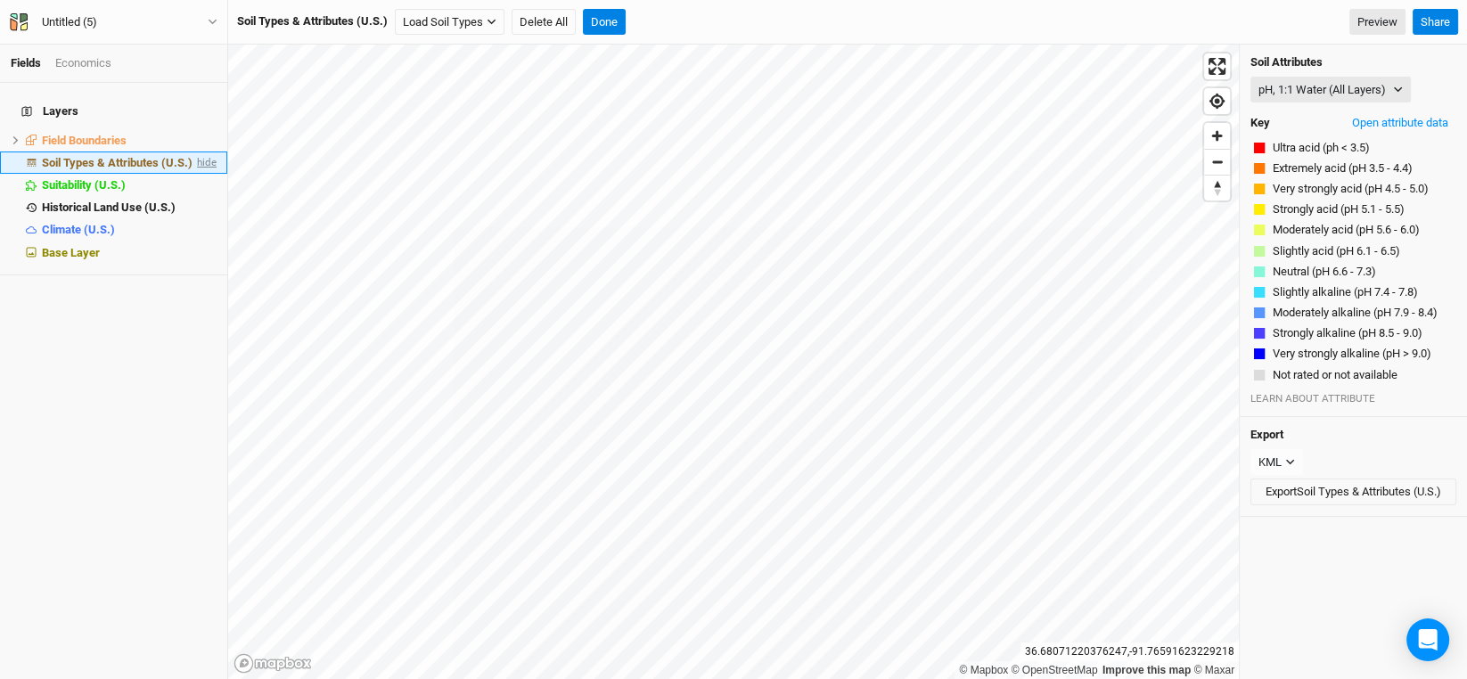
click at [193, 152] on span "hide" at bounding box center [204, 163] width 23 height 22
click at [191, 152] on span "show" at bounding box center [202, 163] width 29 height 22
click at [1318, 81] on button "pH, 1:1 Water (All Layers)" at bounding box center [1330, 90] width 160 height 27
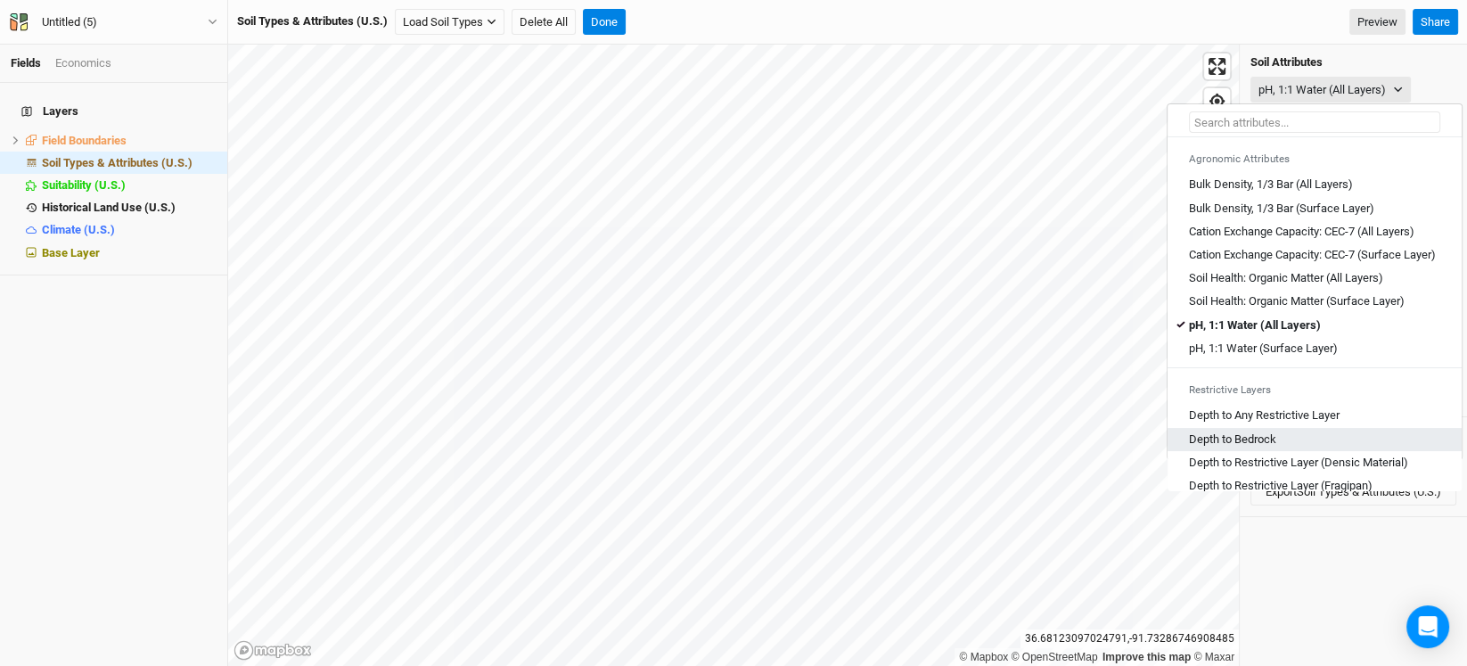
scroll to position [446, 0]
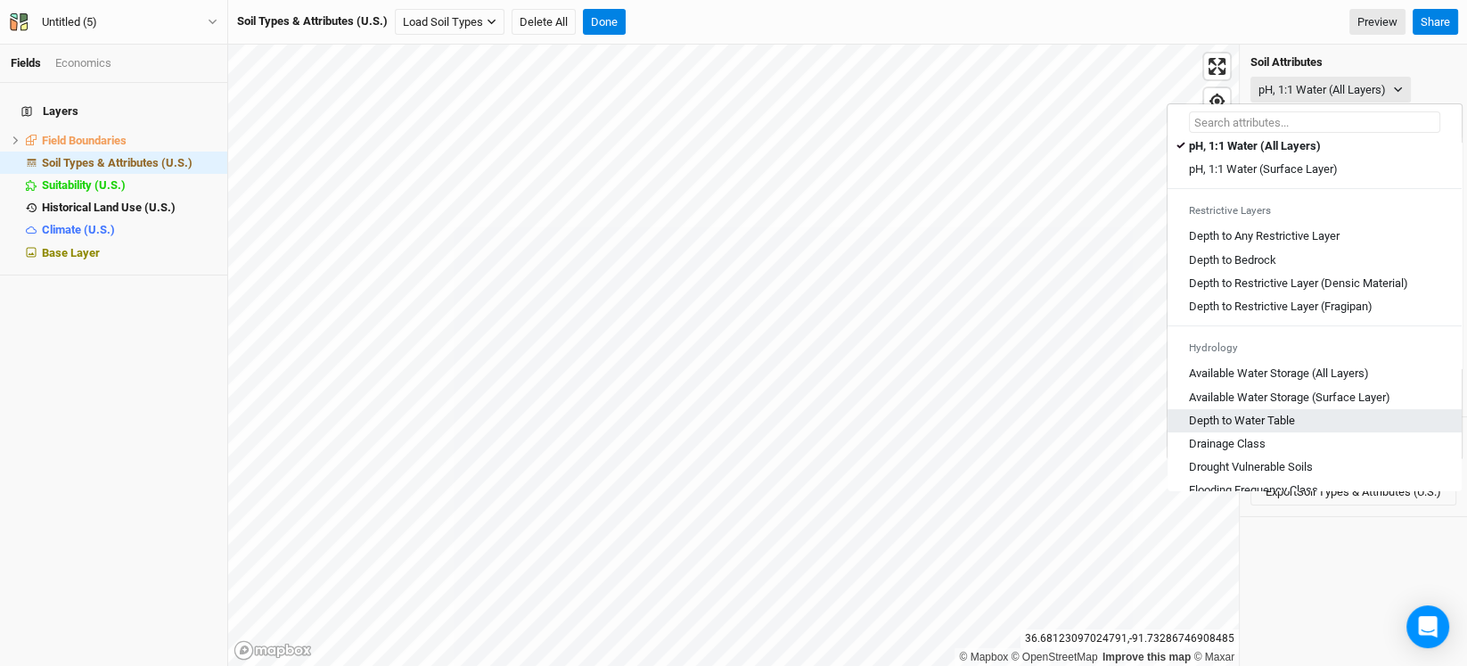
click at [1280, 429] on Table "Depth to Water Table" at bounding box center [1242, 421] width 106 height 16
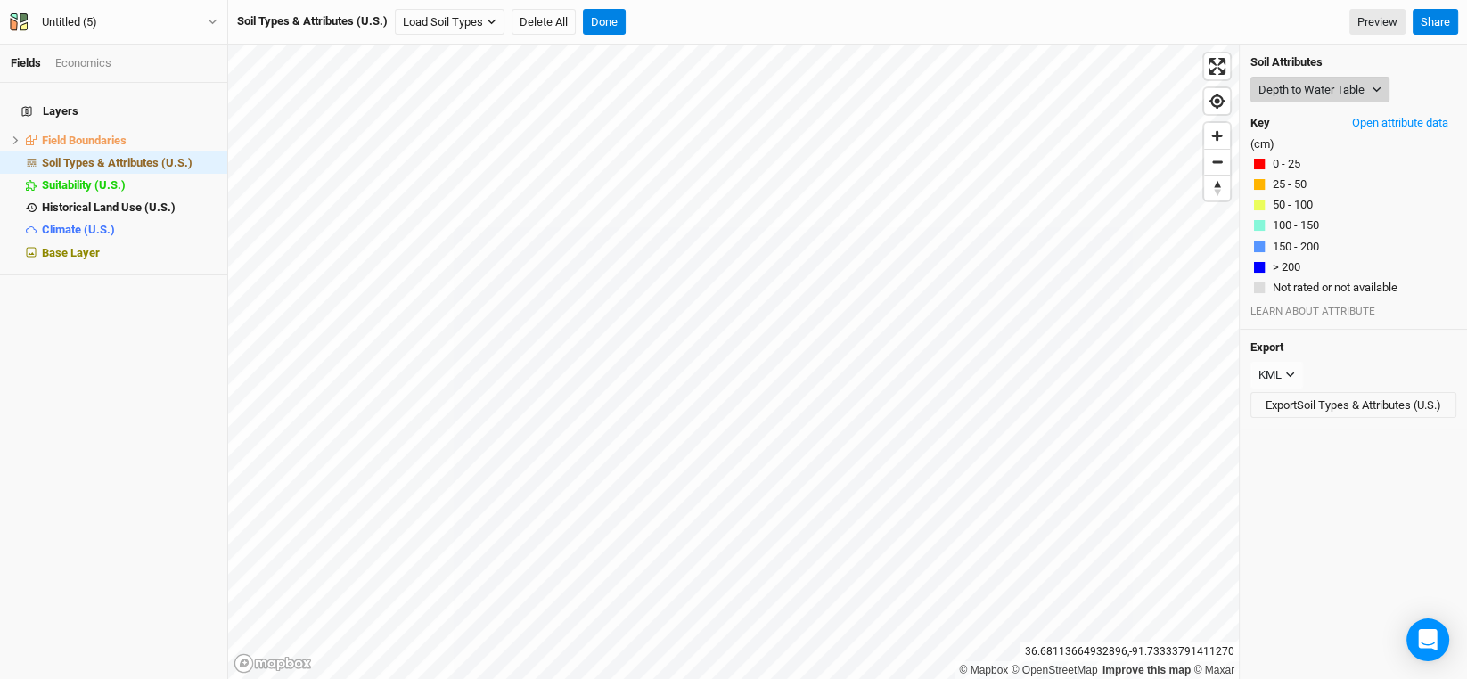
click at [1370, 89] on button "Depth to Water Table" at bounding box center [1319, 90] width 139 height 27
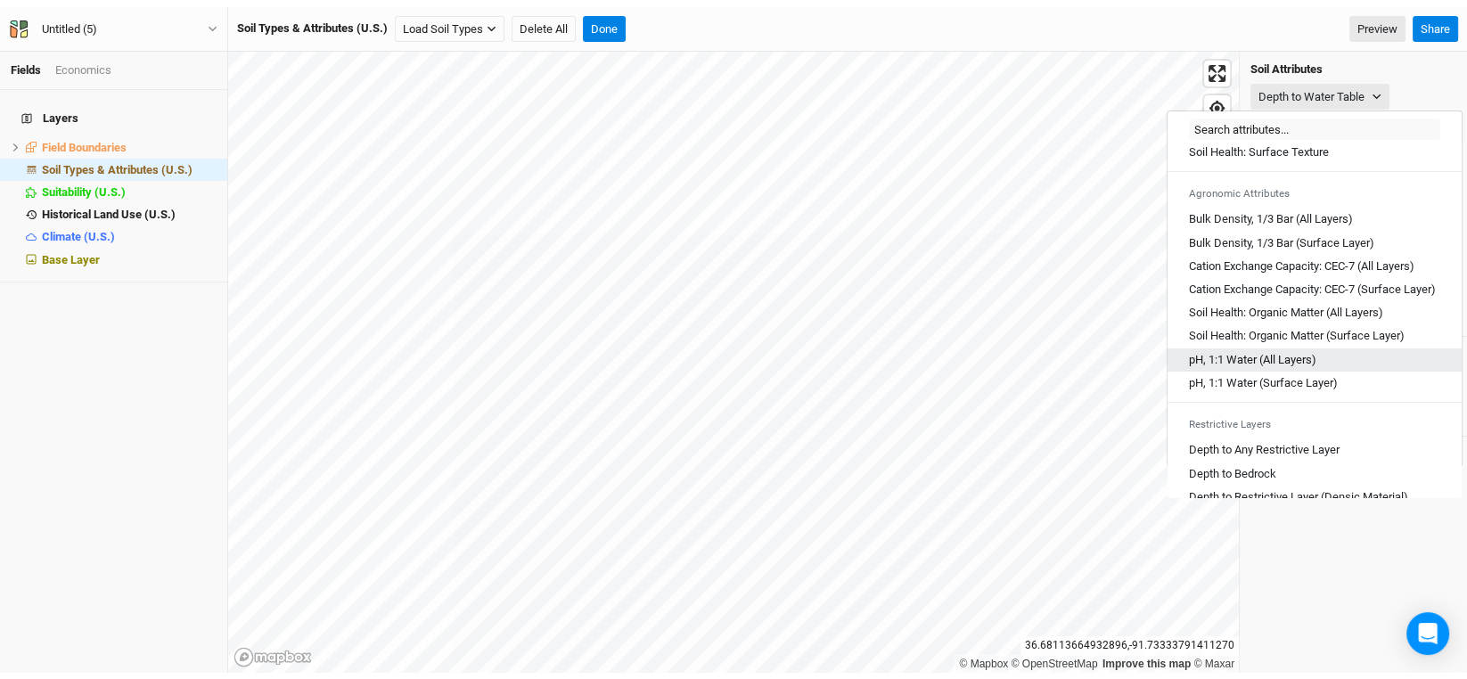
scroll to position [266, 0]
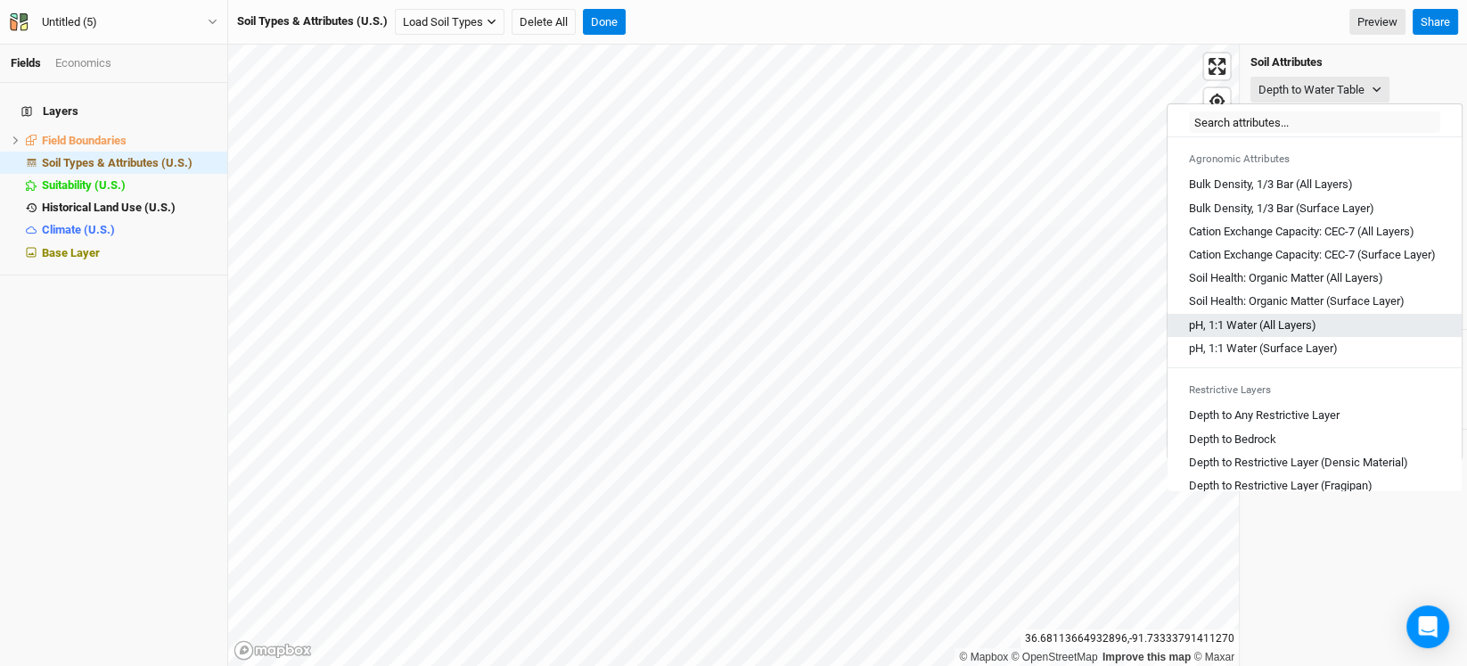
click at [1249, 333] on Layers\) "pH, 1:1 Water (All Layers)" at bounding box center [1252, 325] width 127 height 16
